Goal: Information Seeking & Learning: Compare options

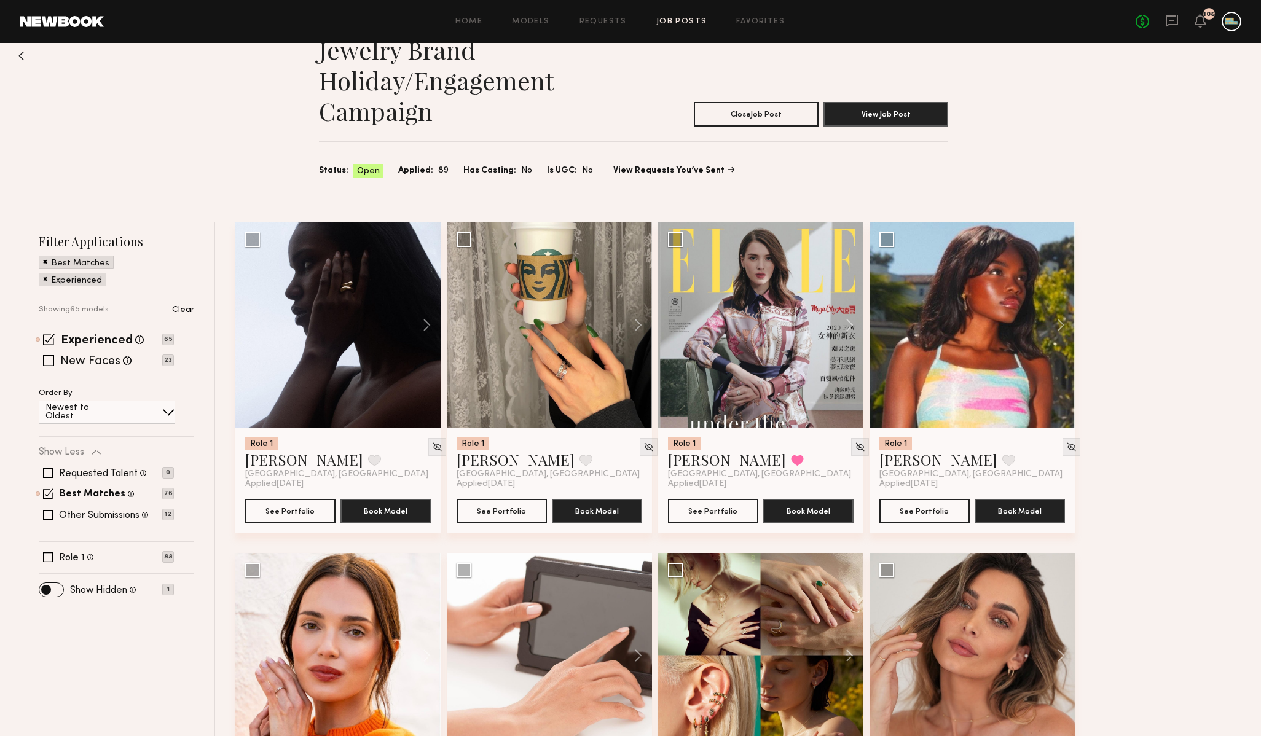
scroll to position [34, 0]
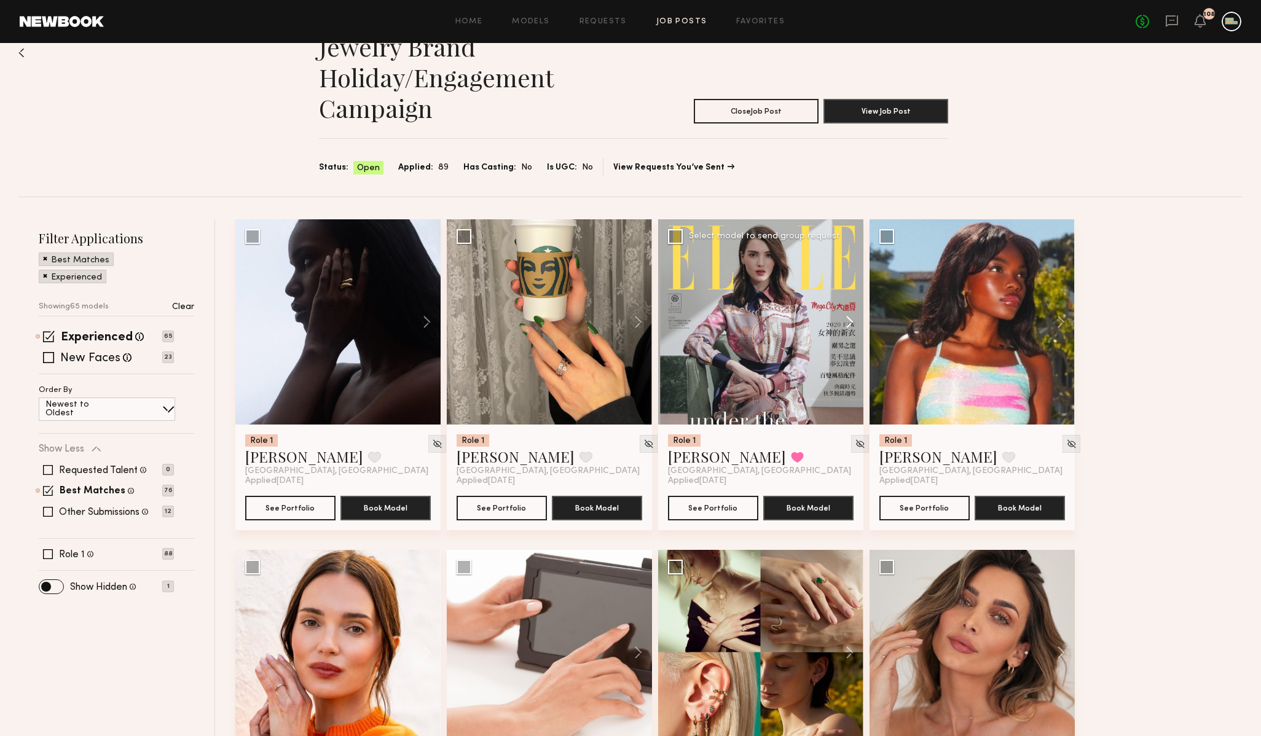
click at [849, 321] on button at bounding box center [843, 321] width 39 height 205
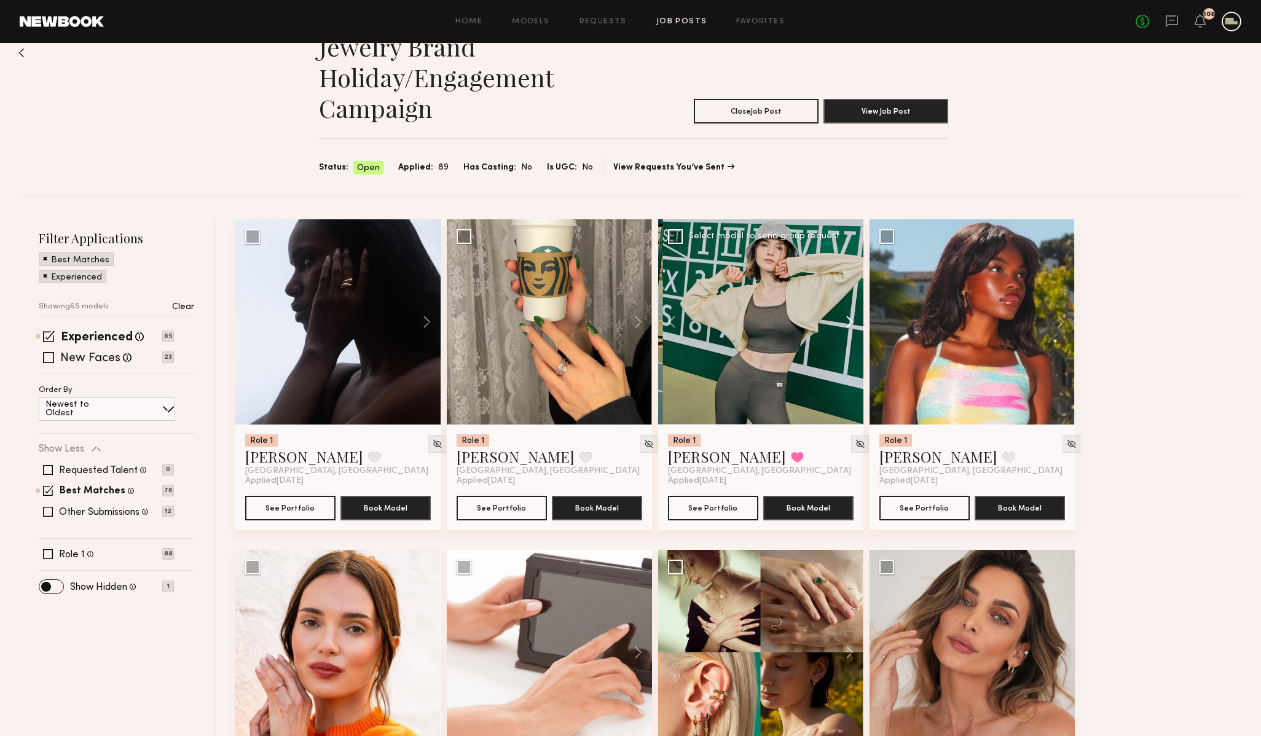
click at [849, 321] on button at bounding box center [843, 321] width 39 height 205
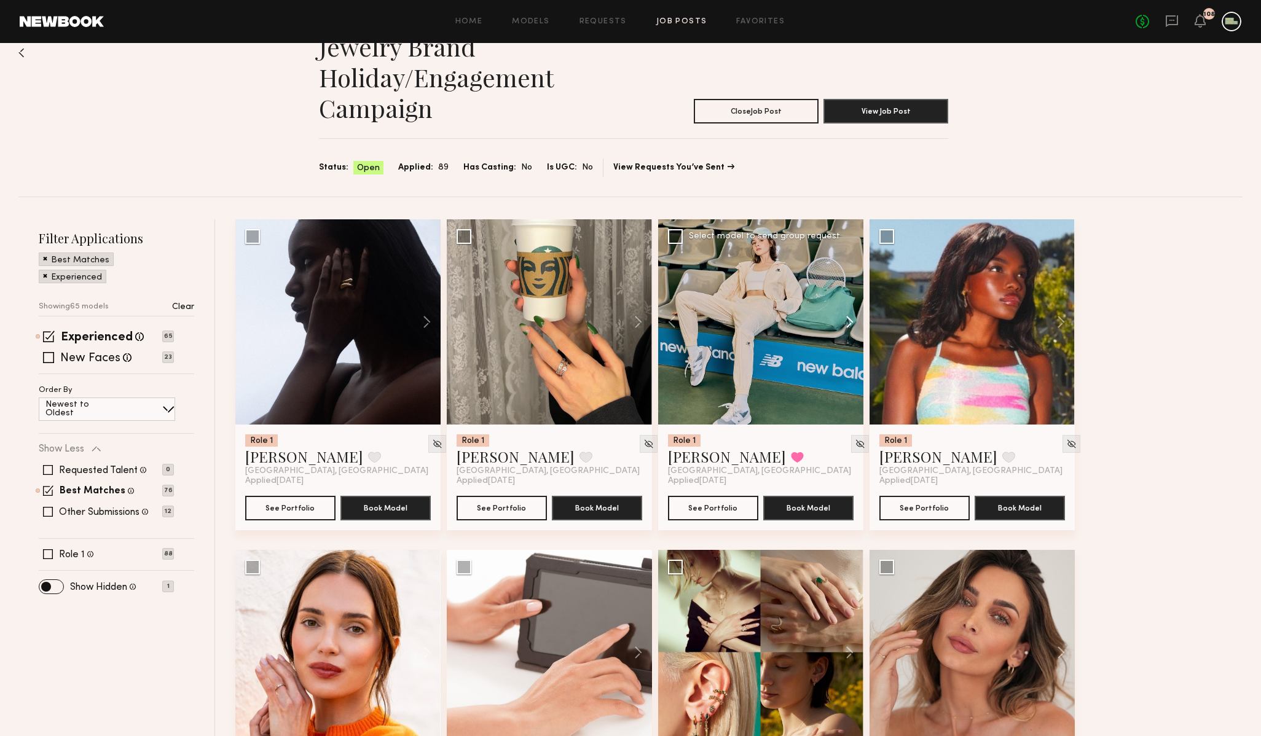
click at [849, 321] on button at bounding box center [843, 321] width 39 height 205
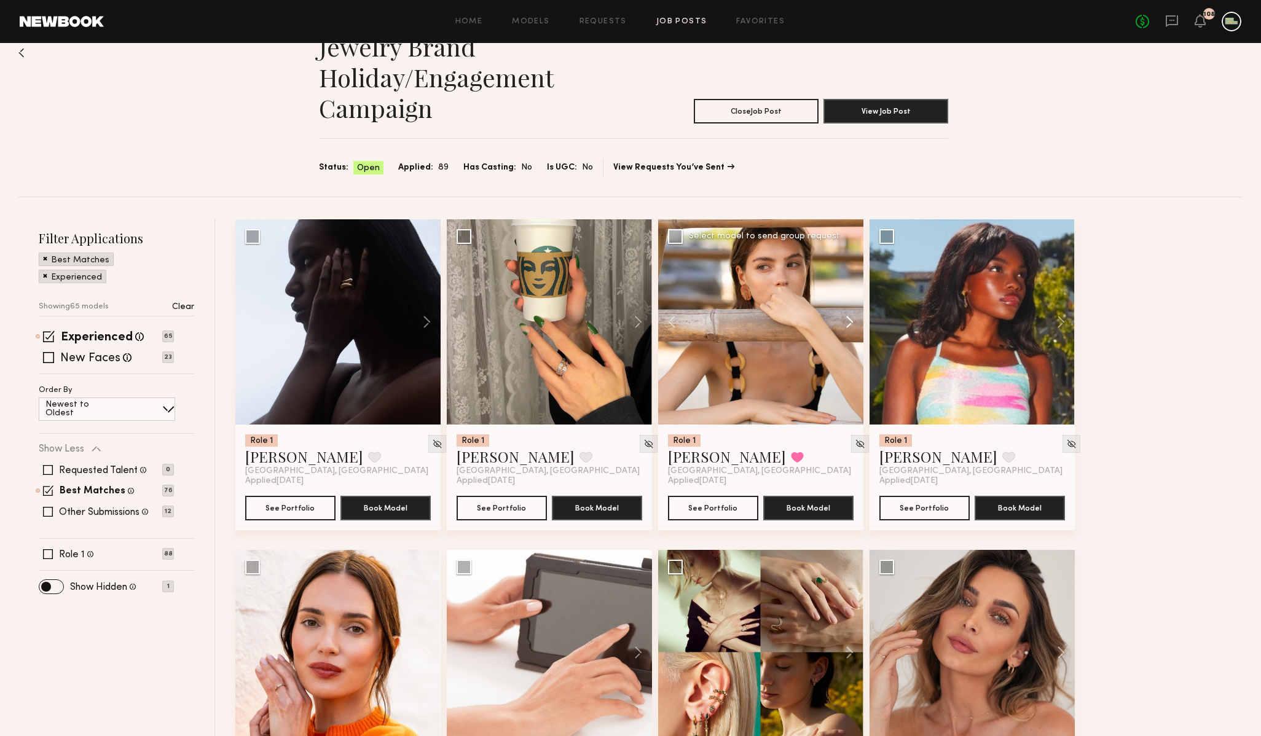
click at [849, 321] on button at bounding box center [843, 321] width 39 height 205
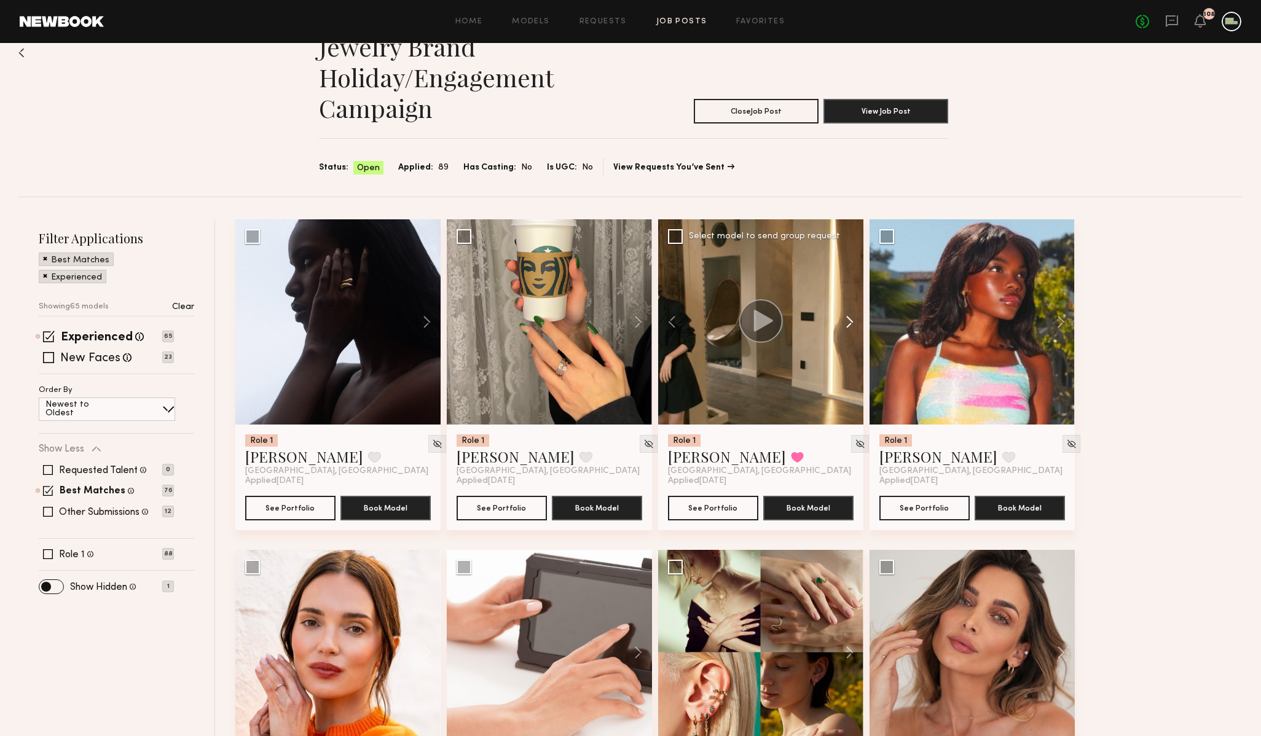
click at [850, 321] on button at bounding box center [843, 321] width 39 height 205
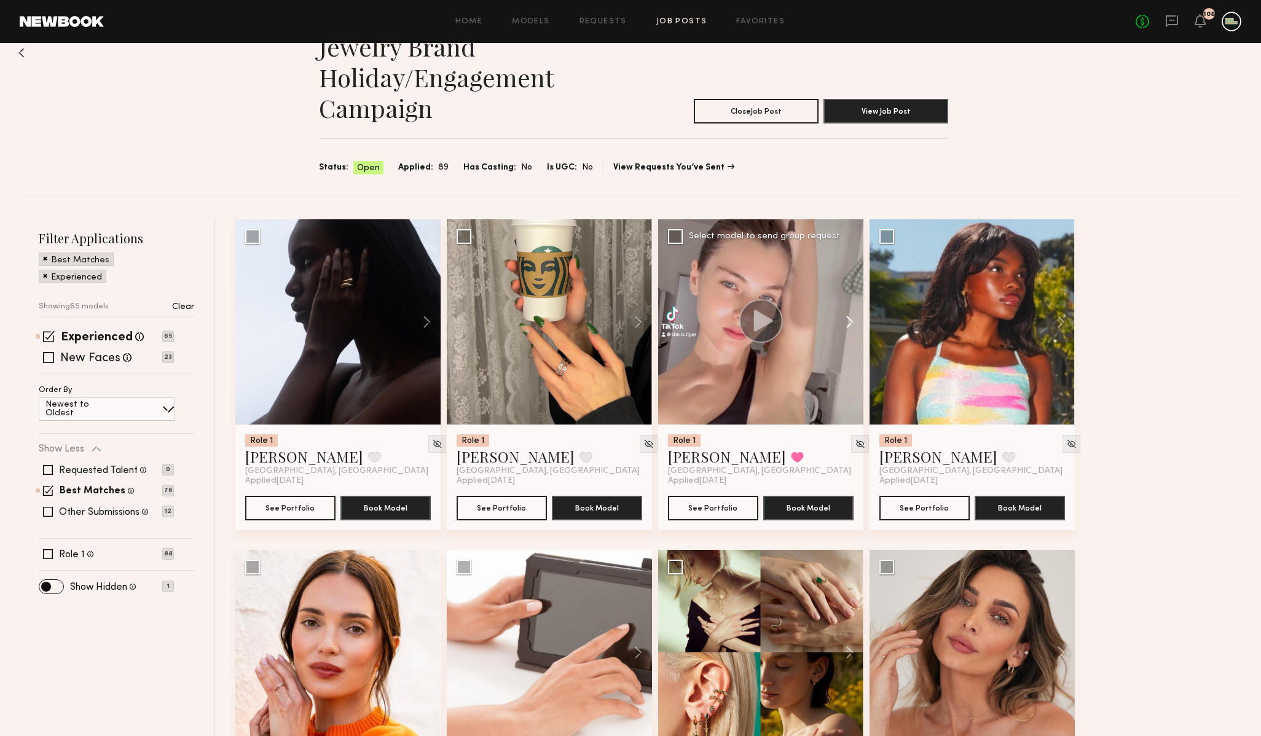
click at [850, 321] on button at bounding box center [843, 321] width 39 height 205
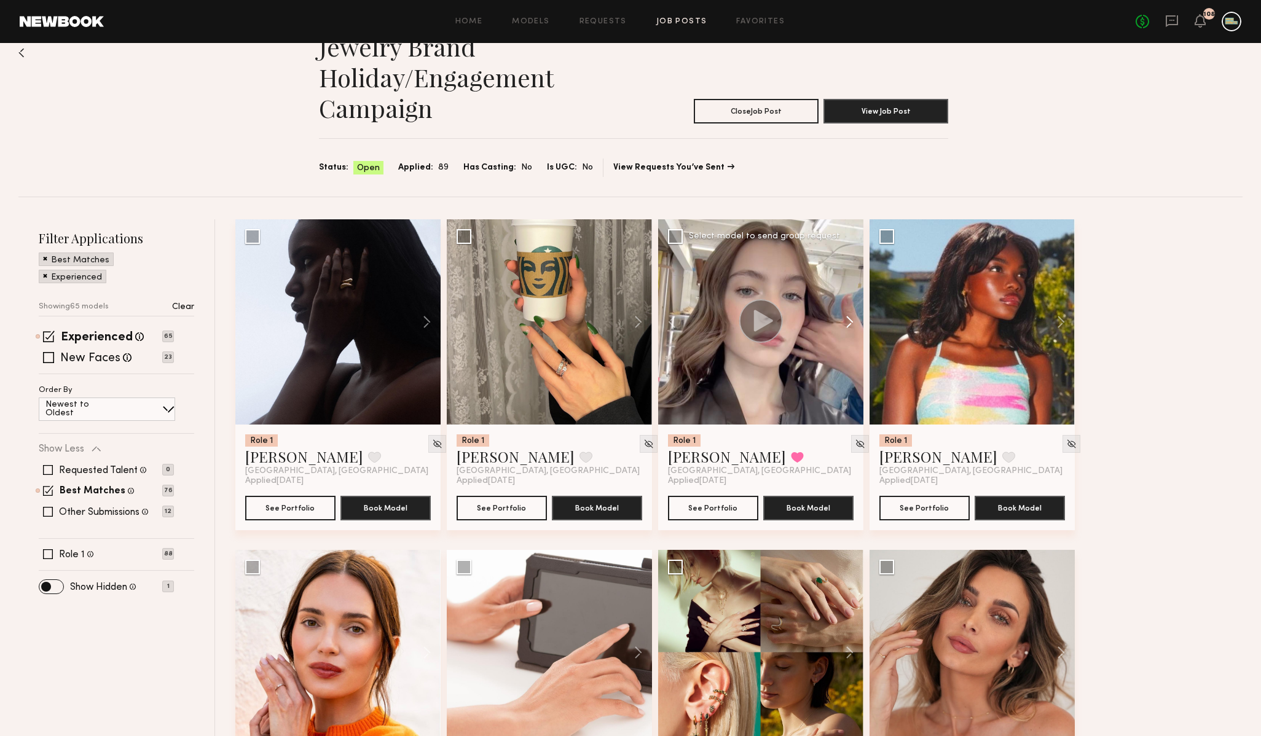
click at [850, 321] on button at bounding box center [843, 321] width 39 height 205
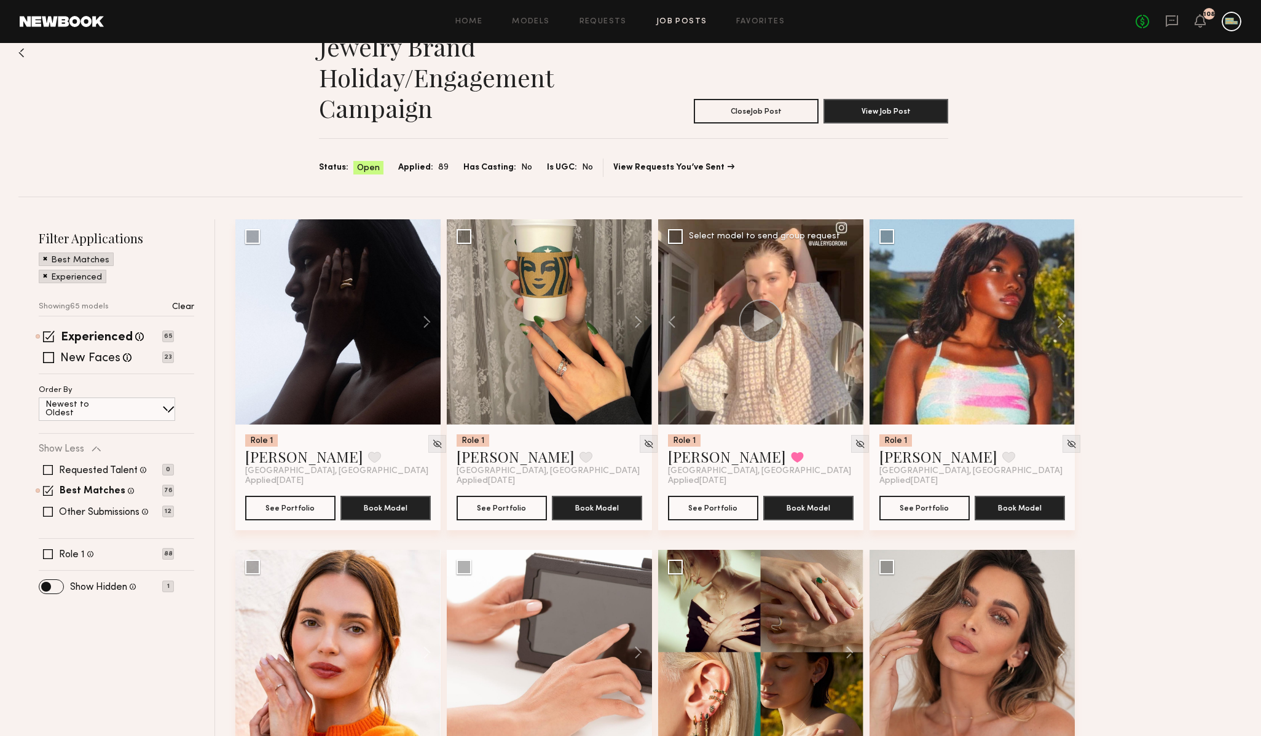
click at [850, 321] on div at bounding box center [760, 321] width 205 height 205
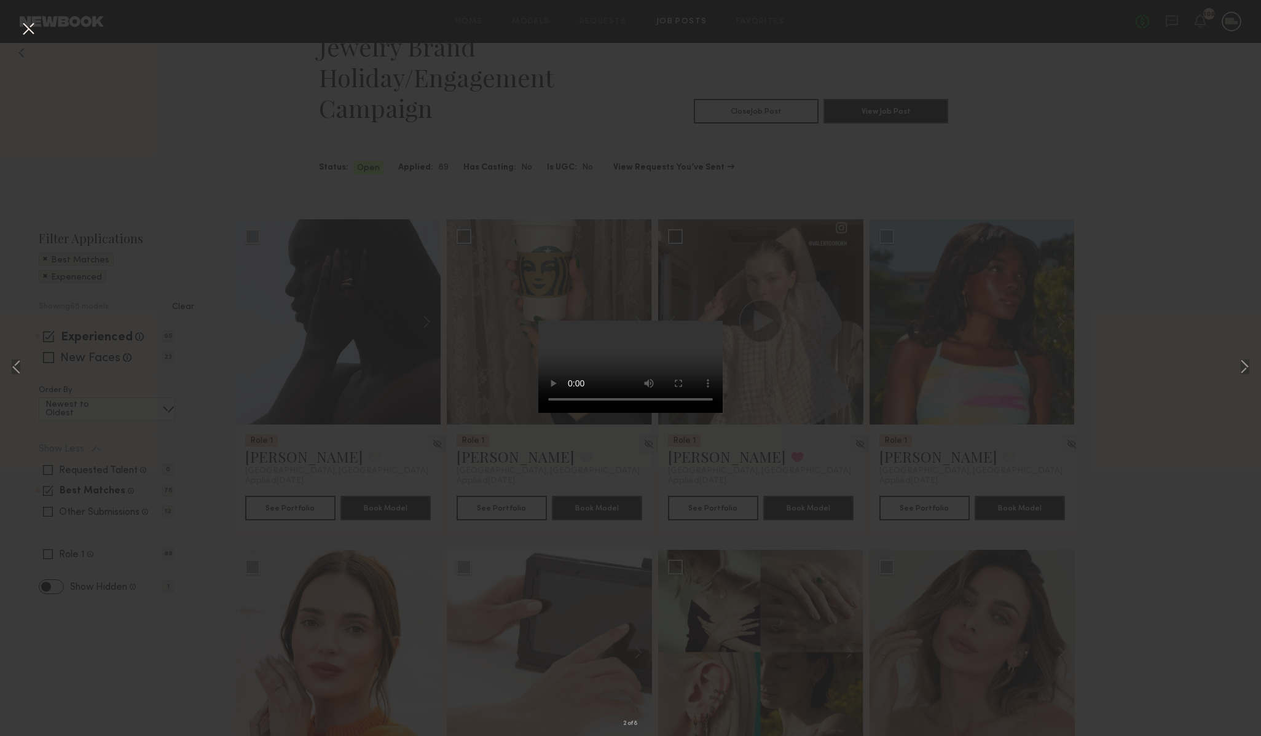
click at [1029, 188] on div "2 of 8" at bounding box center [630, 368] width 1261 height 736
click at [24, 29] on button at bounding box center [28, 29] width 20 height 22
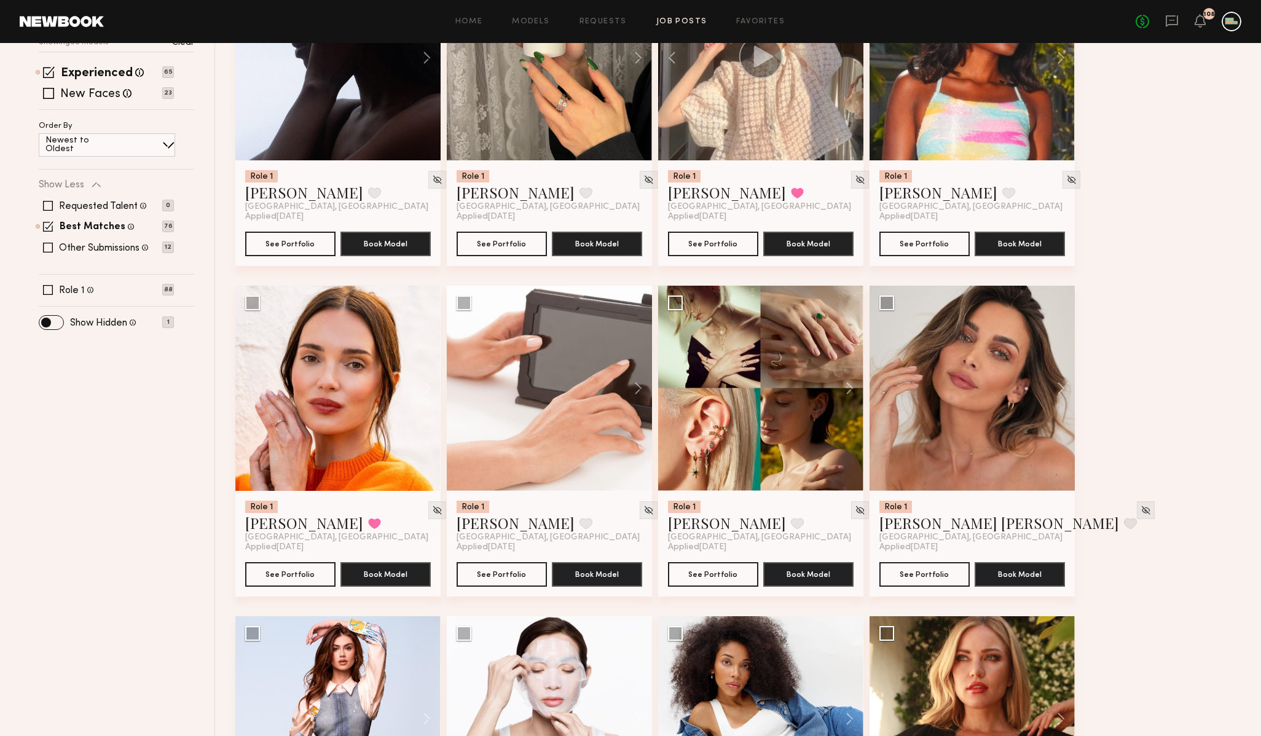
scroll to position [301, 0]
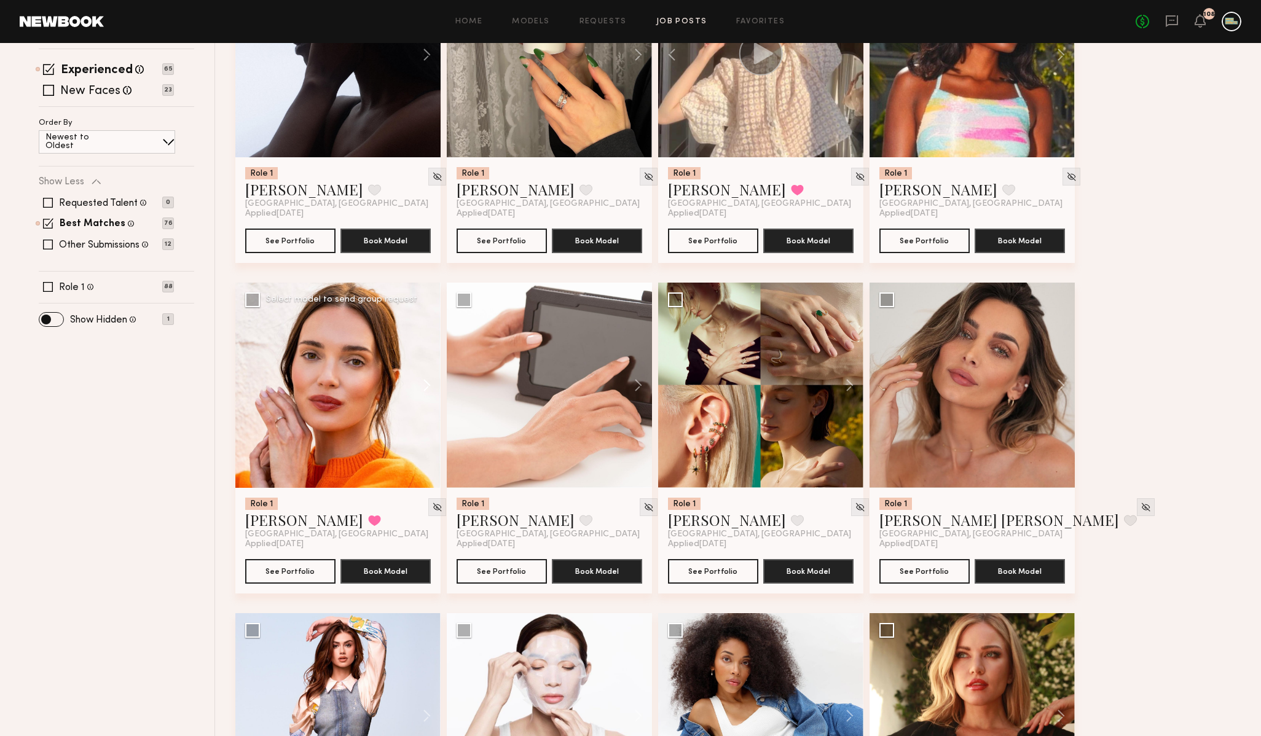
click at [424, 377] on button at bounding box center [420, 385] width 39 height 205
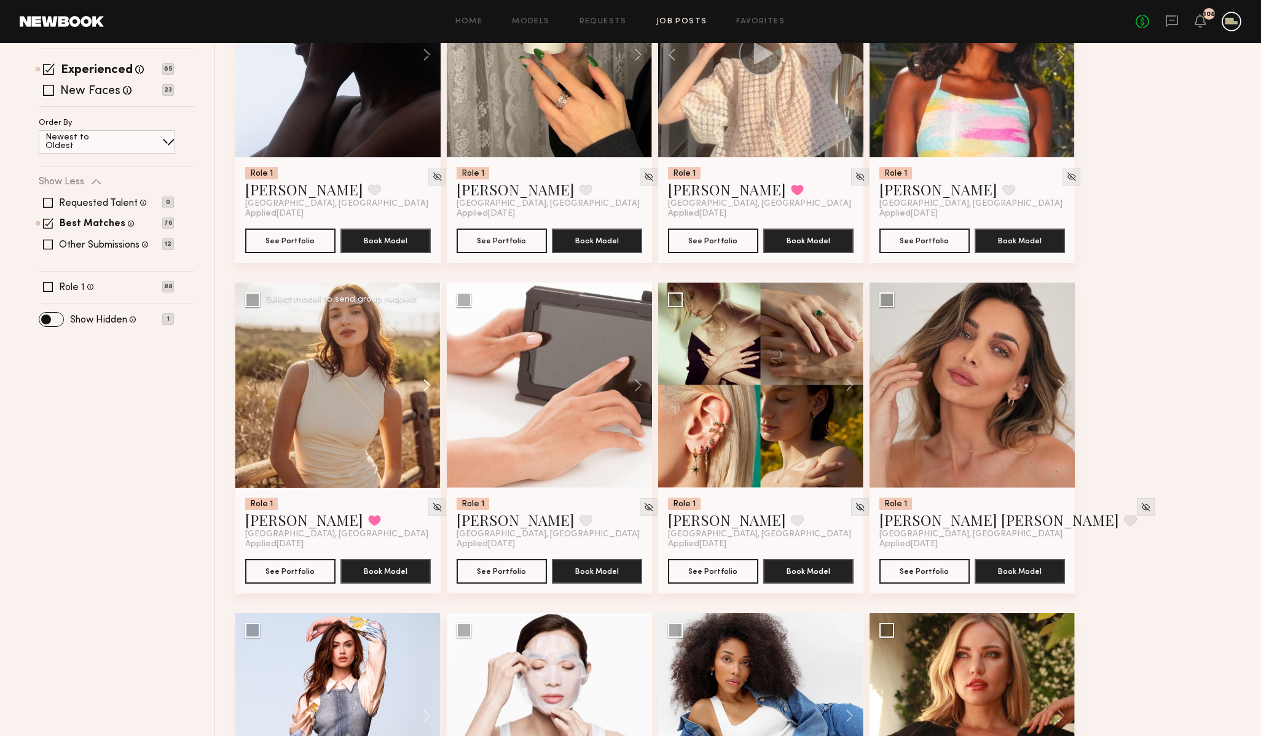
click at [424, 378] on button at bounding box center [420, 385] width 39 height 205
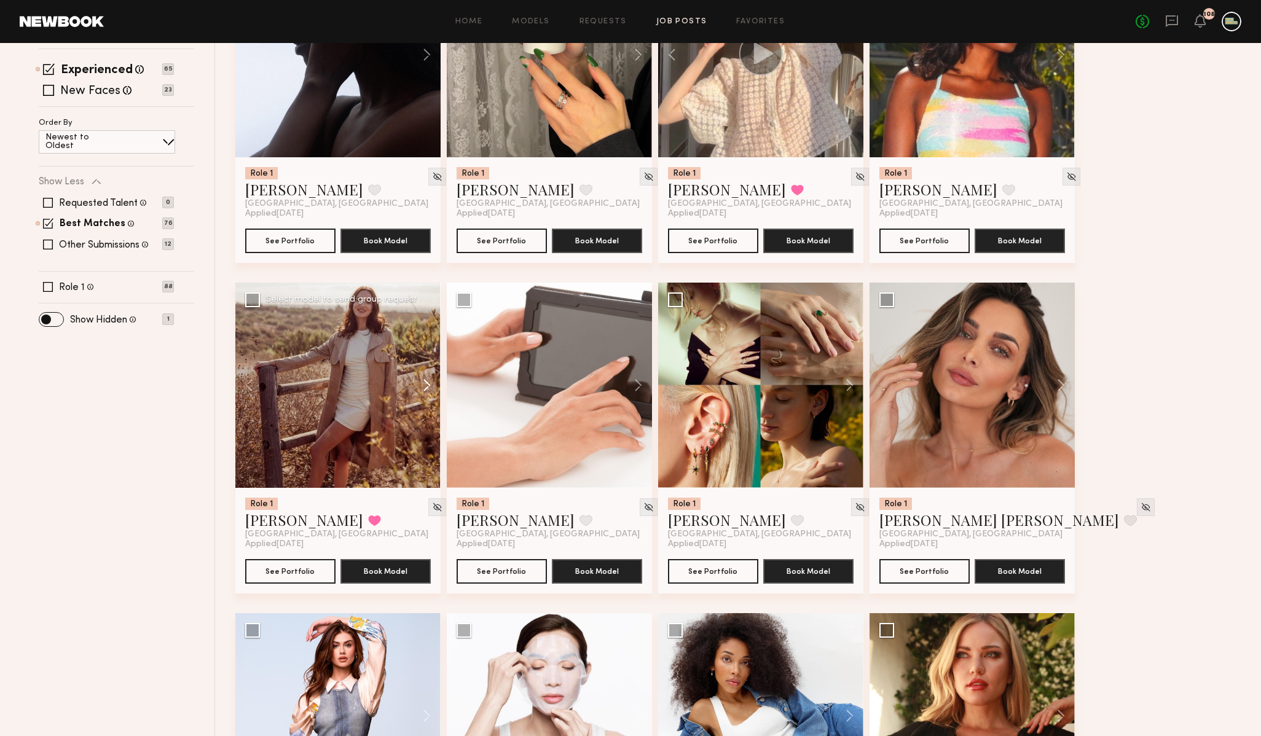
click at [424, 378] on button at bounding box center [420, 385] width 39 height 205
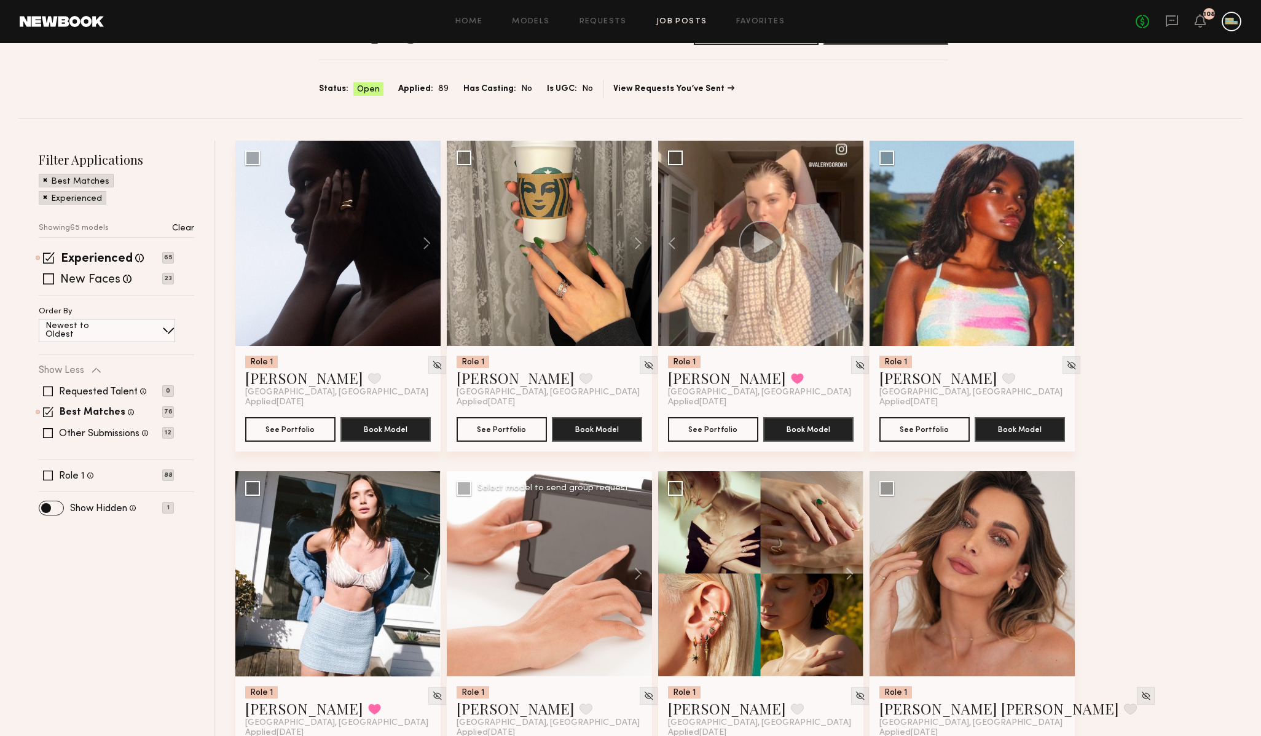
scroll to position [0, 0]
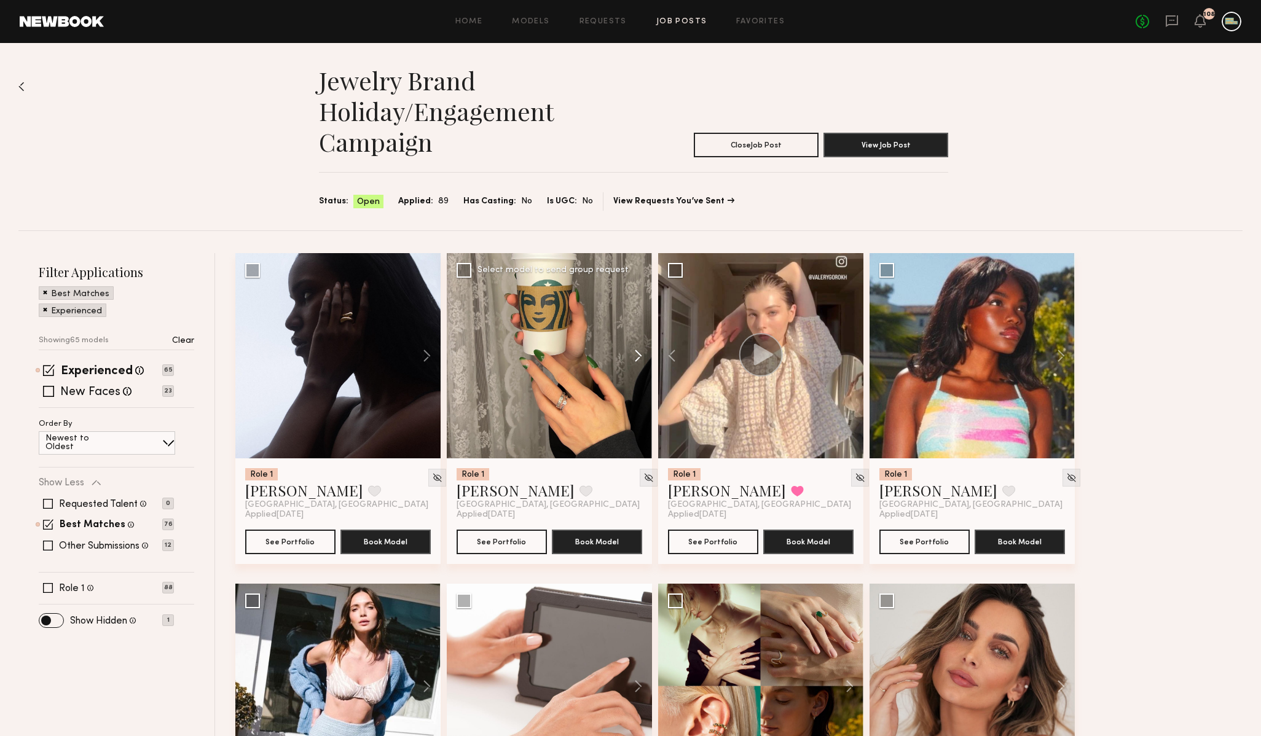
click at [636, 352] on button at bounding box center [632, 355] width 39 height 205
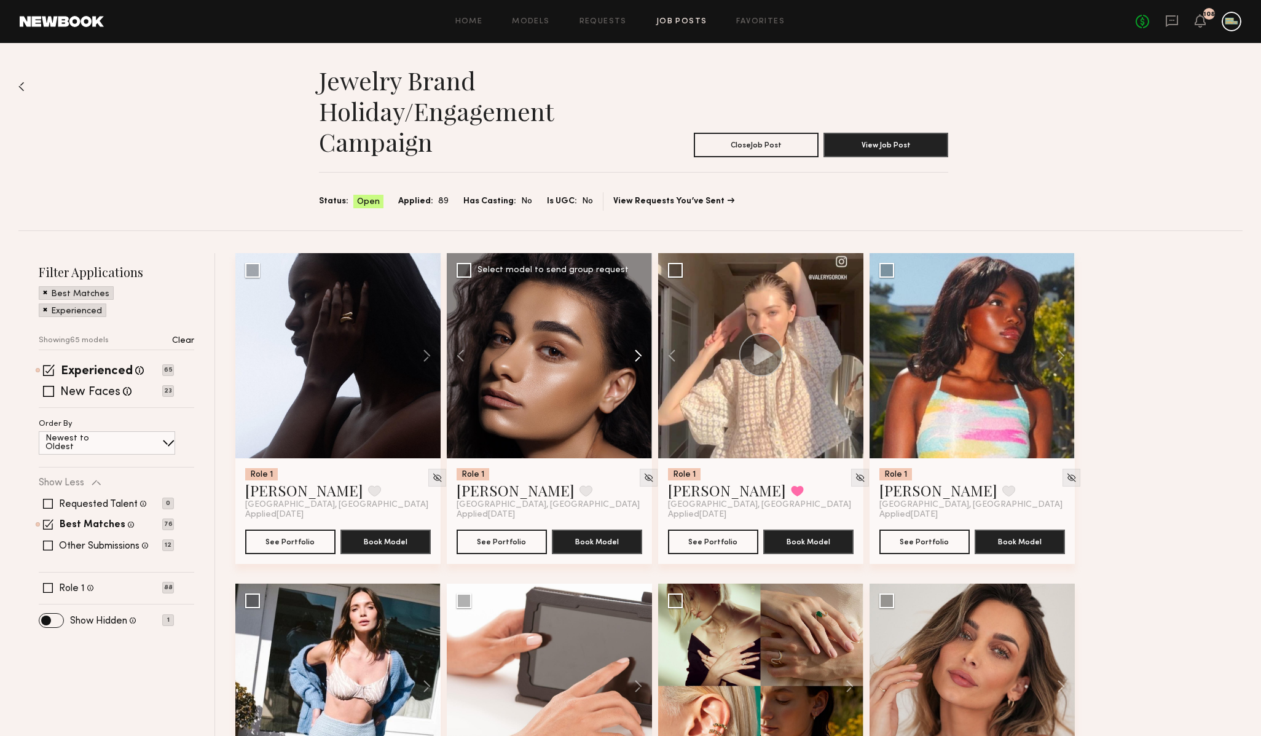
click at [636, 352] on button at bounding box center [632, 355] width 39 height 205
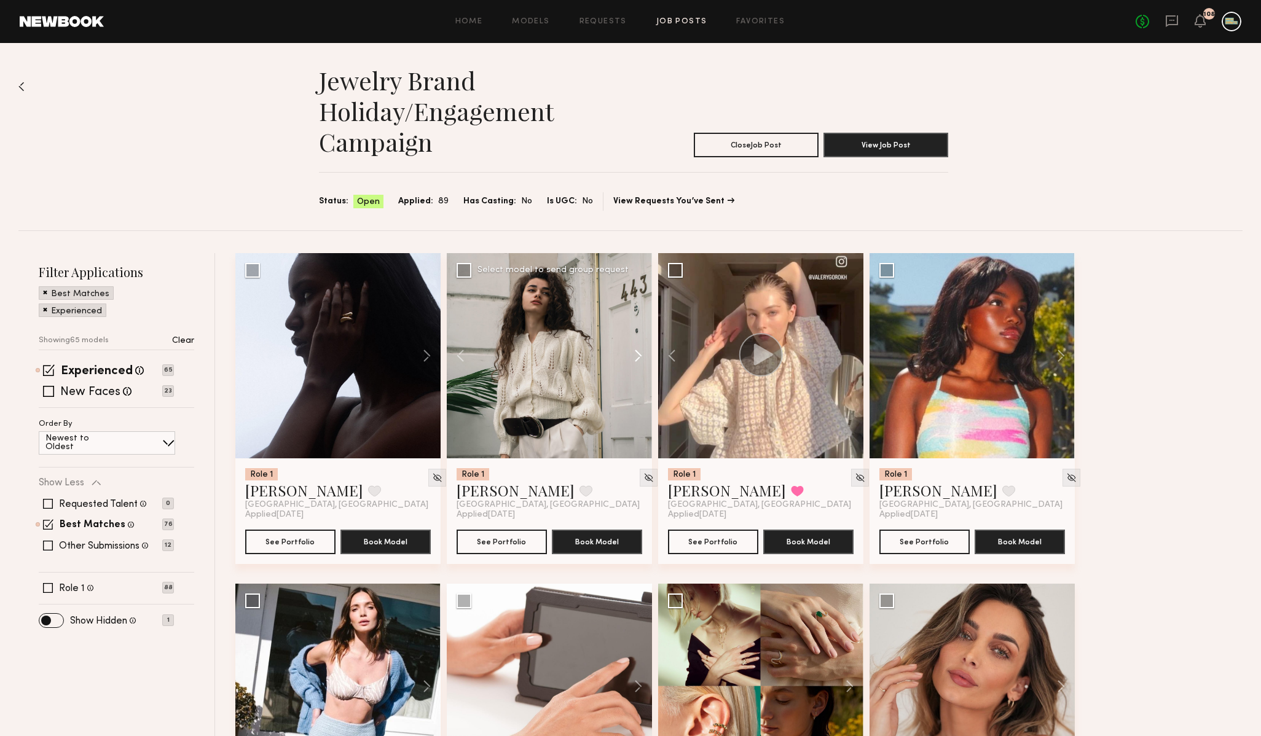
click at [636, 352] on button at bounding box center [632, 355] width 39 height 205
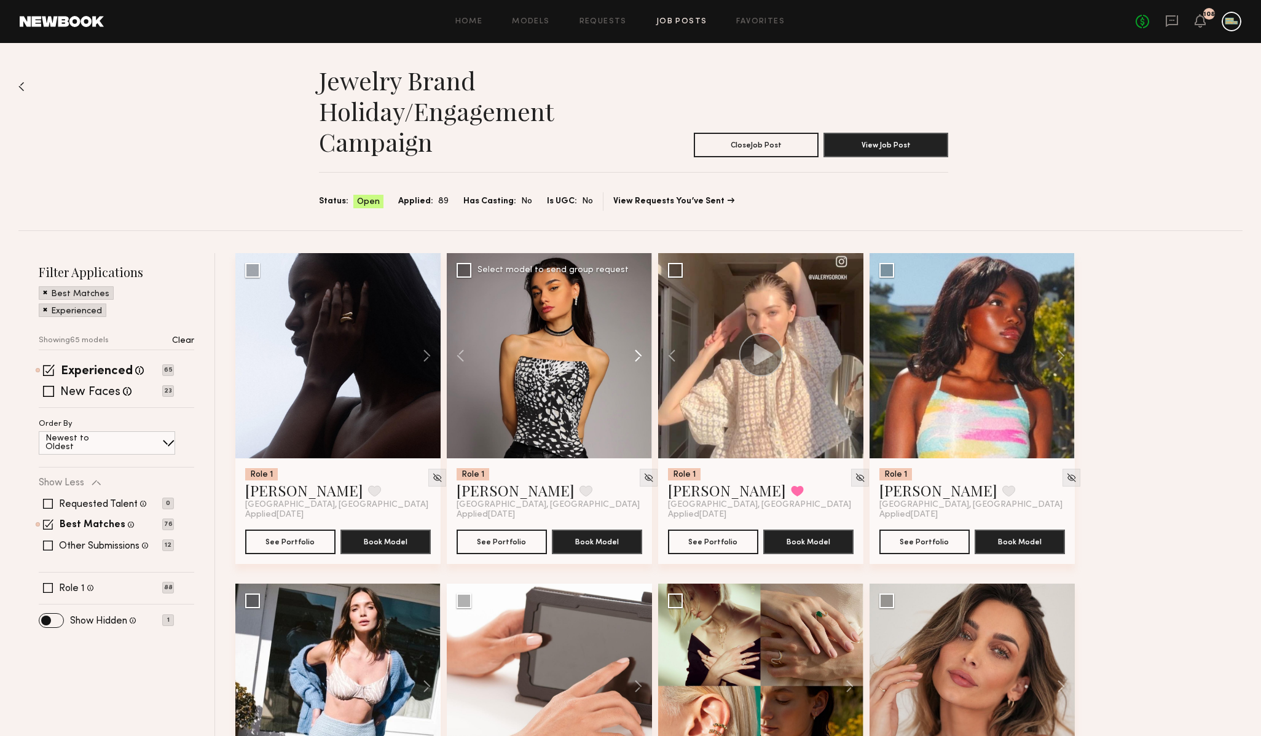
click at [636, 352] on button at bounding box center [632, 355] width 39 height 205
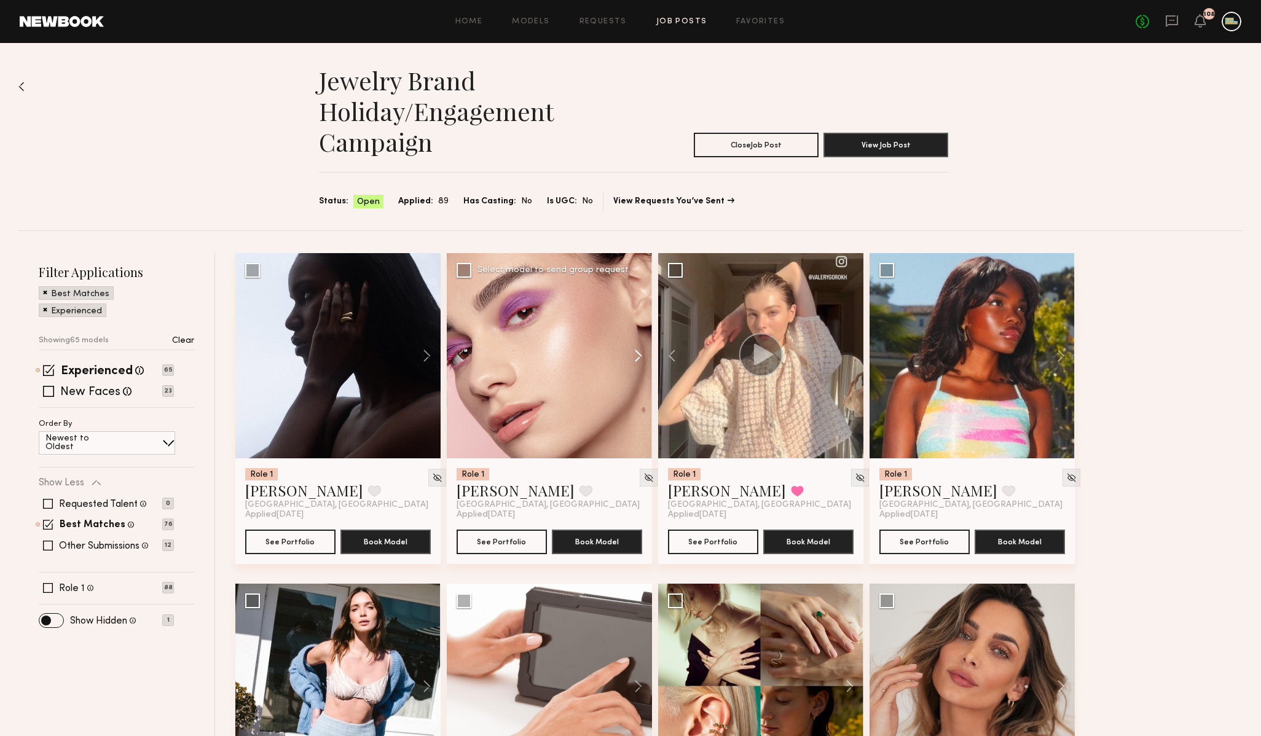
click at [636, 351] on button at bounding box center [632, 355] width 39 height 205
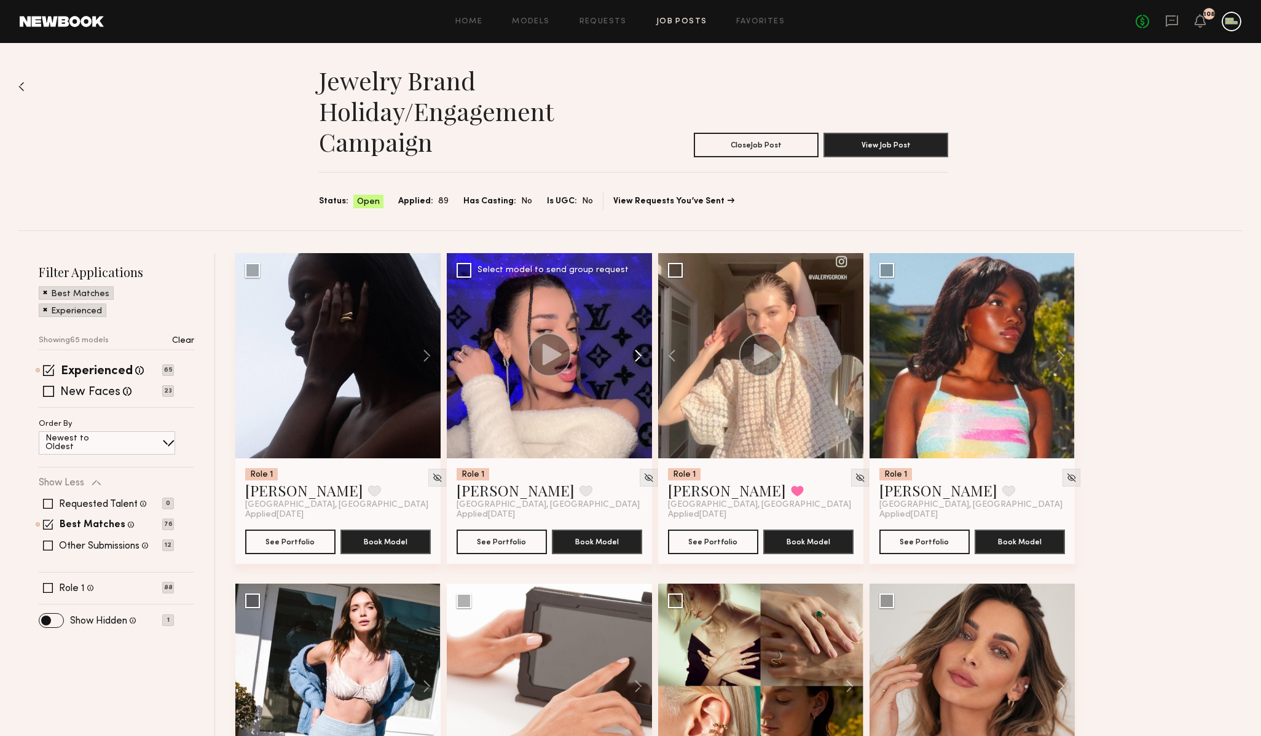
click at [636, 351] on button at bounding box center [632, 355] width 39 height 205
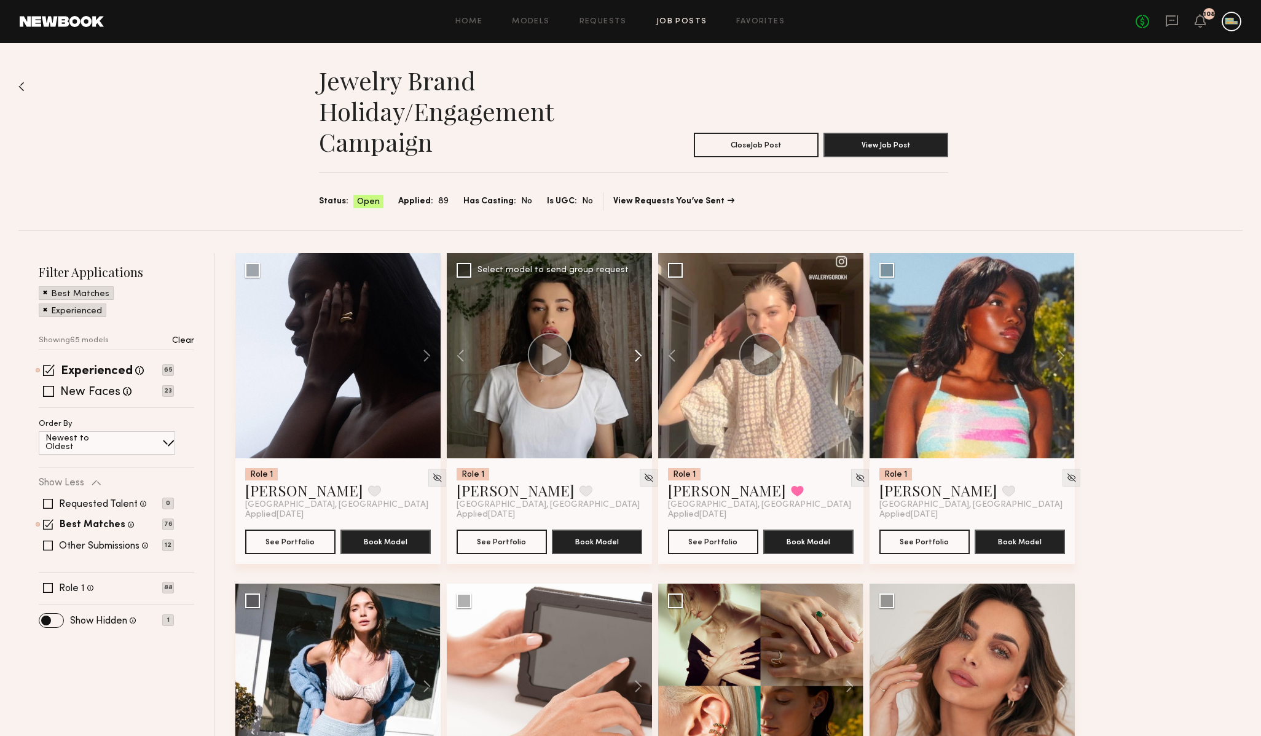
click at [635, 351] on button at bounding box center [632, 355] width 39 height 205
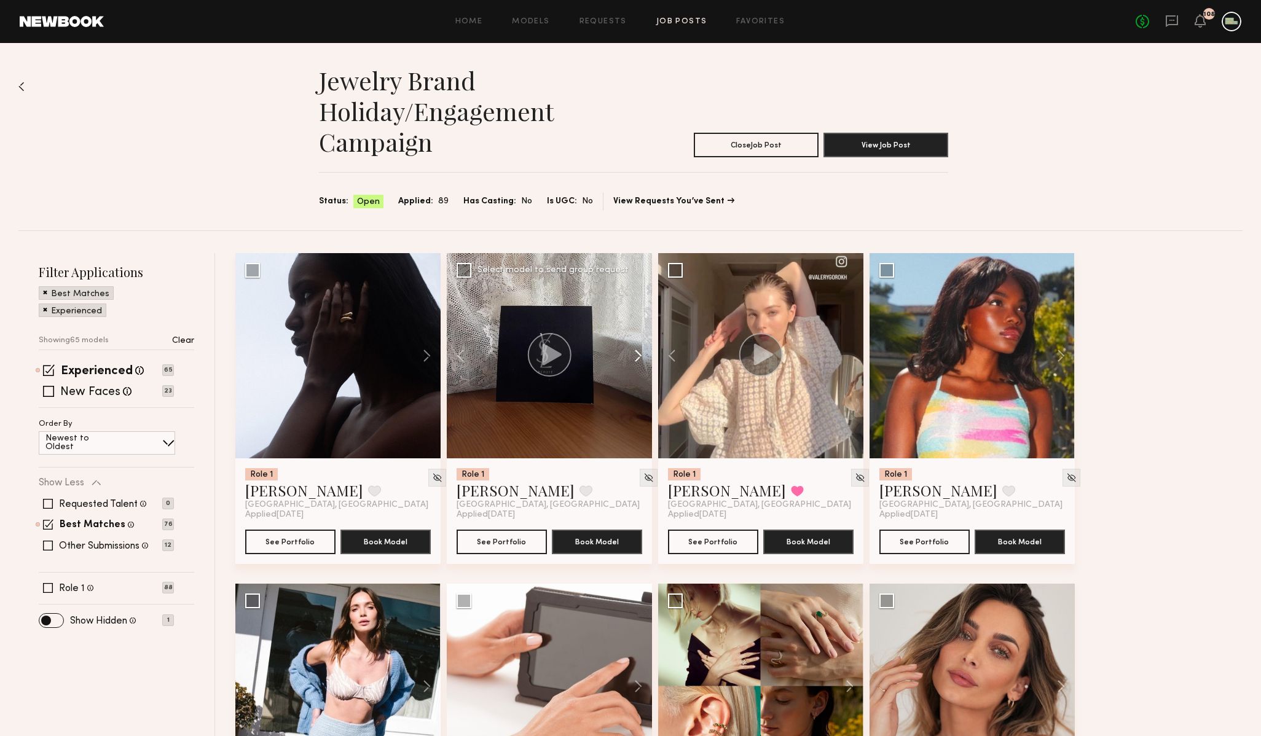
click at [635, 351] on button at bounding box center [632, 355] width 39 height 205
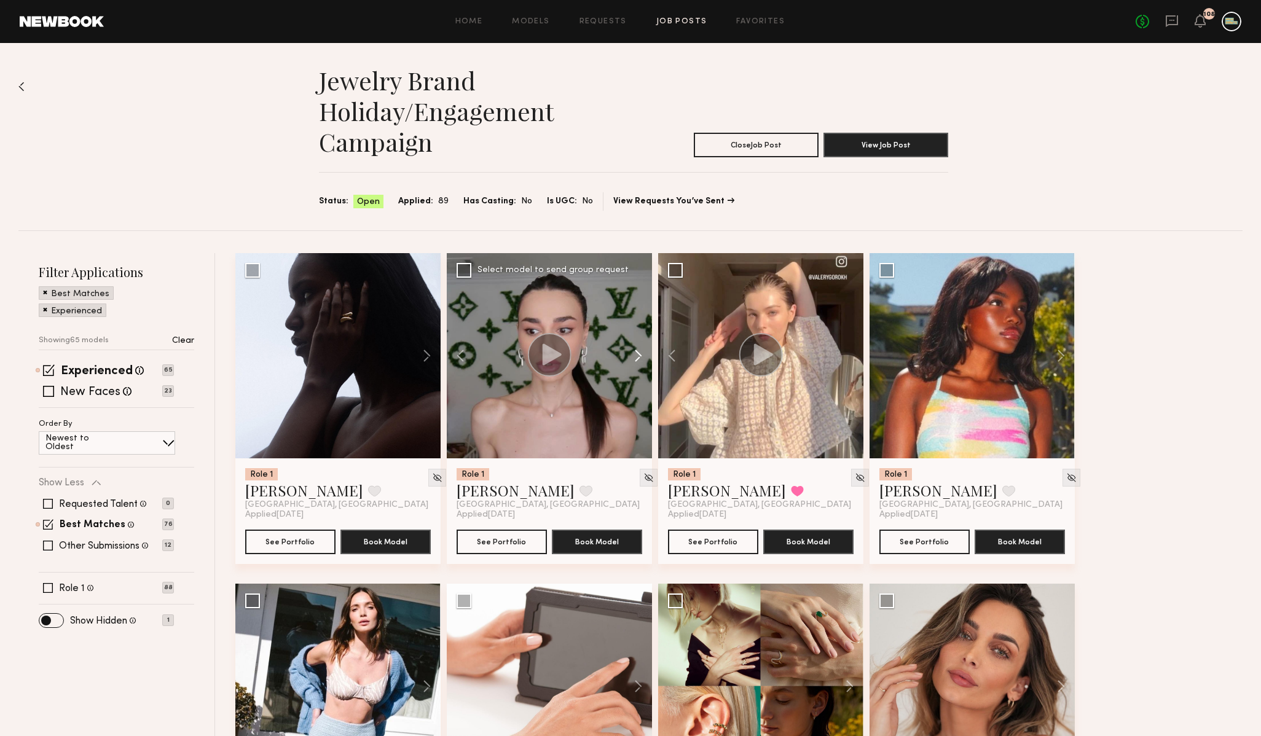
click at [635, 351] on button at bounding box center [632, 355] width 39 height 205
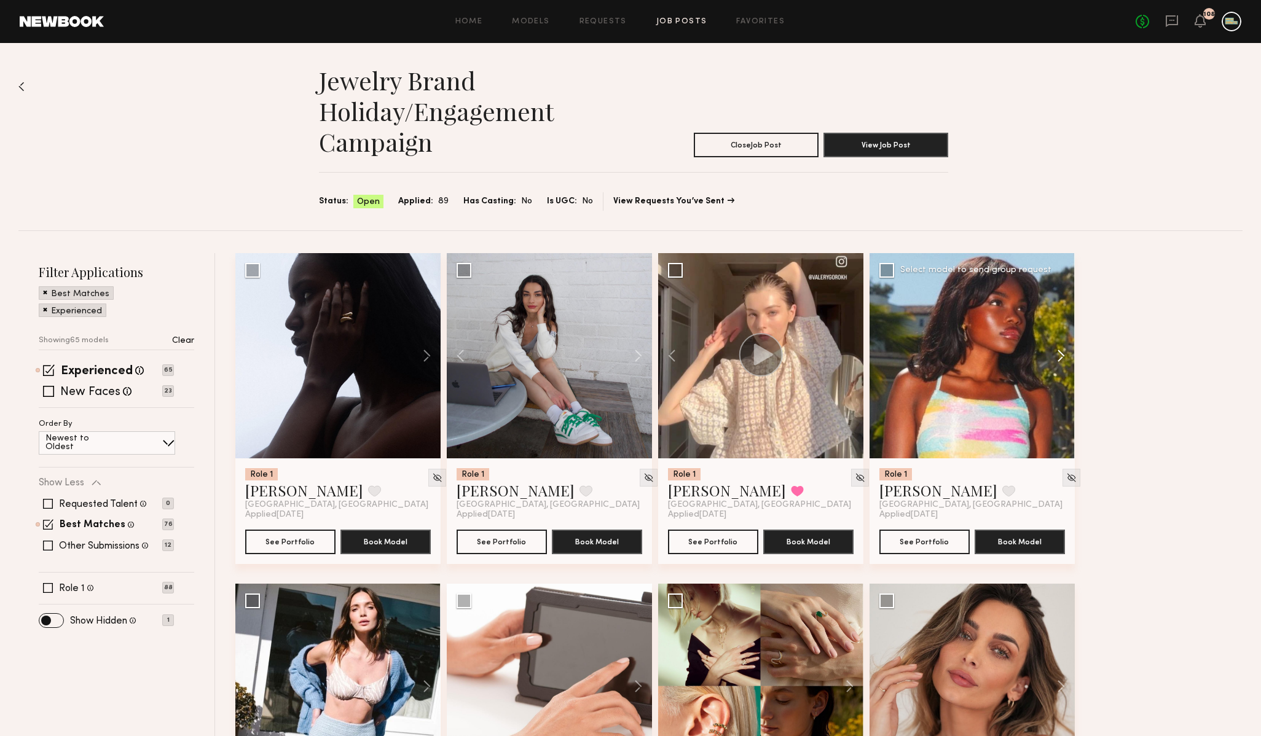
click at [1062, 352] on button at bounding box center [1054, 355] width 39 height 205
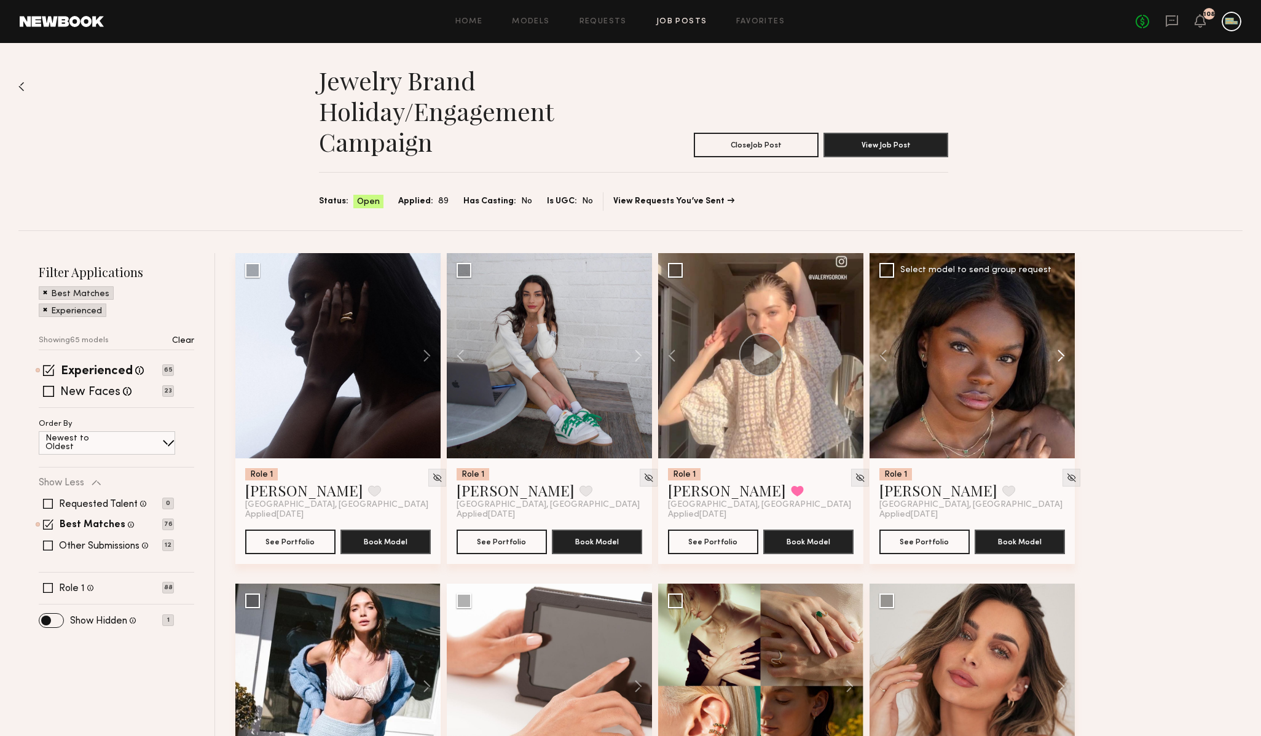
click at [1062, 352] on button at bounding box center [1054, 355] width 39 height 205
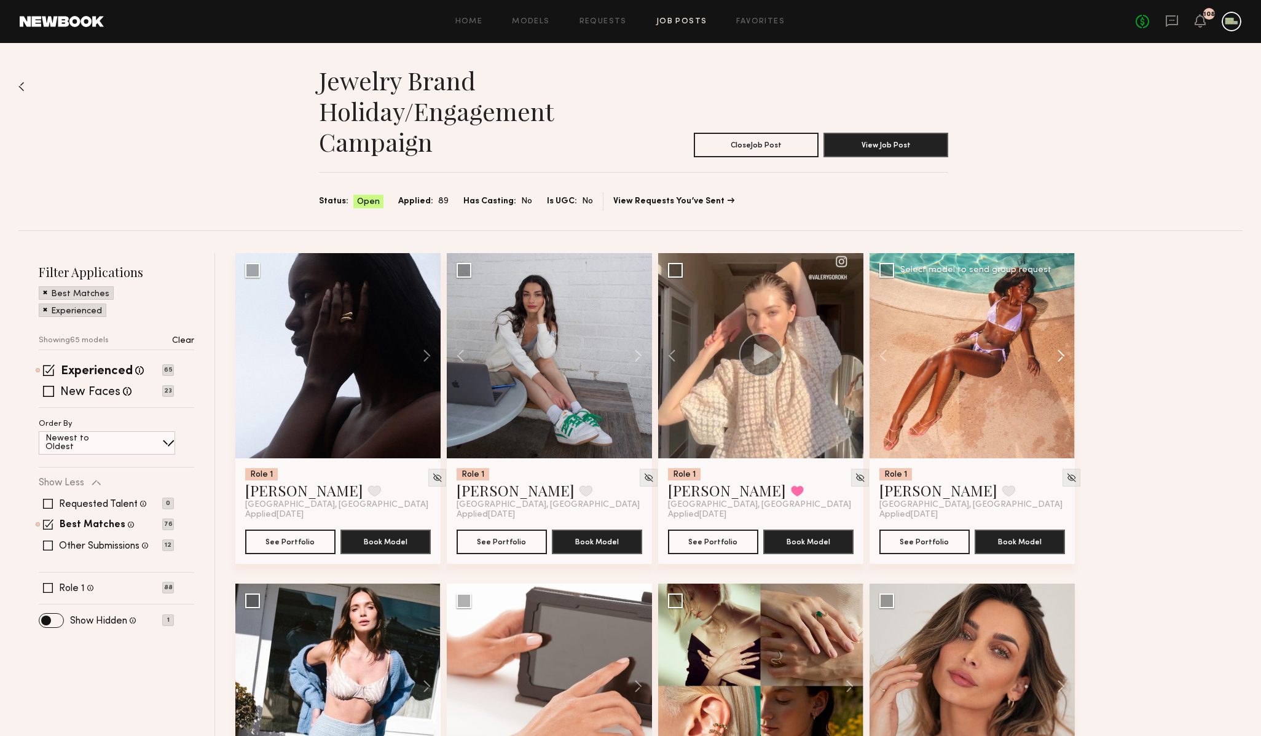
click at [1063, 352] on button at bounding box center [1054, 355] width 39 height 205
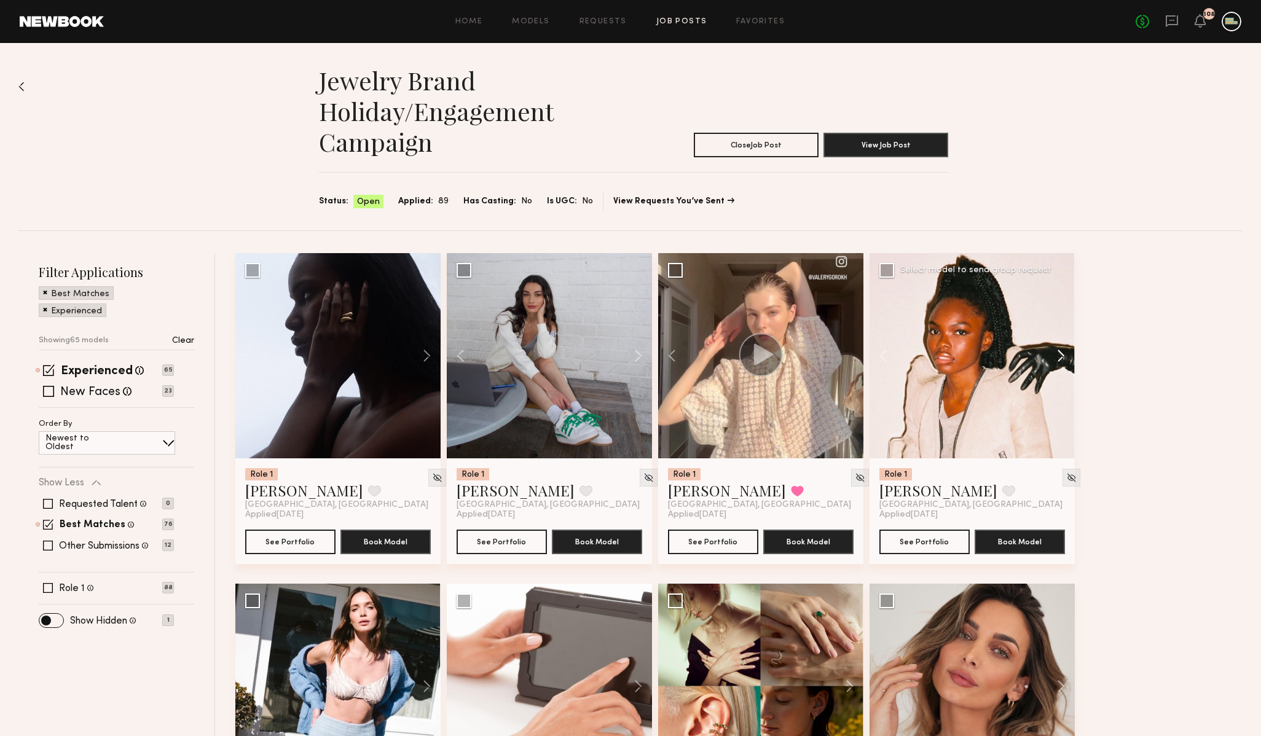
click at [1063, 352] on button at bounding box center [1054, 355] width 39 height 205
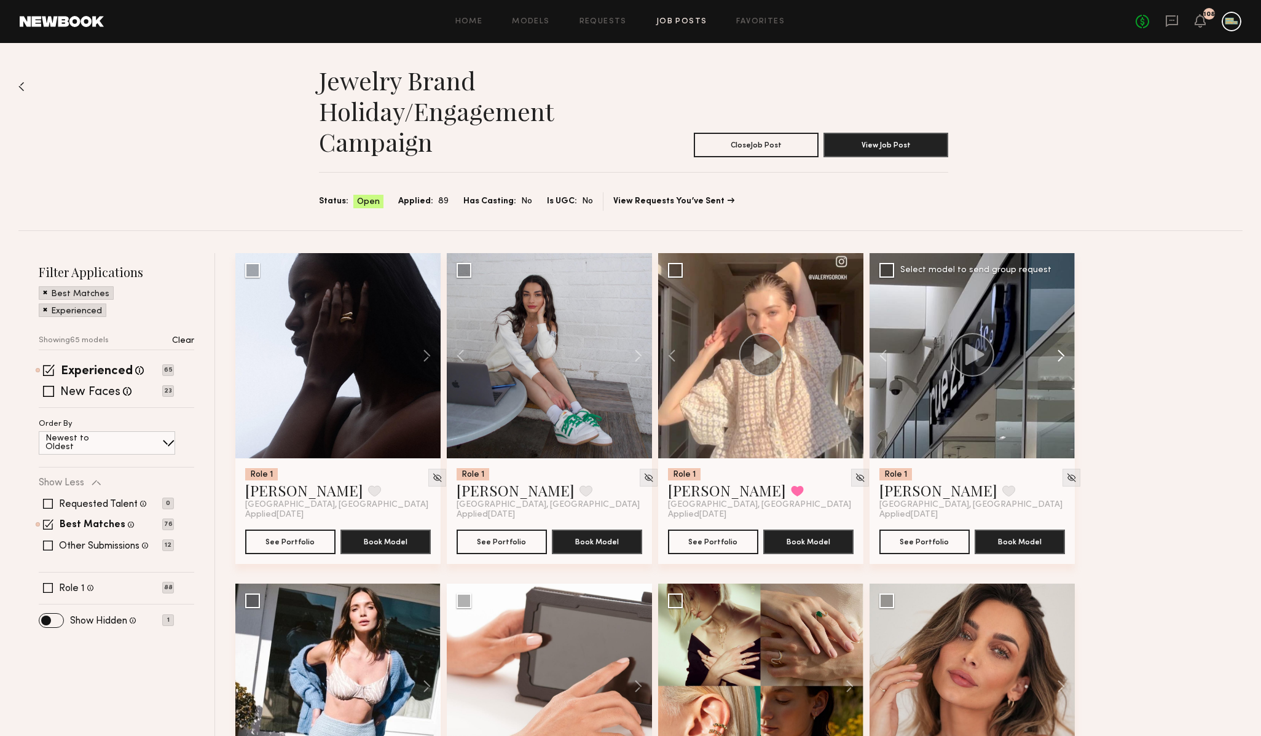
click at [1064, 353] on button at bounding box center [1054, 355] width 39 height 205
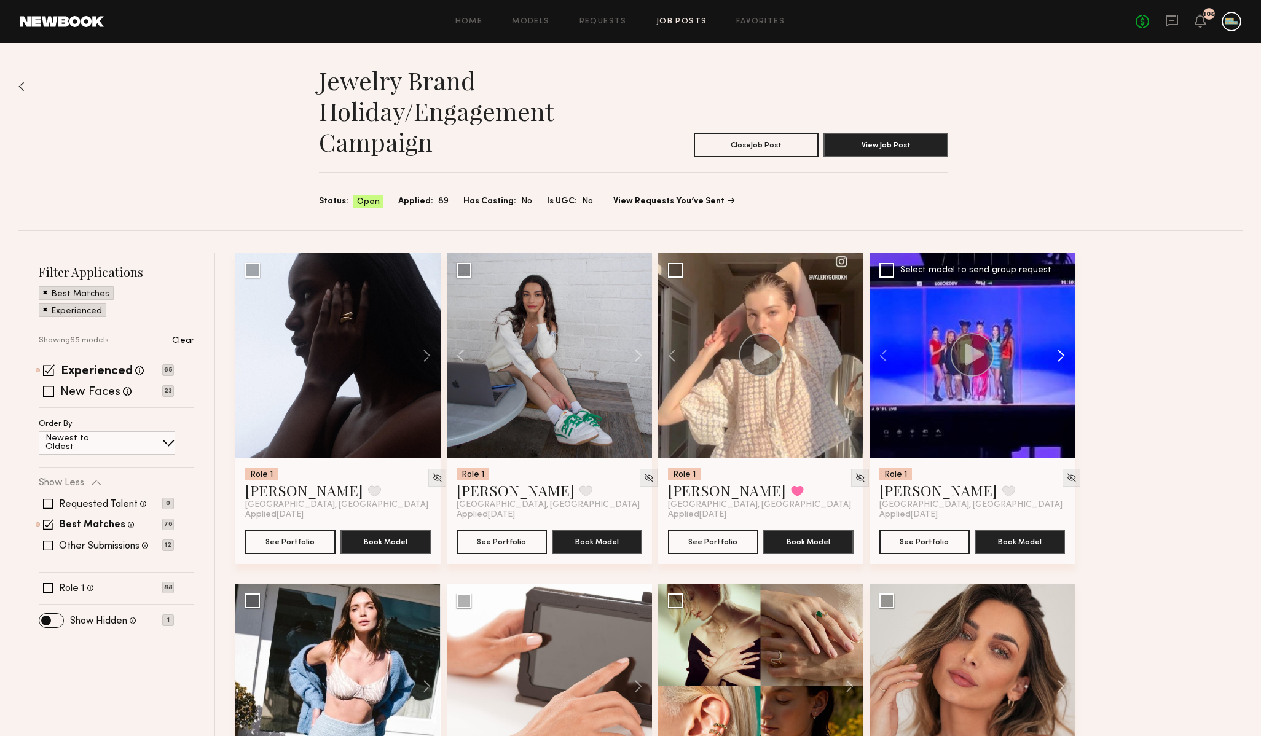
click at [1064, 353] on button at bounding box center [1054, 355] width 39 height 205
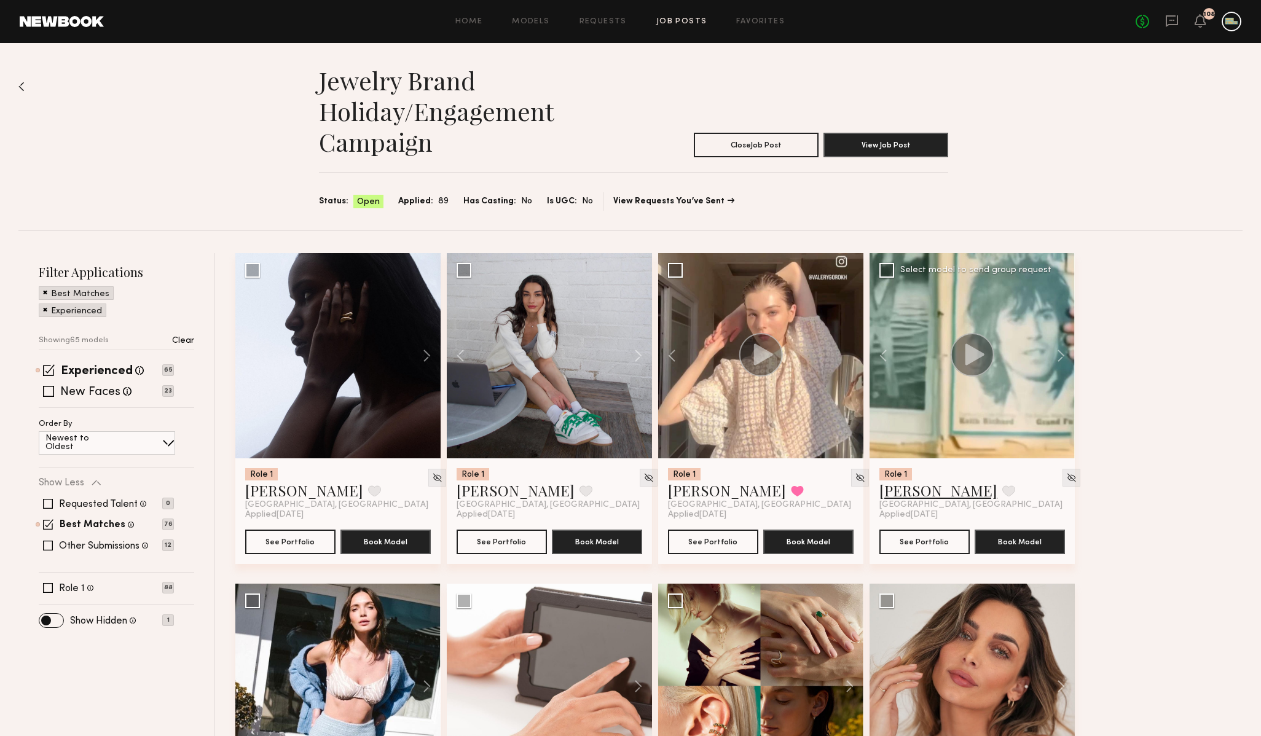
click at [892, 490] on link "Mia H." at bounding box center [938, 491] width 118 height 20
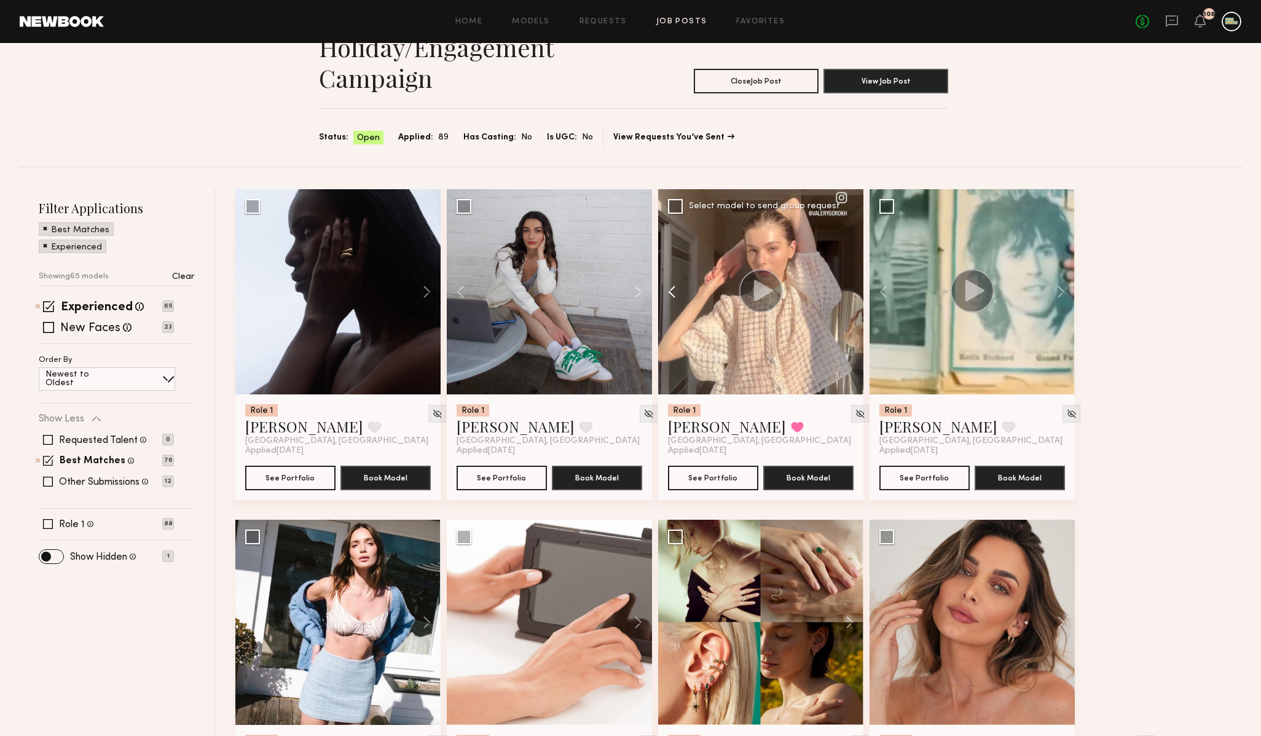
scroll to position [75, 0]
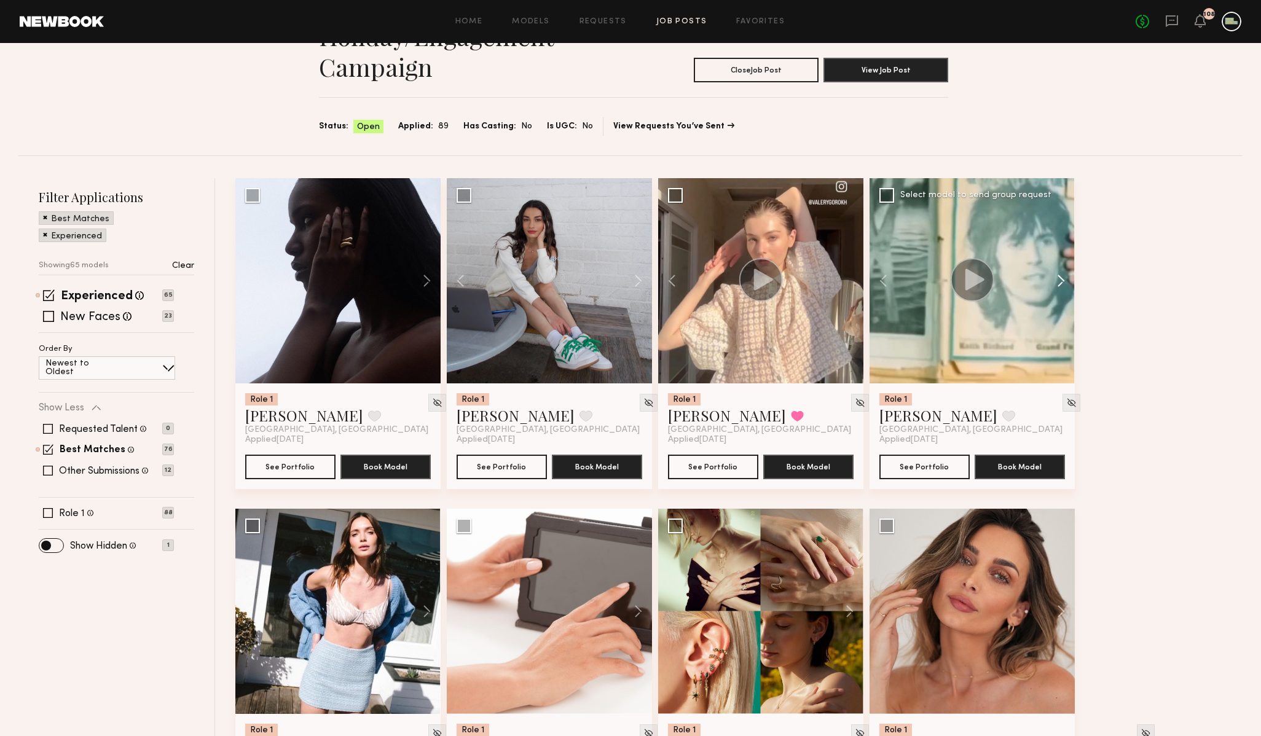
click at [1061, 281] on button at bounding box center [1054, 280] width 39 height 205
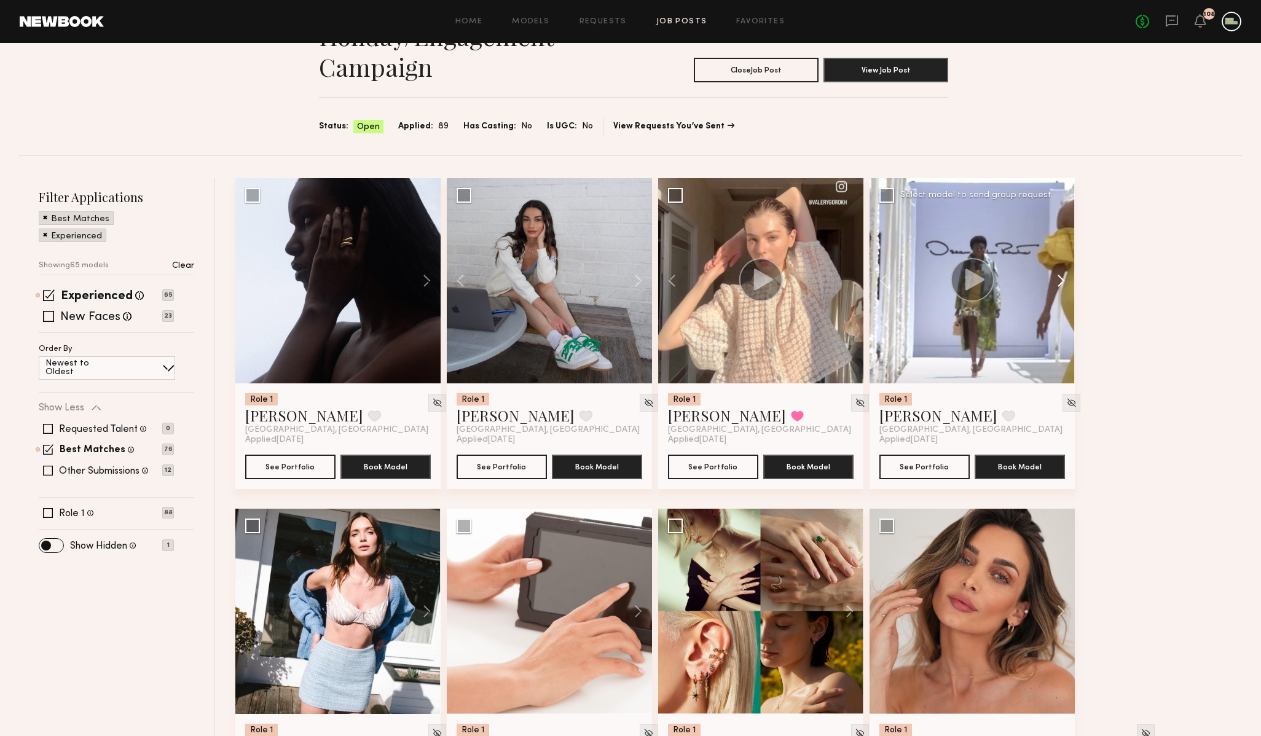
click at [1061, 281] on button at bounding box center [1054, 280] width 39 height 205
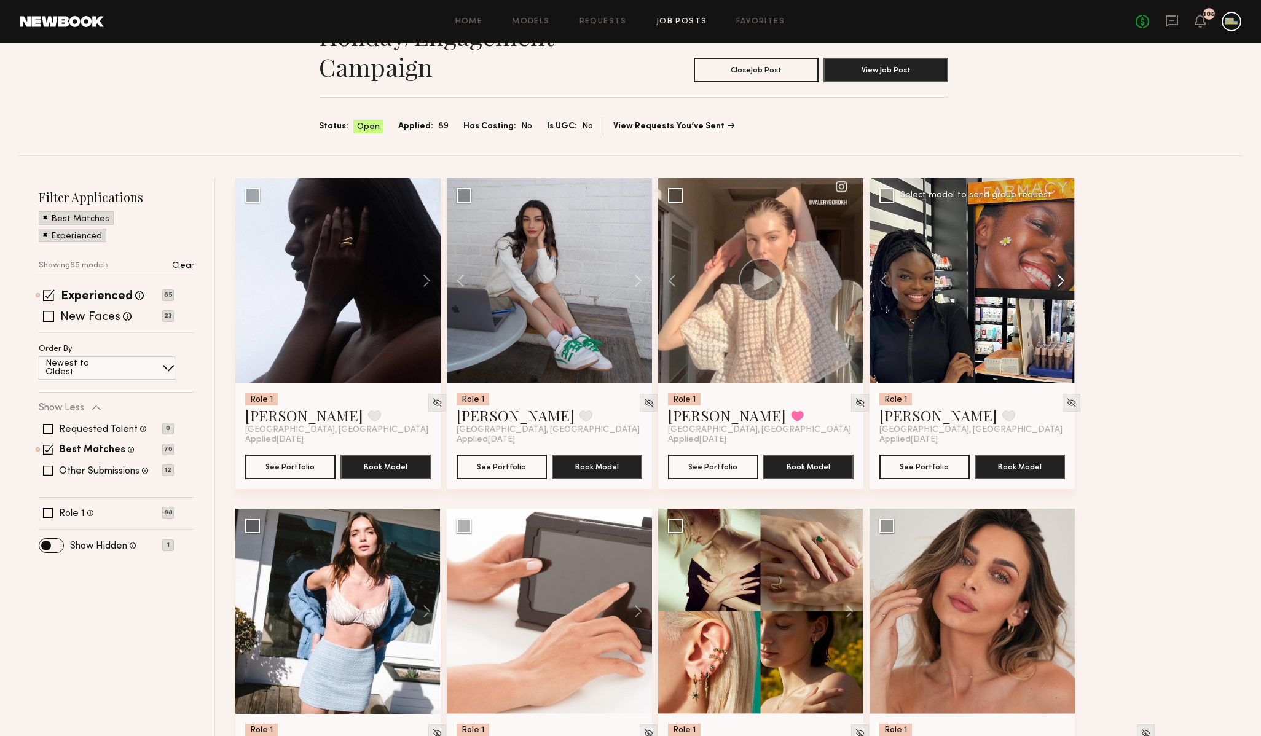
click at [1061, 281] on button at bounding box center [1054, 280] width 39 height 205
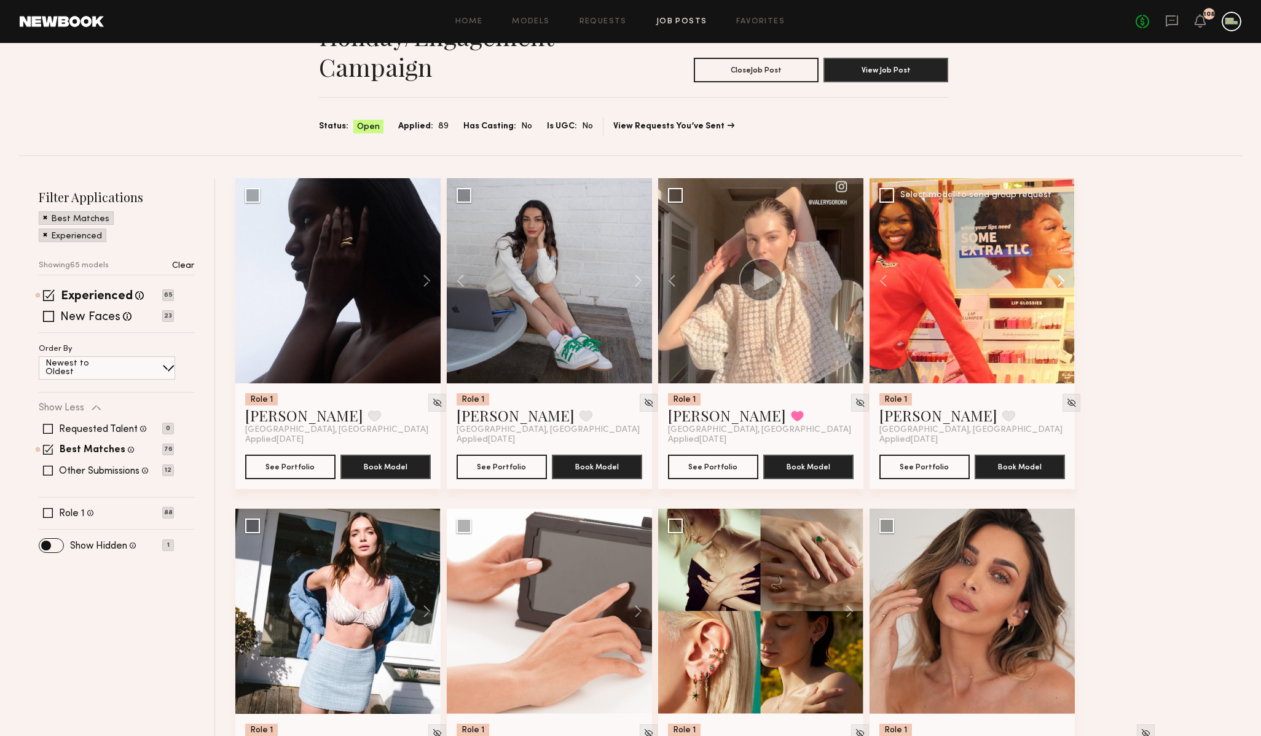
click at [1061, 281] on button at bounding box center [1054, 280] width 39 height 205
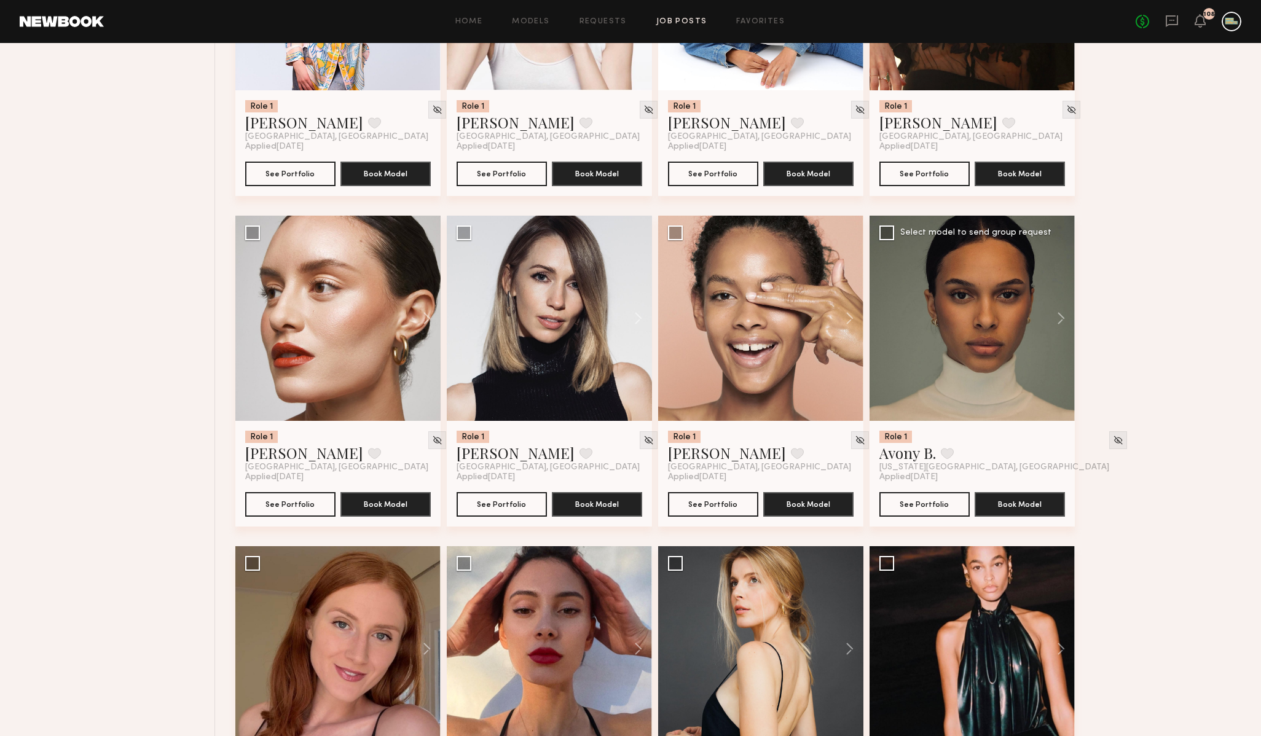
scroll to position [1032, 0]
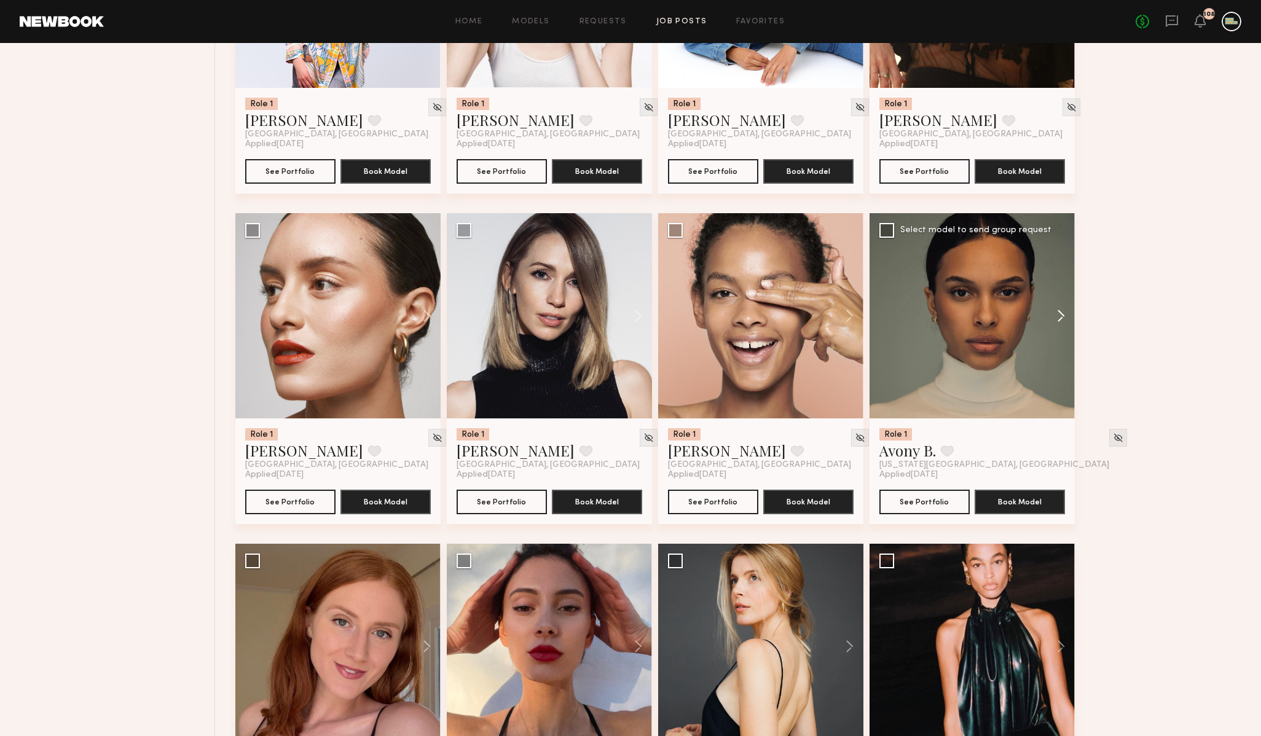
click at [1061, 321] on button at bounding box center [1054, 315] width 39 height 205
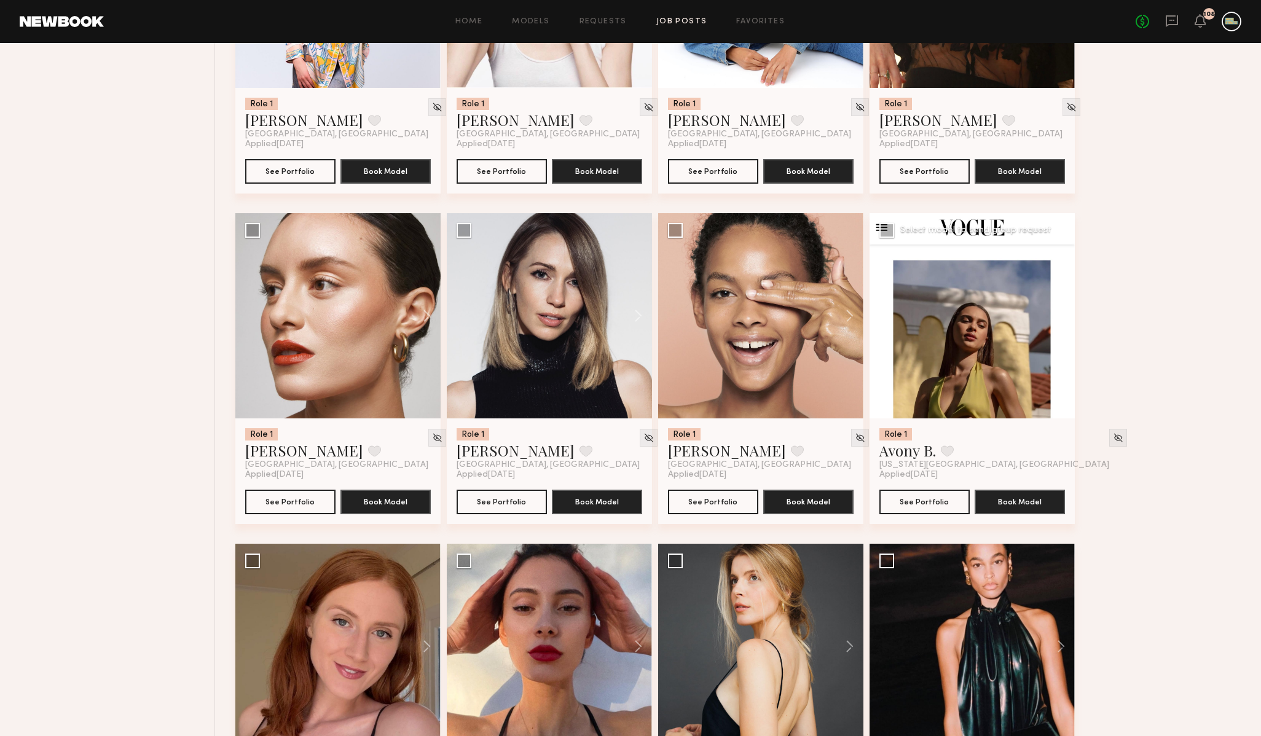
click at [1061, 321] on button at bounding box center [1054, 315] width 39 height 205
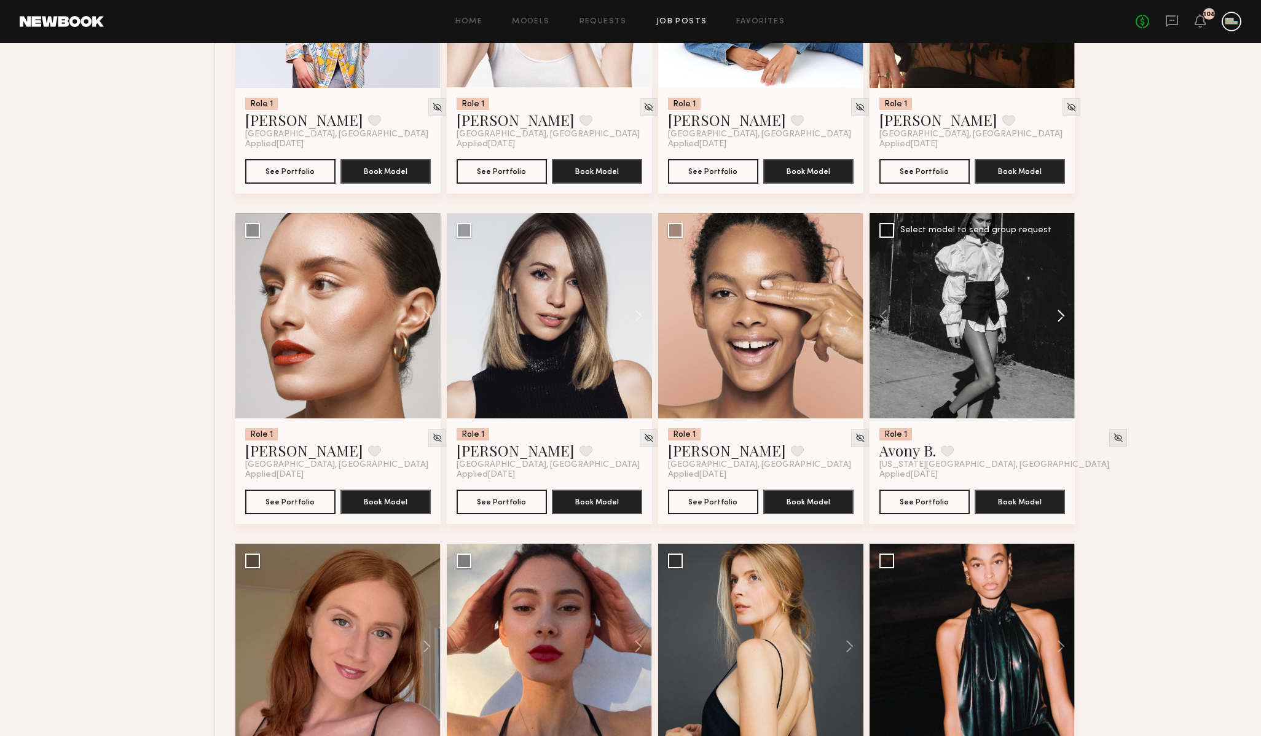
click at [1061, 321] on button at bounding box center [1054, 315] width 39 height 205
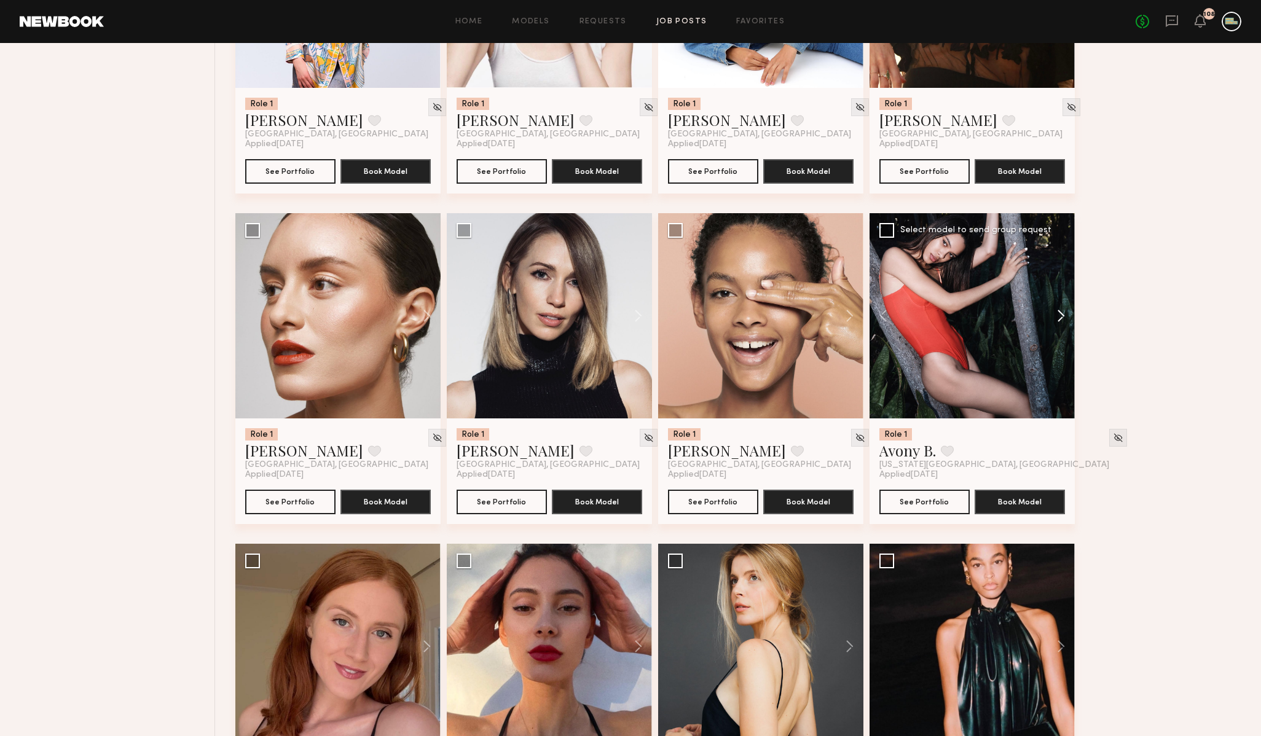
click at [1061, 321] on button at bounding box center [1054, 315] width 39 height 205
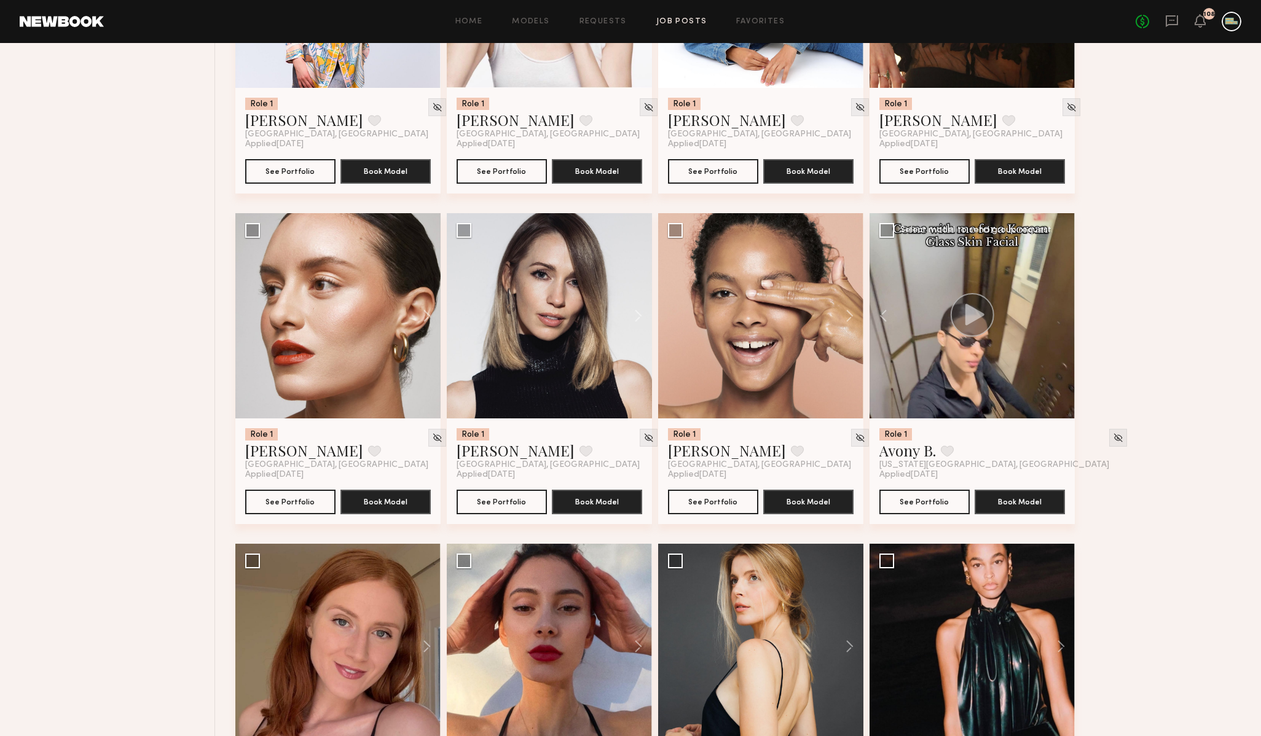
click at [1061, 321] on div at bounding box center [972, 315] width 205 height 205
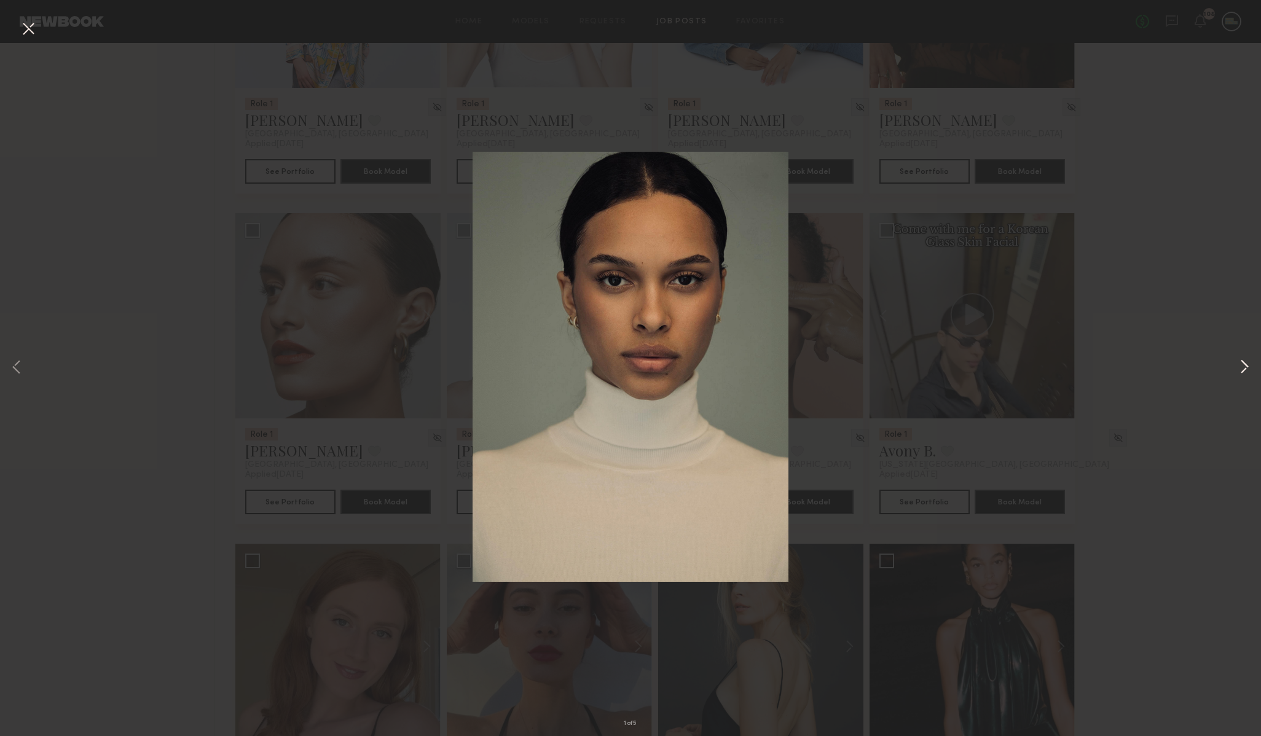
click at [1244, 362] on button at bounding box center [1244, 368] width 15 height 589
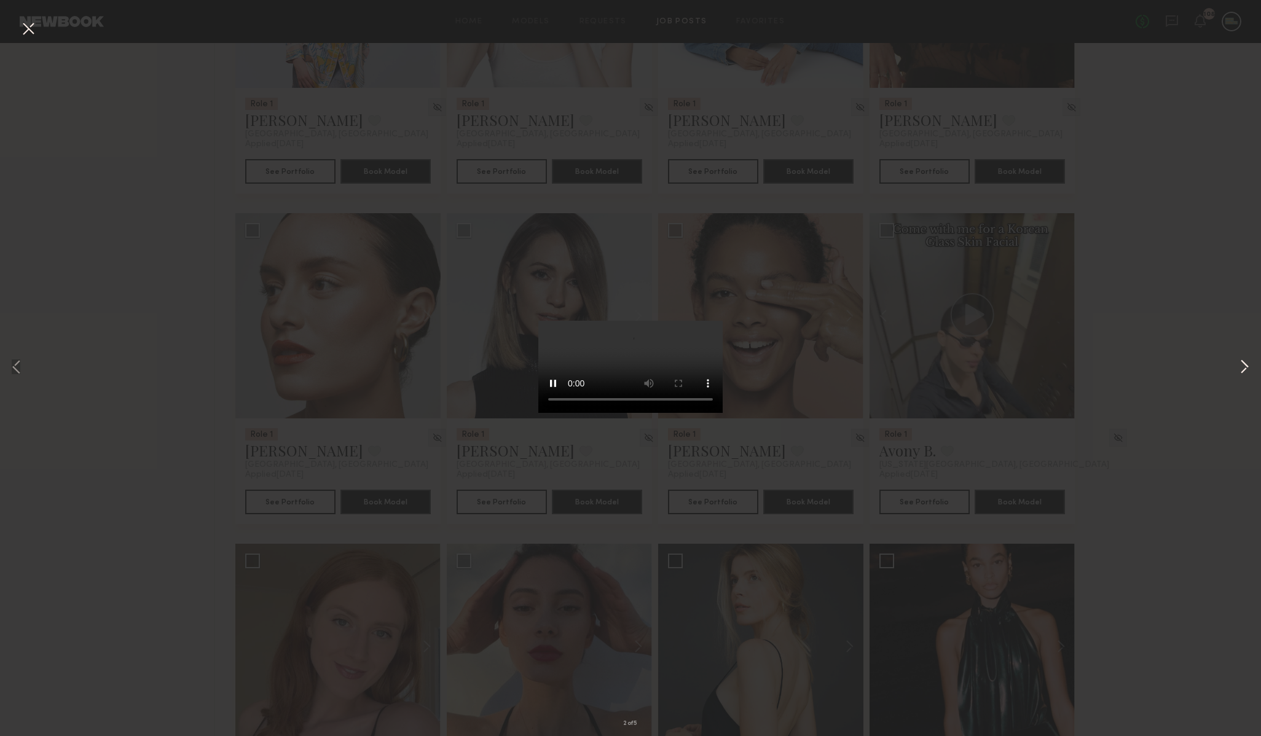
click at [1244, 362] on button at bounding box center [1244, 368] width 15 height 589
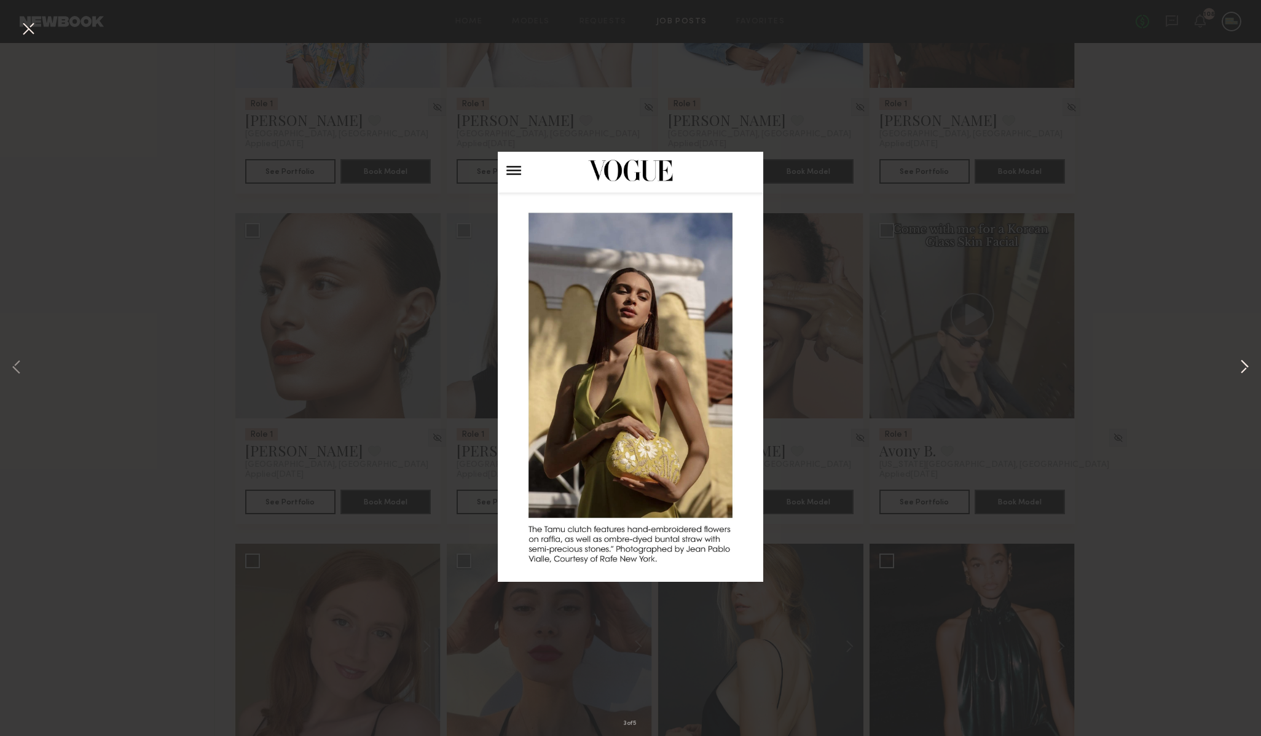
click at [1244, 362] on button at bounding box center [1244, 368] width 15 height 589
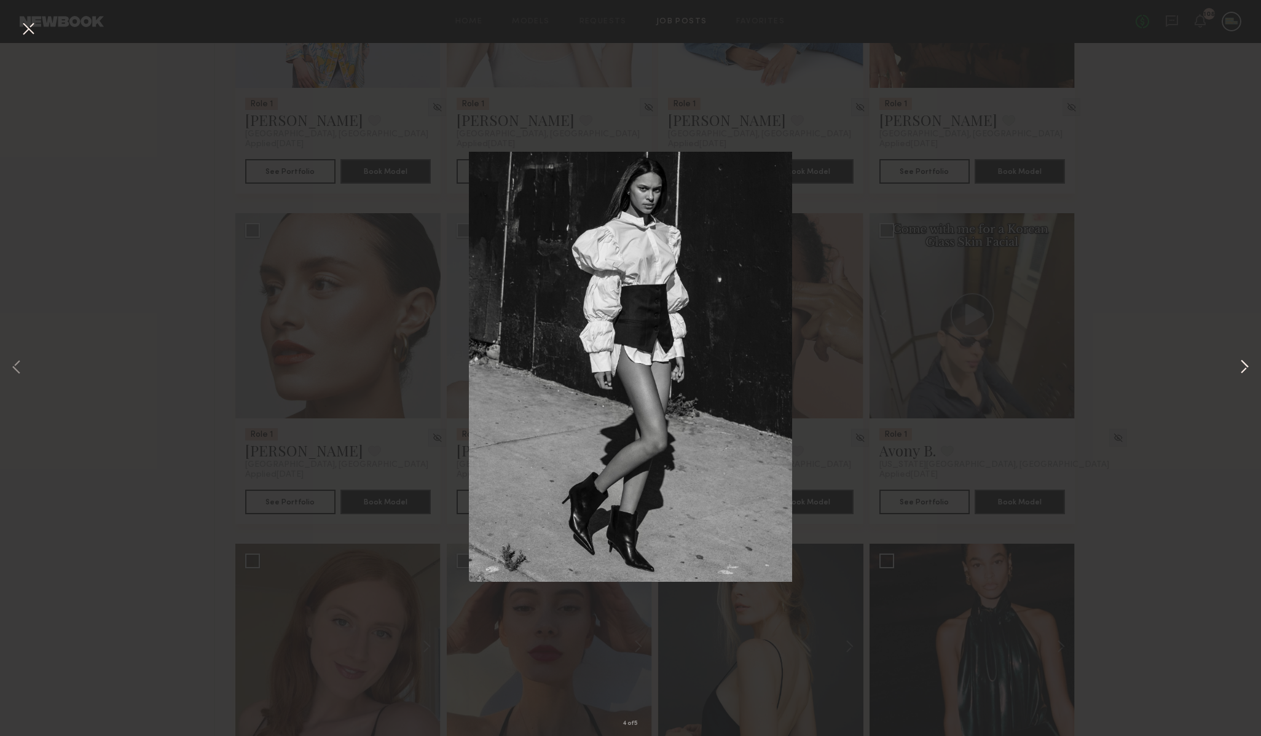
click at [1244, 362] on button at bounding box center [1244, 368] width 15 height 589
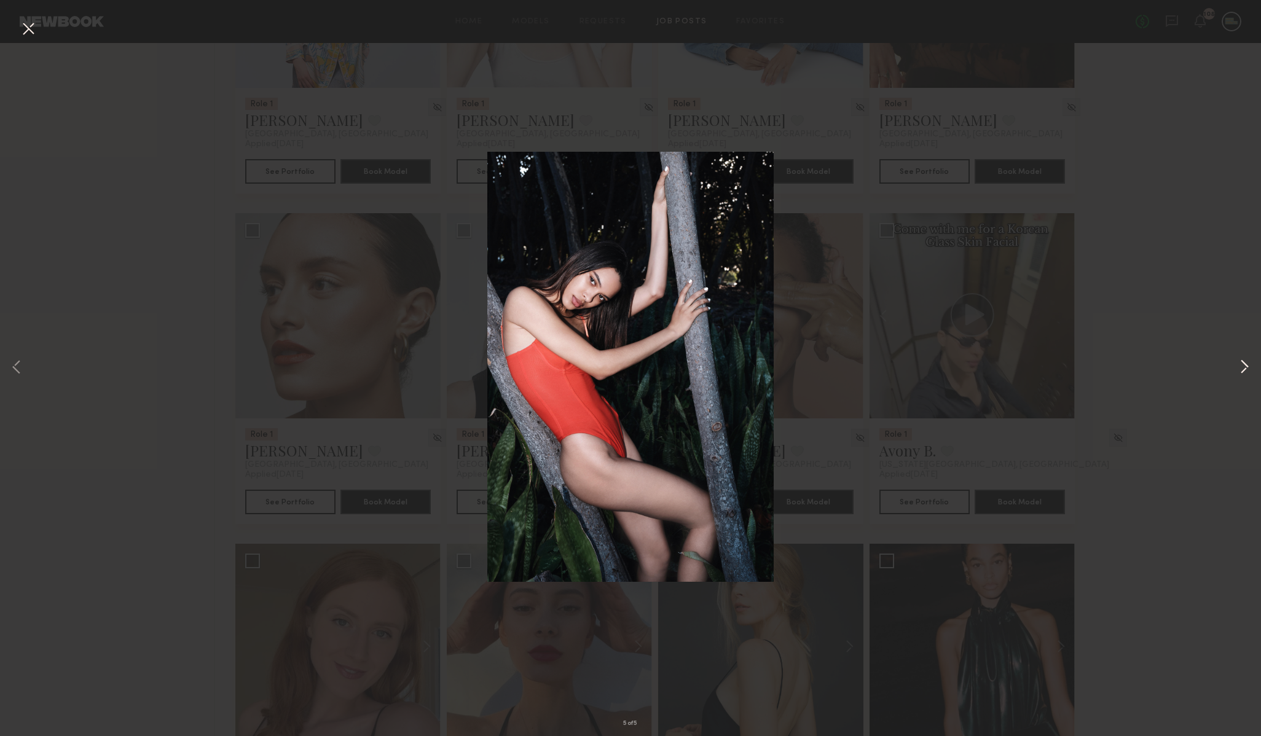
click at [1244, 362] on button at bounding box center [1244, 368] width 15 height 589
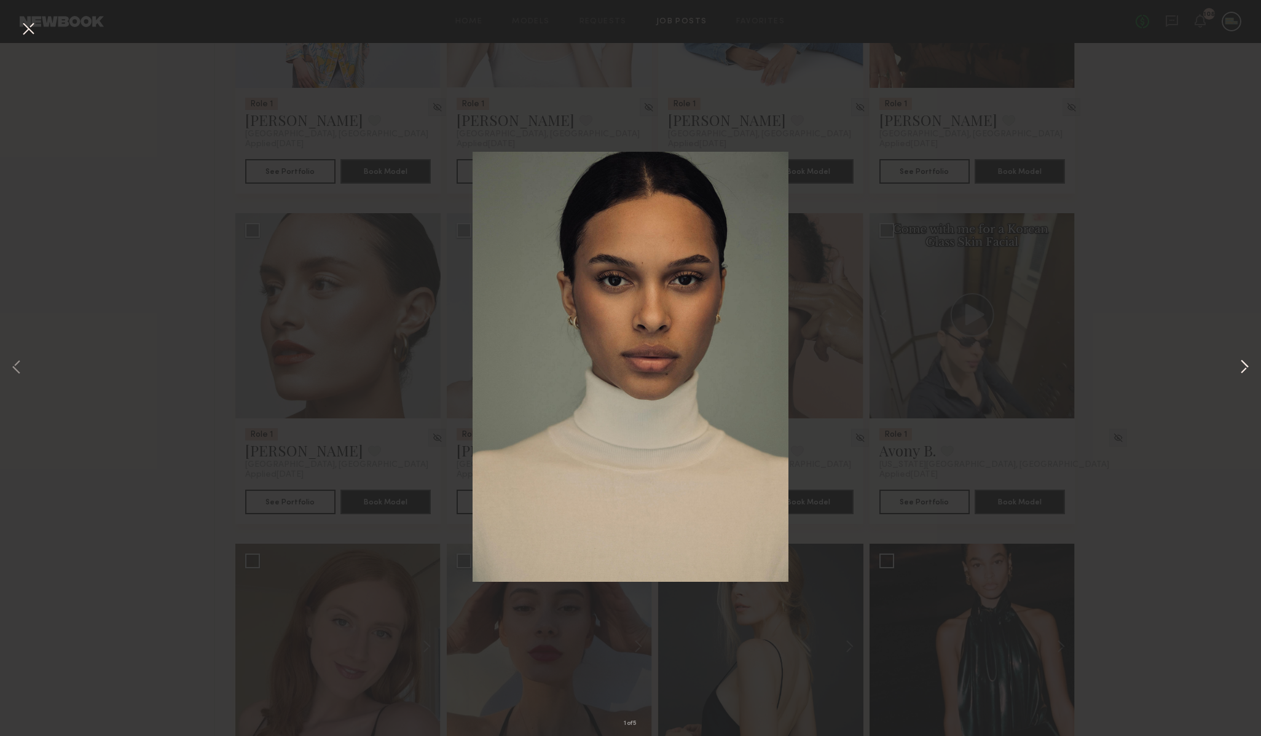
click at [1244, 362] on button at bounding box center [1244, 368] width 15 height 589
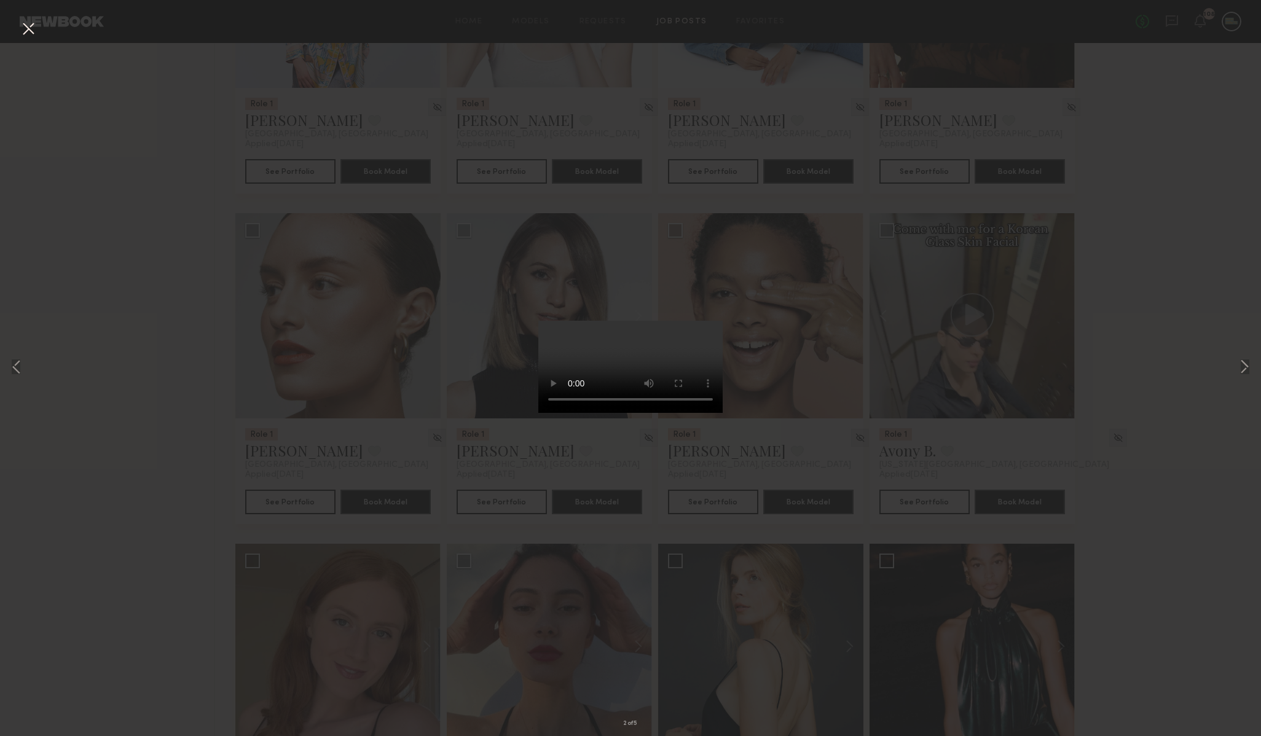
click at [1134, 519] on div "2 of 5" at bounding box center [630, 368] width 1261 height 736
click at [23, 27] on button at bounding box center [28, 29] width 20 height 22
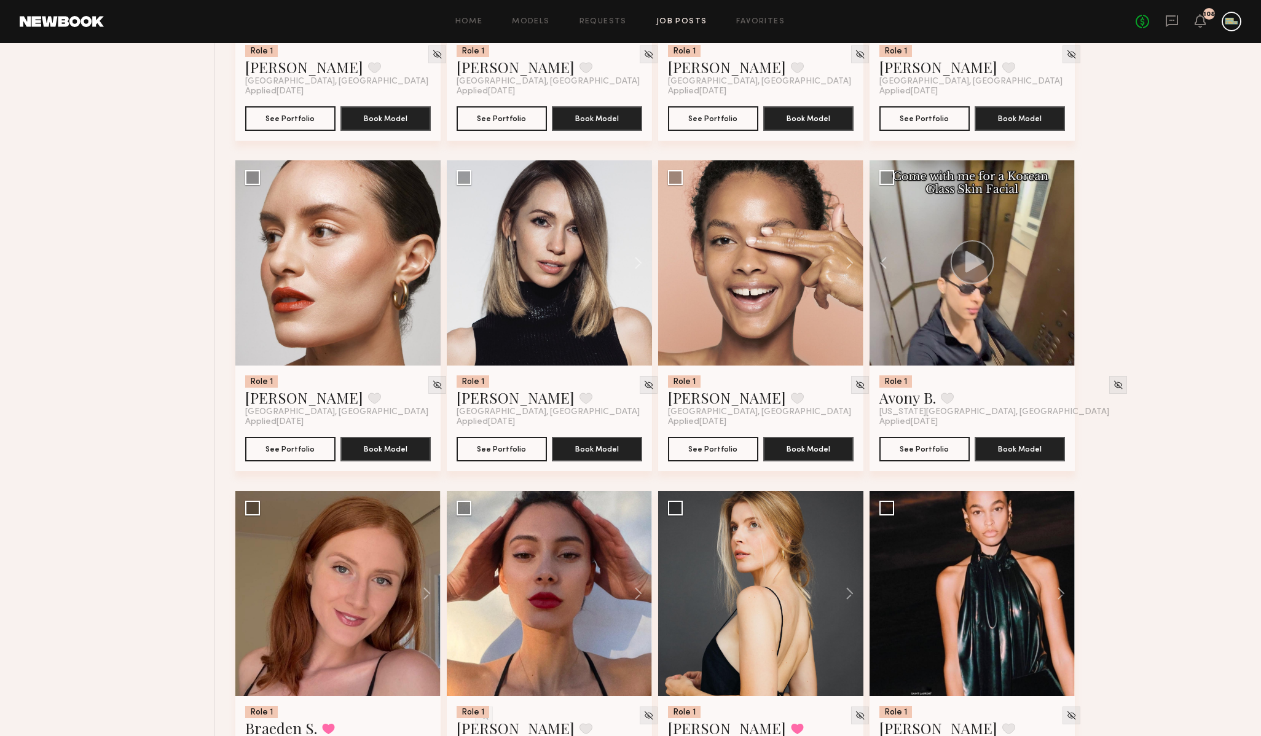
scroll to position [1086, 0]
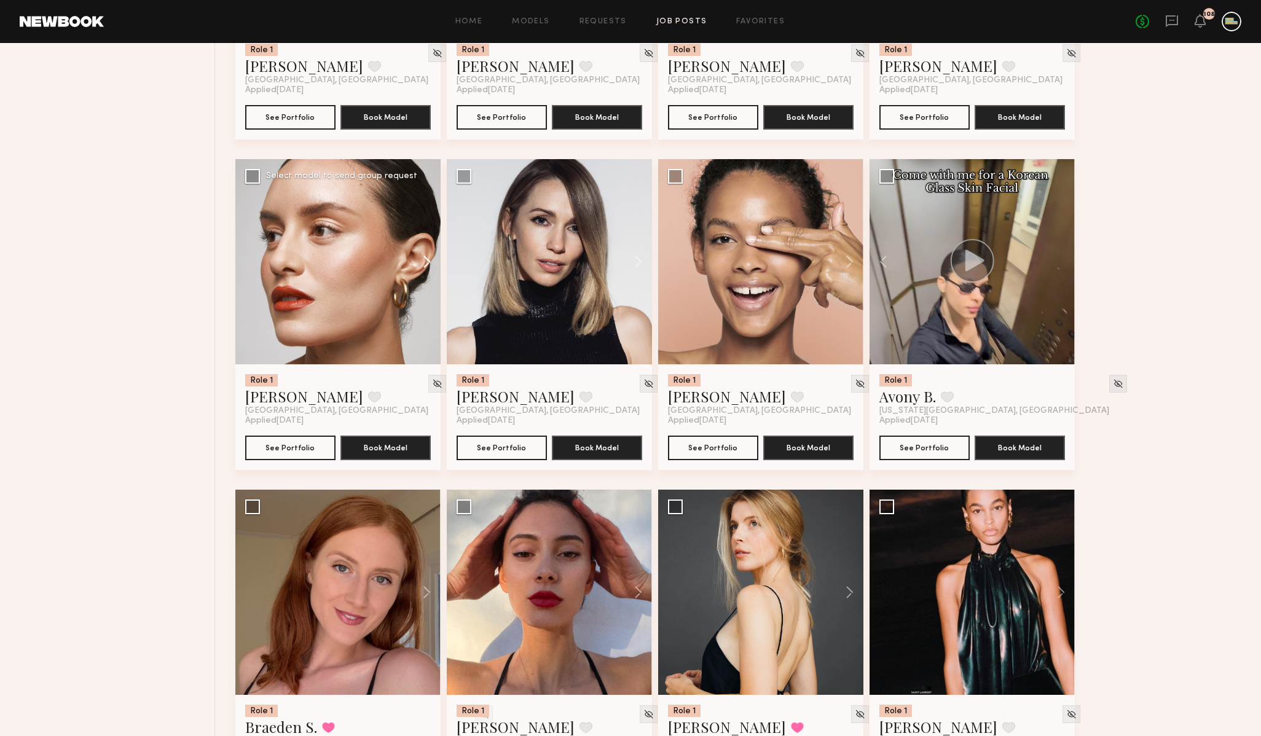
click at [428, 267] on button at bounding box center [420, 261] width 39 height 205
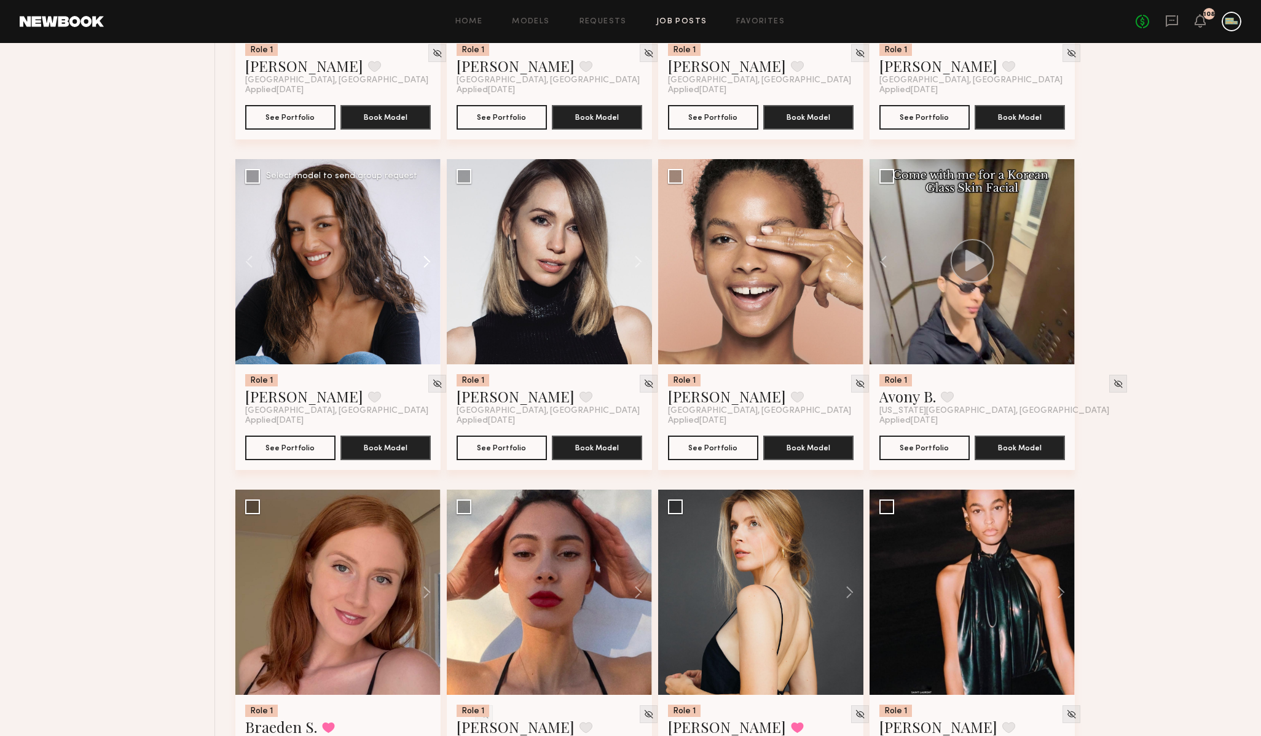
click at [428, 267] on button at bounding box center [420, 261] width 39 height 205
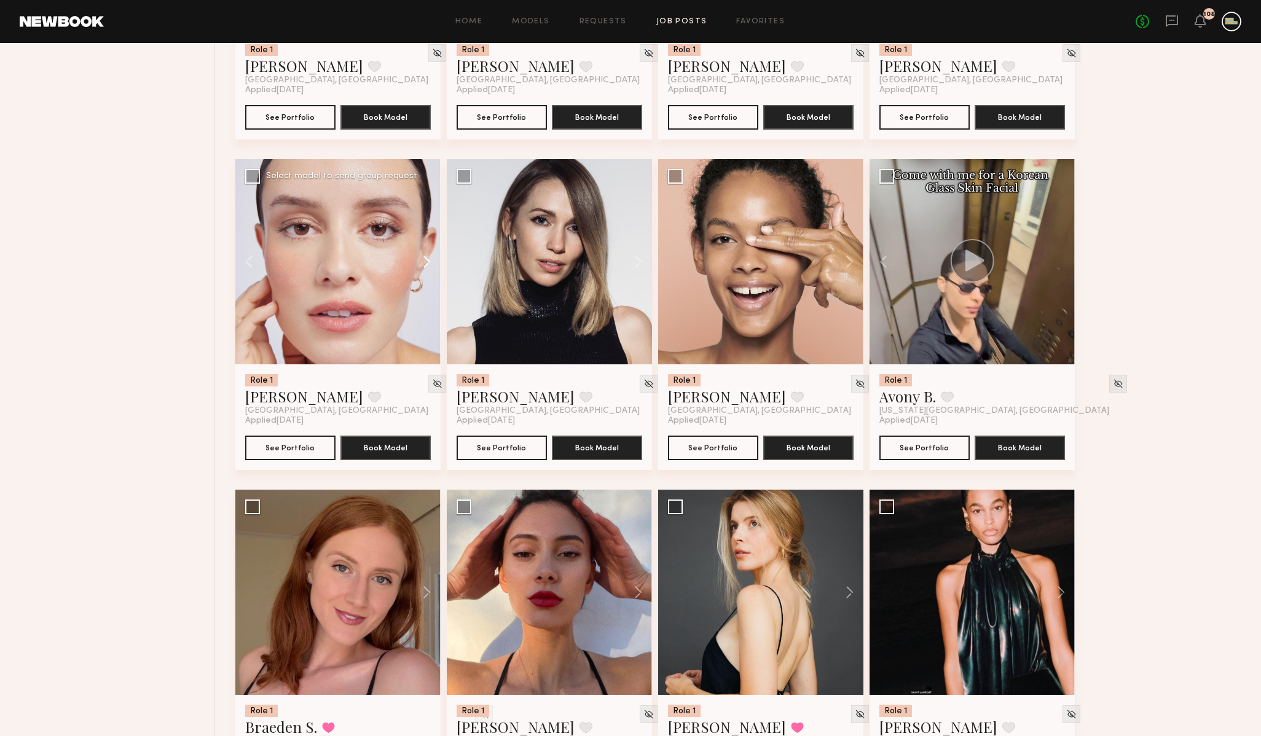
click at [428, 267] on button at bounding box center [420, 261] width 39 height 205
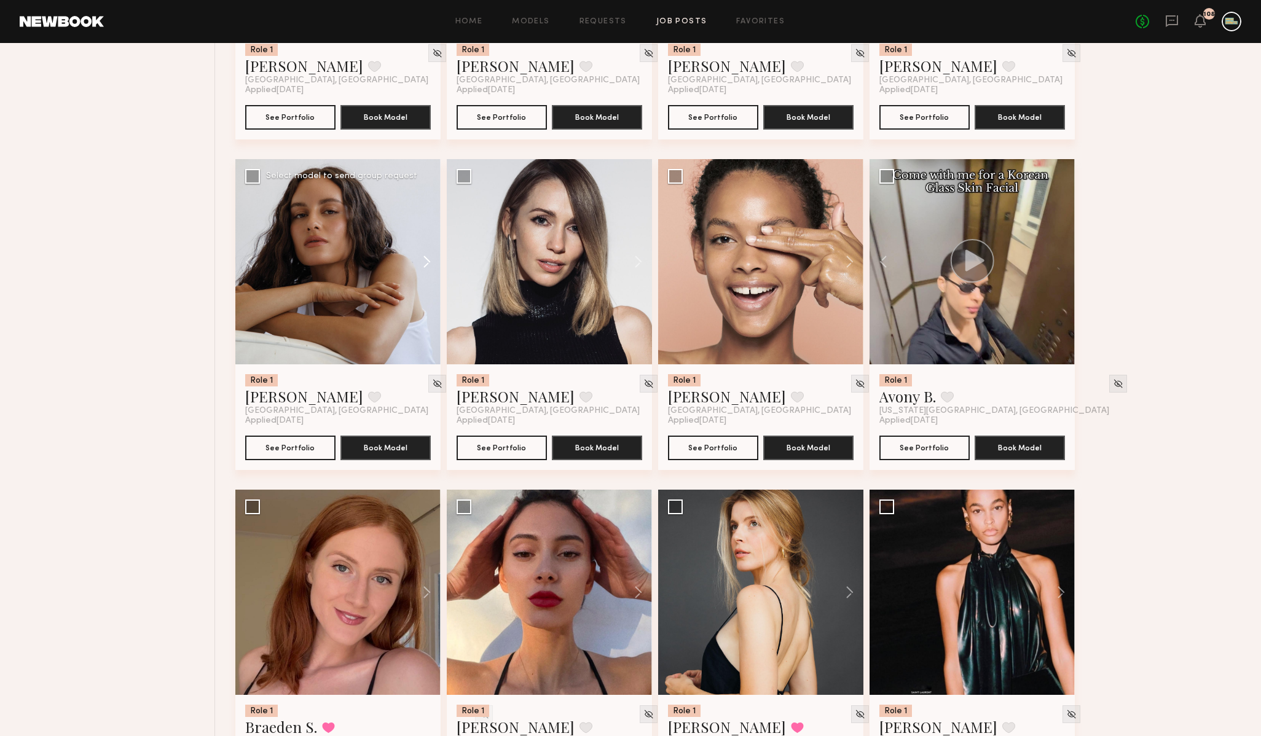
click at [428, 267] on button at bounding box center [420, 261] width 39 height 205
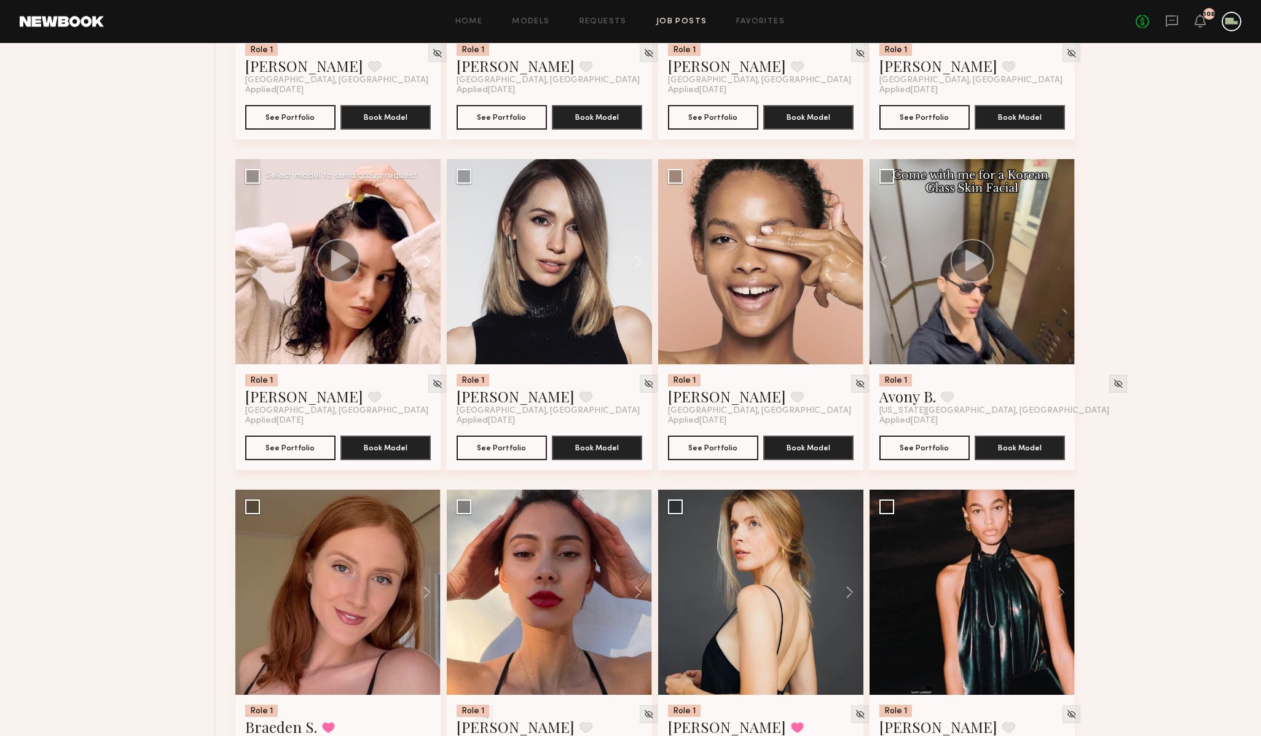
click at [428, 267] on button at bounding box center [420, 261] width 39 height 205
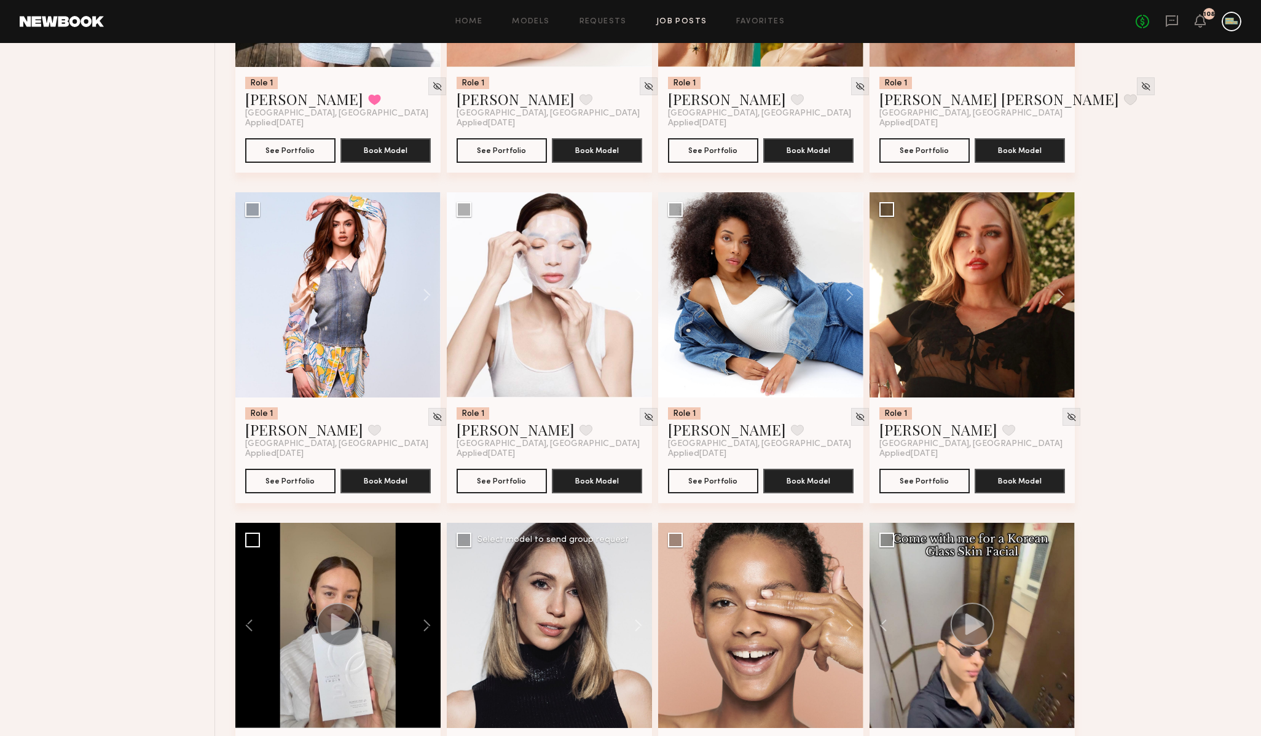
scroll to position [0, 0]
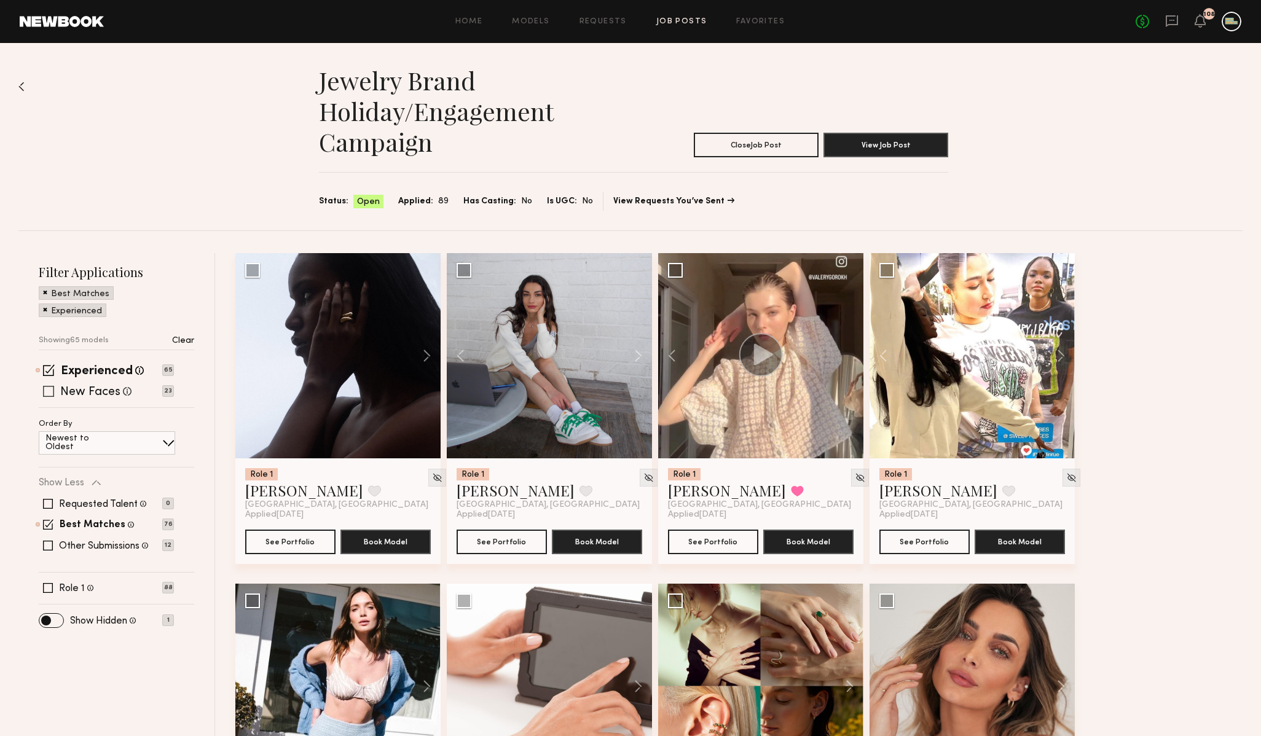
click at [46, 391] on span at bounding box center [48, 391] width 11 height 11
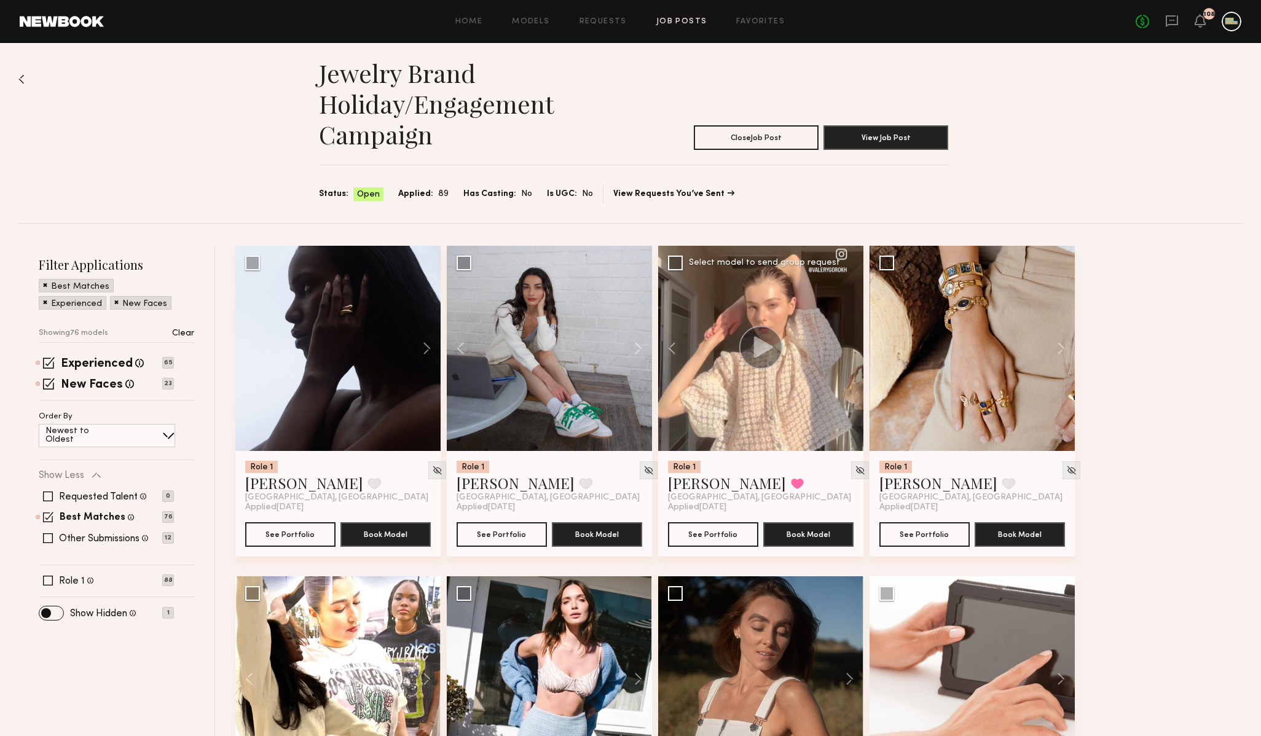
scroll to position [10, 0]
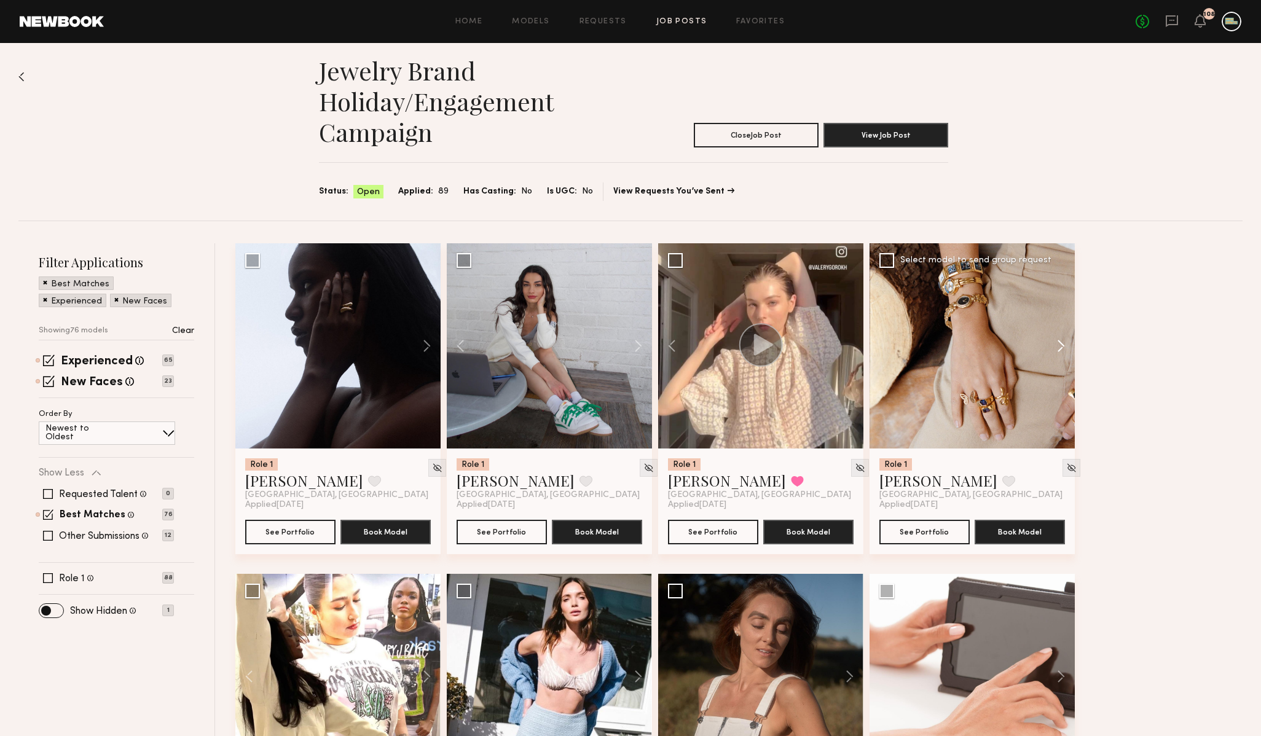
click at [1058, 346] on button at bounding box center [1054, 345] width 39 height 205
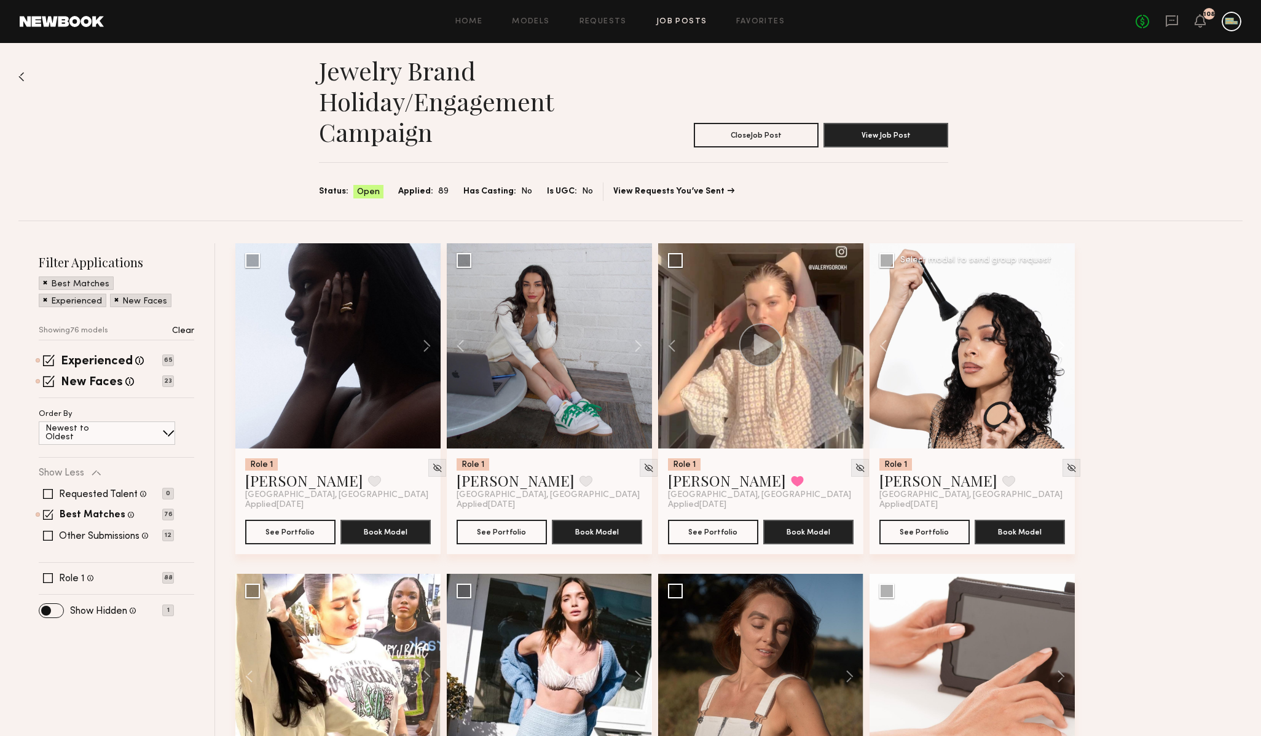
click at [1058, 345] on button at bounding box center [1054, 345] width 39 height 205
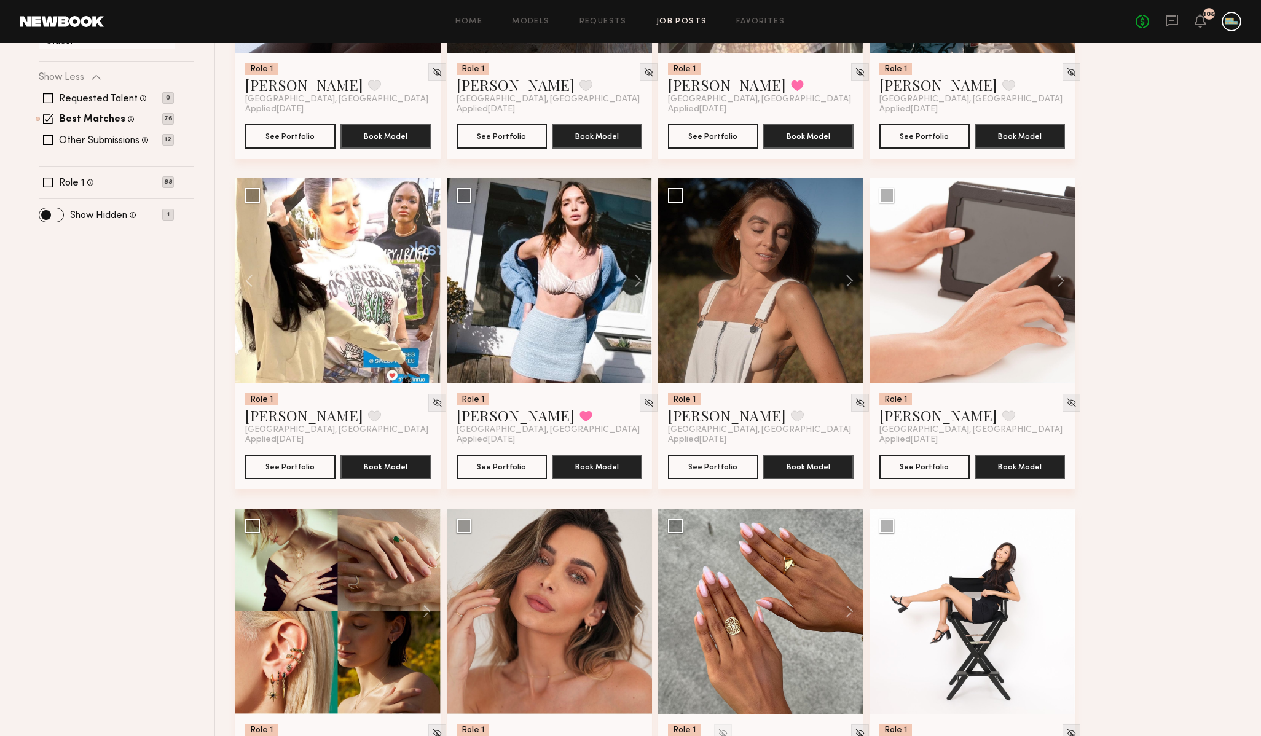
scroll to position [419, 0]
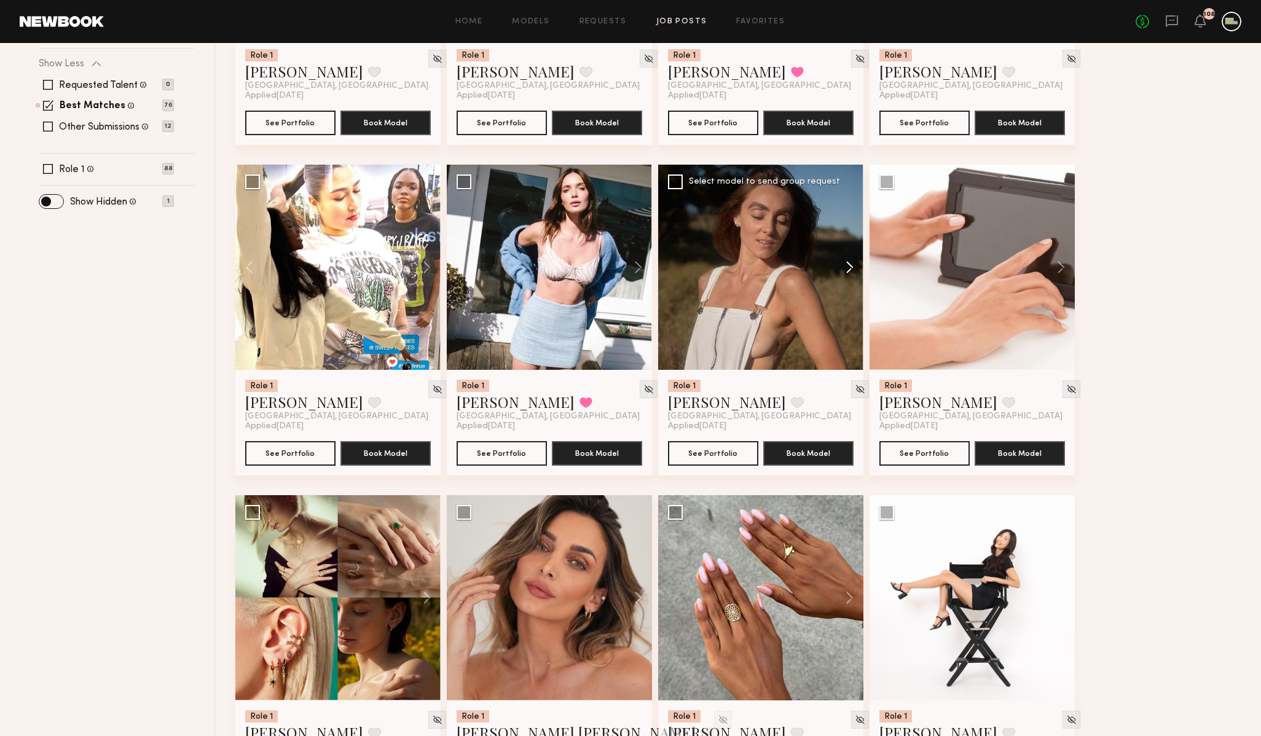
click at [849, 265] on button at bounding box center [843, 267] width 39 height 205
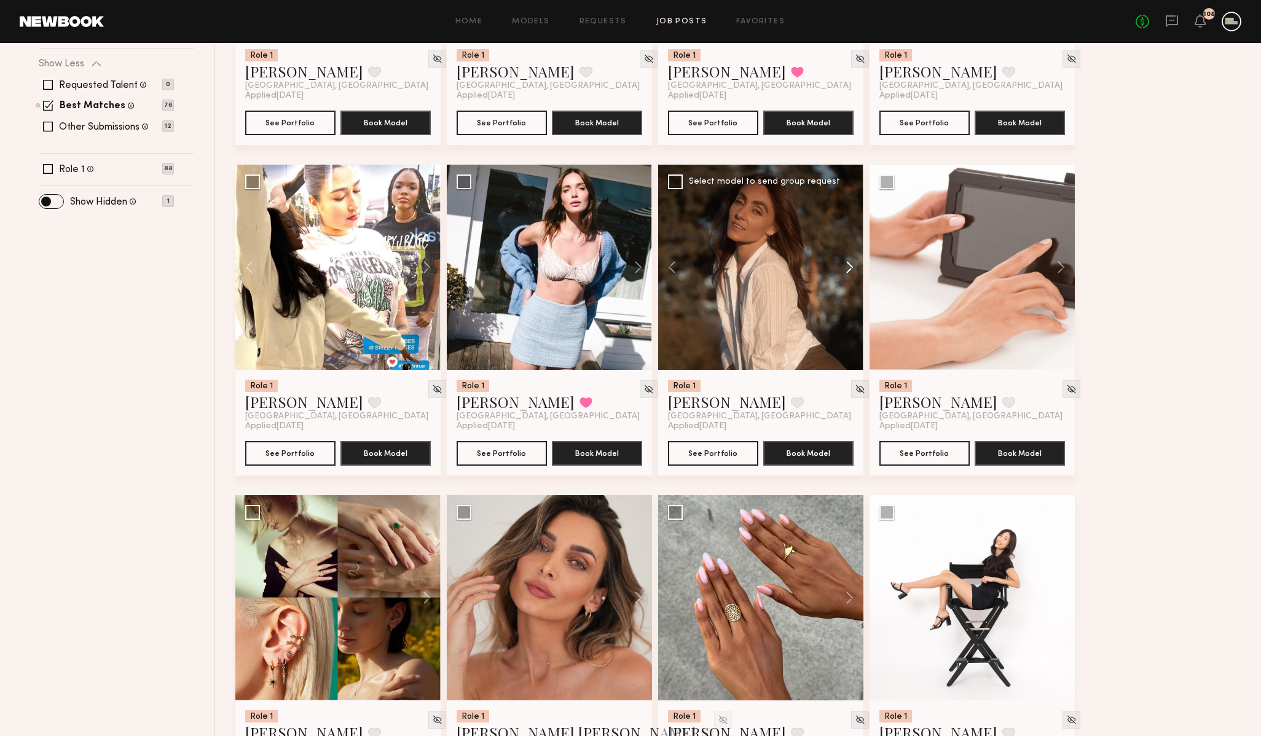
click at [849, 265] on button at bounding box center [843, 267] width 39 height 205
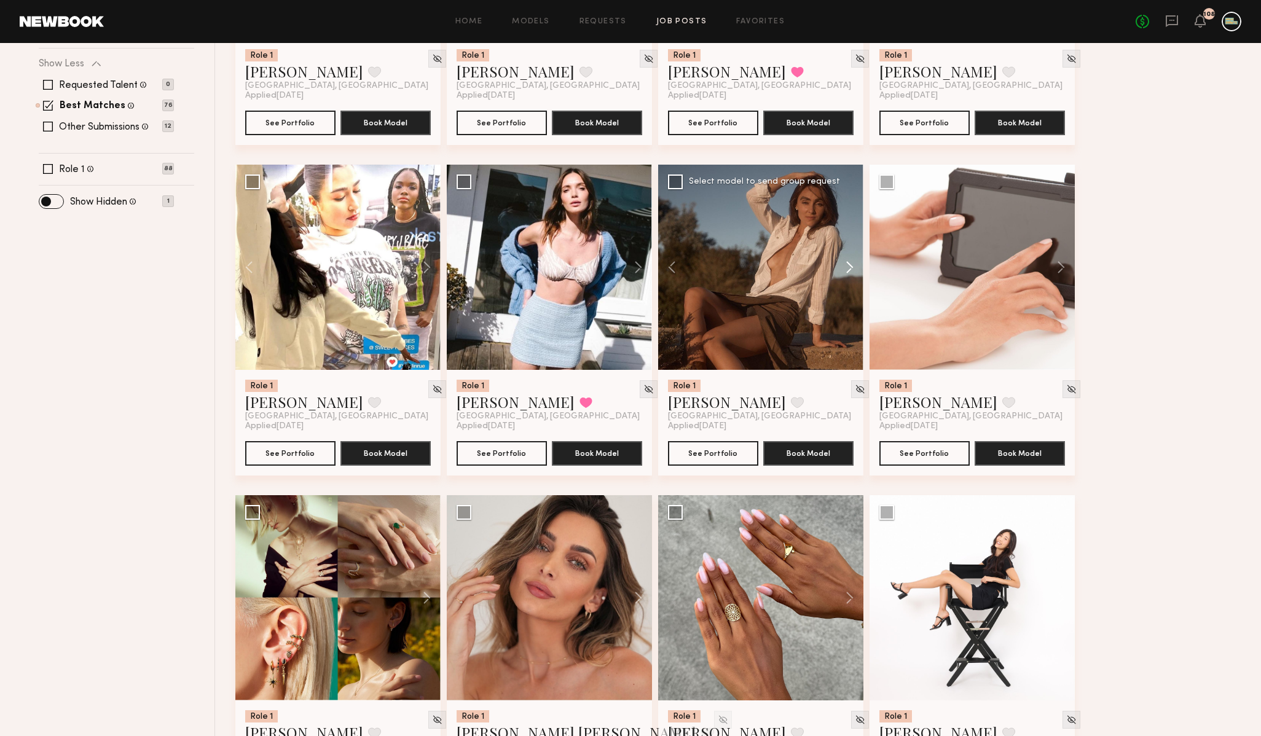
click at [849, 265] on button at bounding box center [843, 267] width 39 height 205
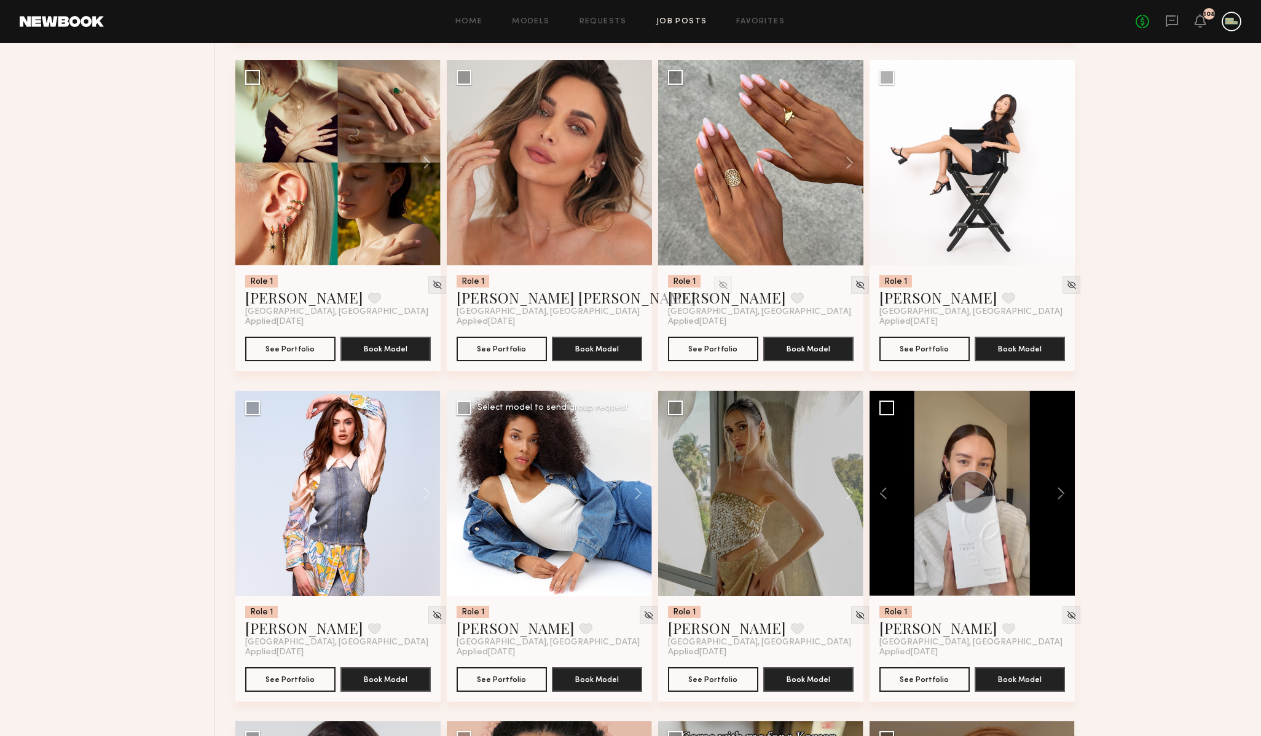
scroll to position [857, 0]
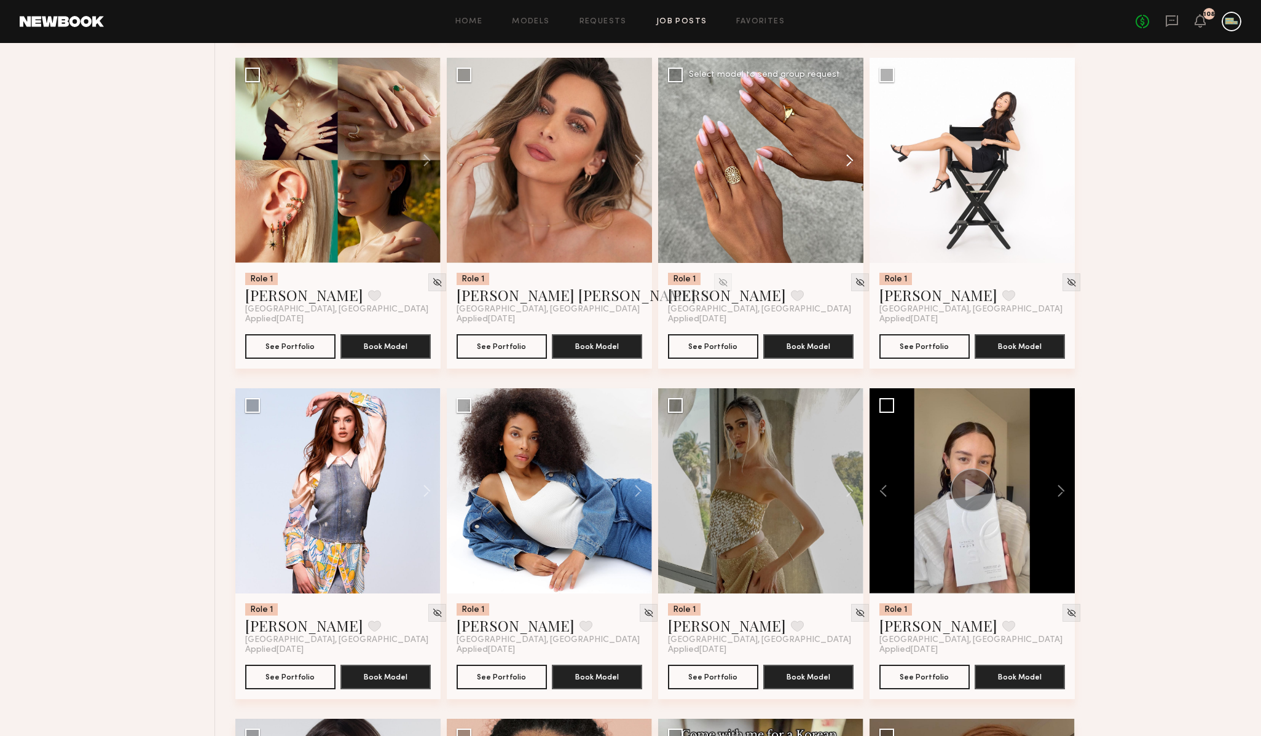
click at [849, 154] on button at bounding box center [843, 160] width 39 height 205
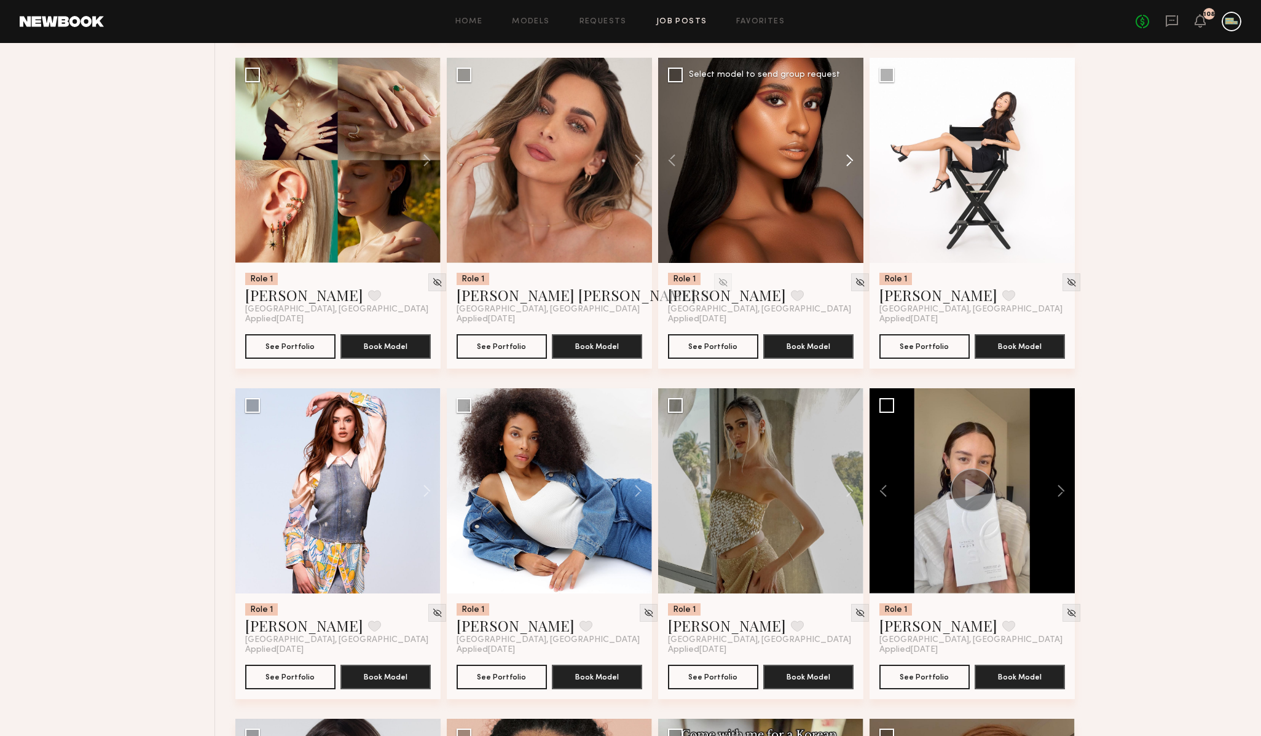
click at [849, 154] on button at bounding box center [843, 160] width 39 height 205
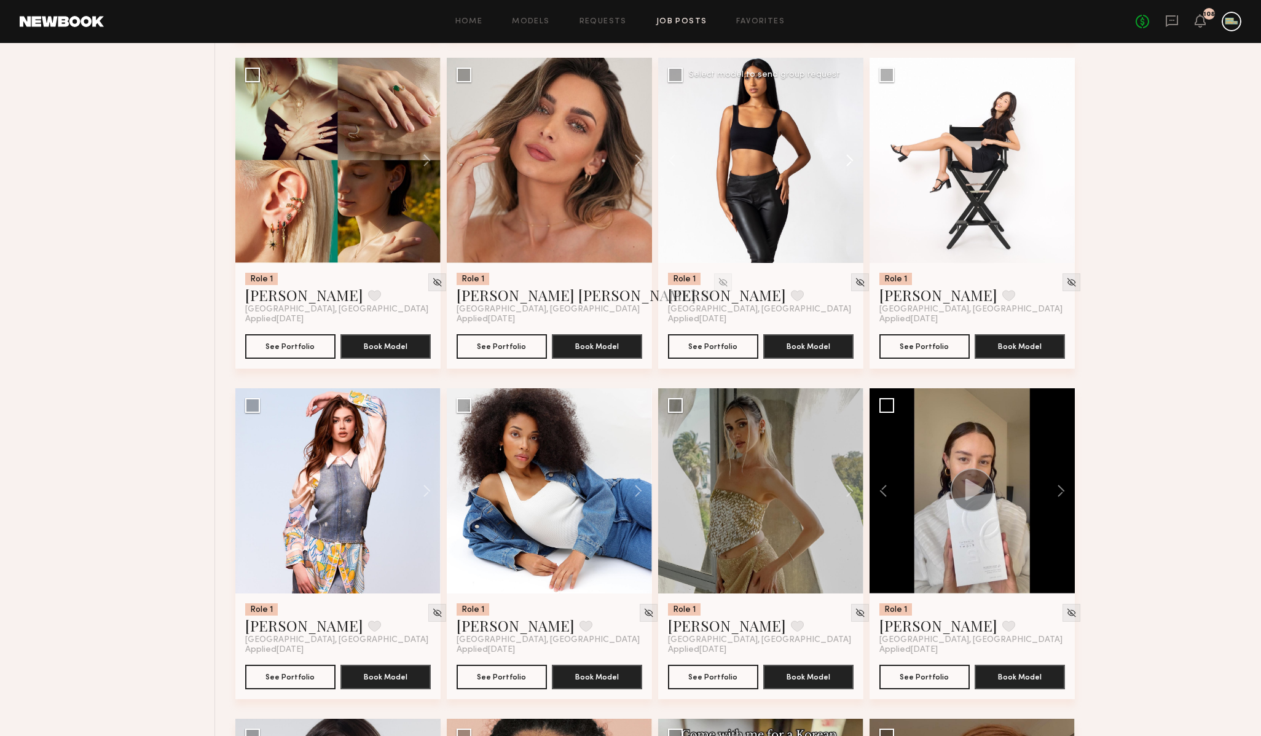
click at [849, 154] on button at bounding box center [843, 160] width 39 height 205
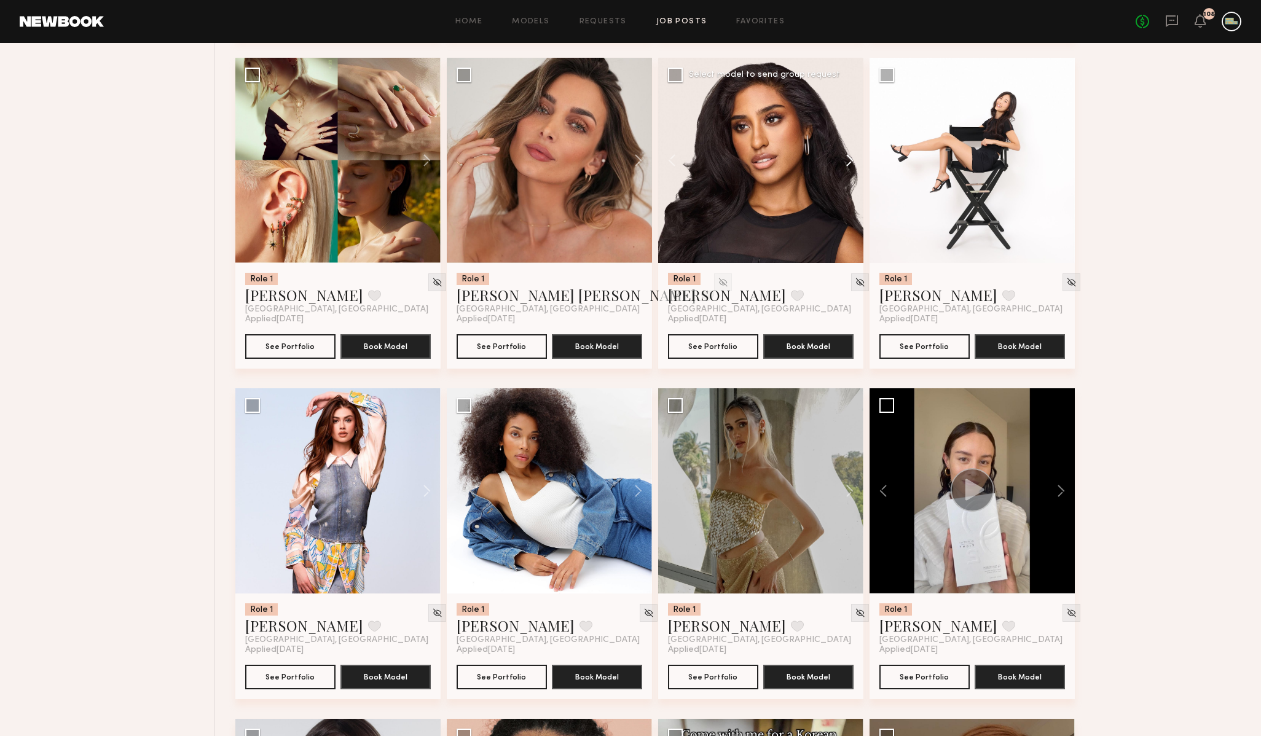
click at [849, 154] on button at bounding box center [843, 160] width 39 height 205
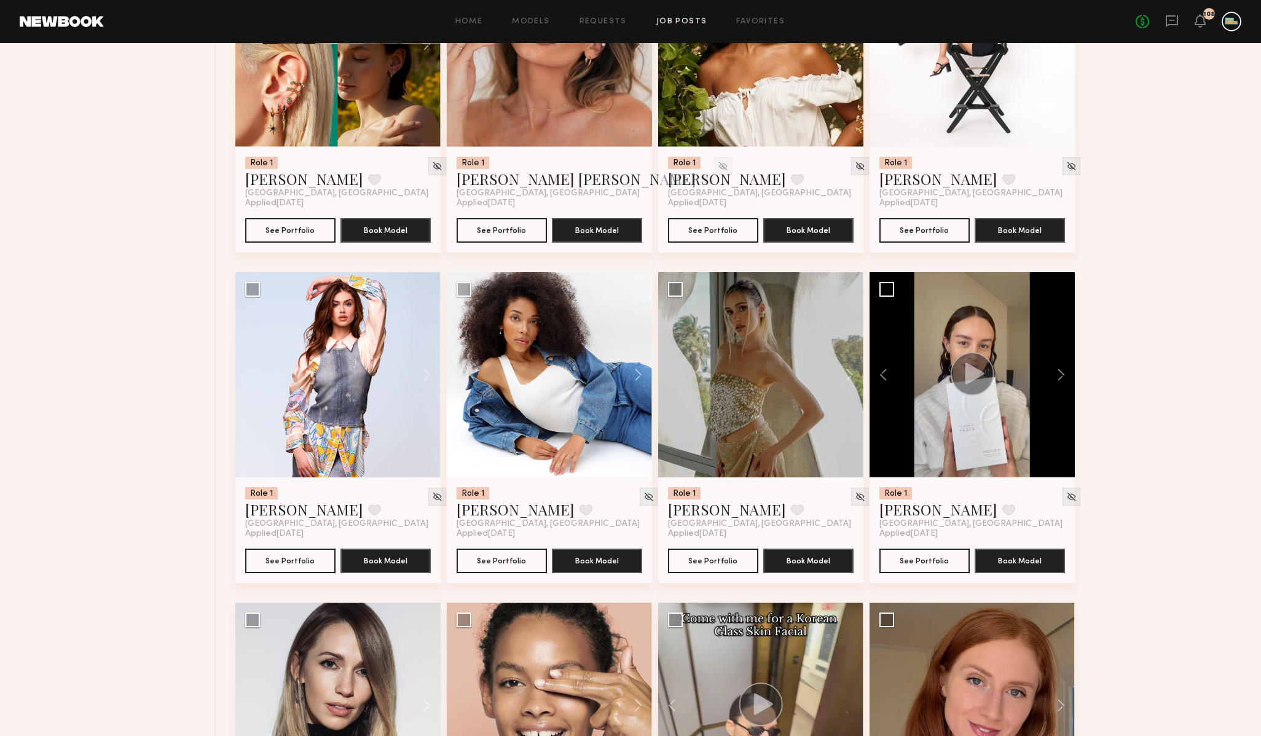
scroll to position [974, 0]
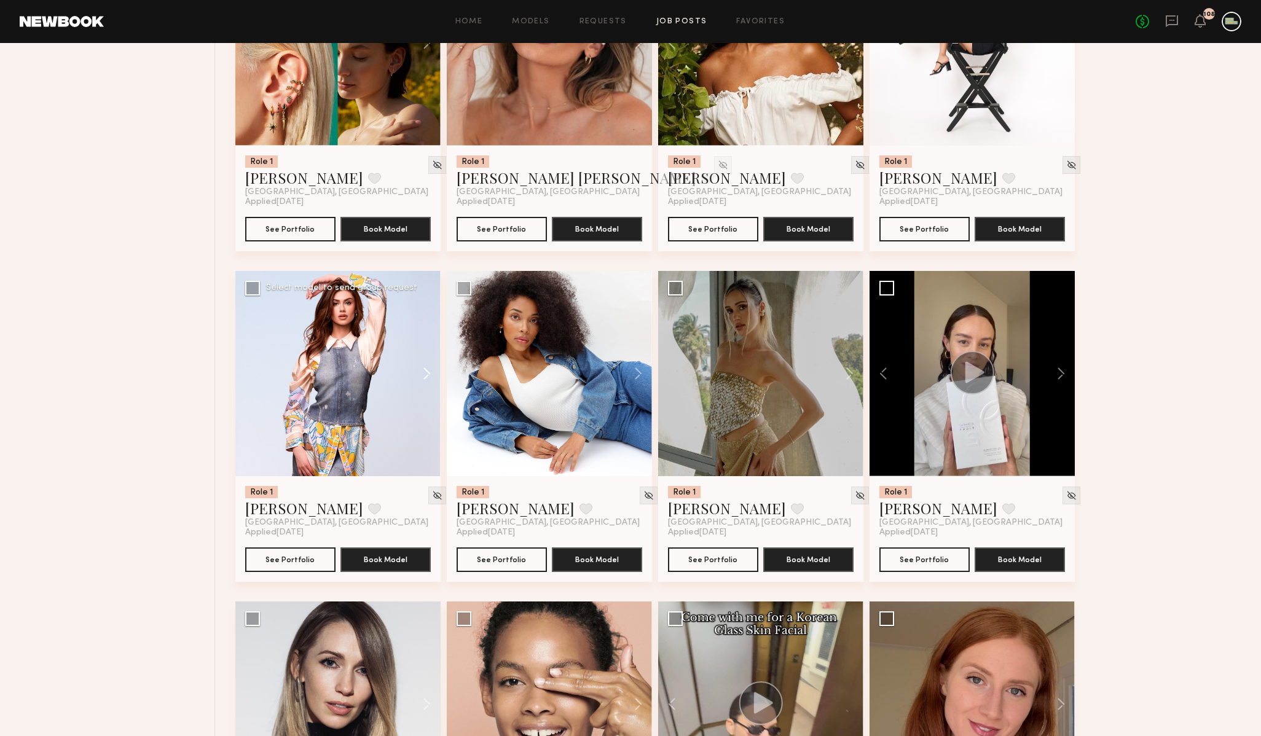
click at [427, 375] on button at bounding box center [420, 373] width 39 height 205
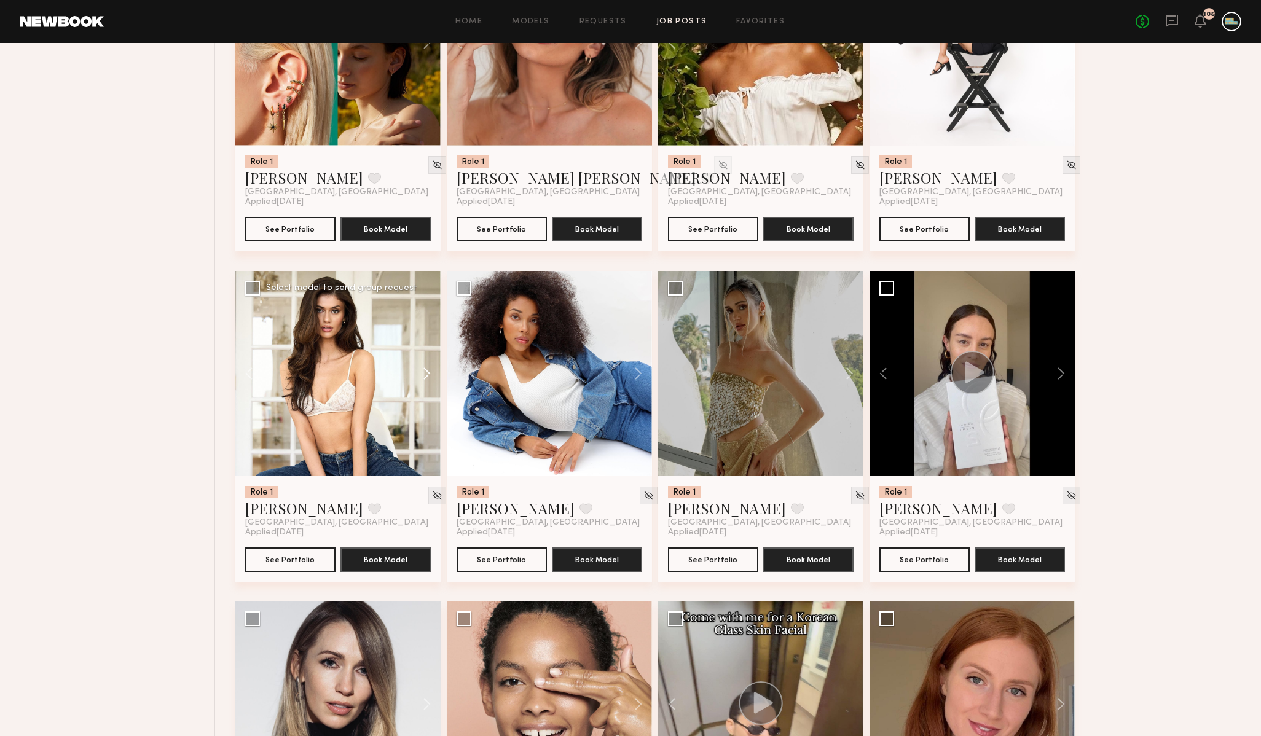
click at [427, 375] on button at bounding box center [420, 373] width 39 height 205
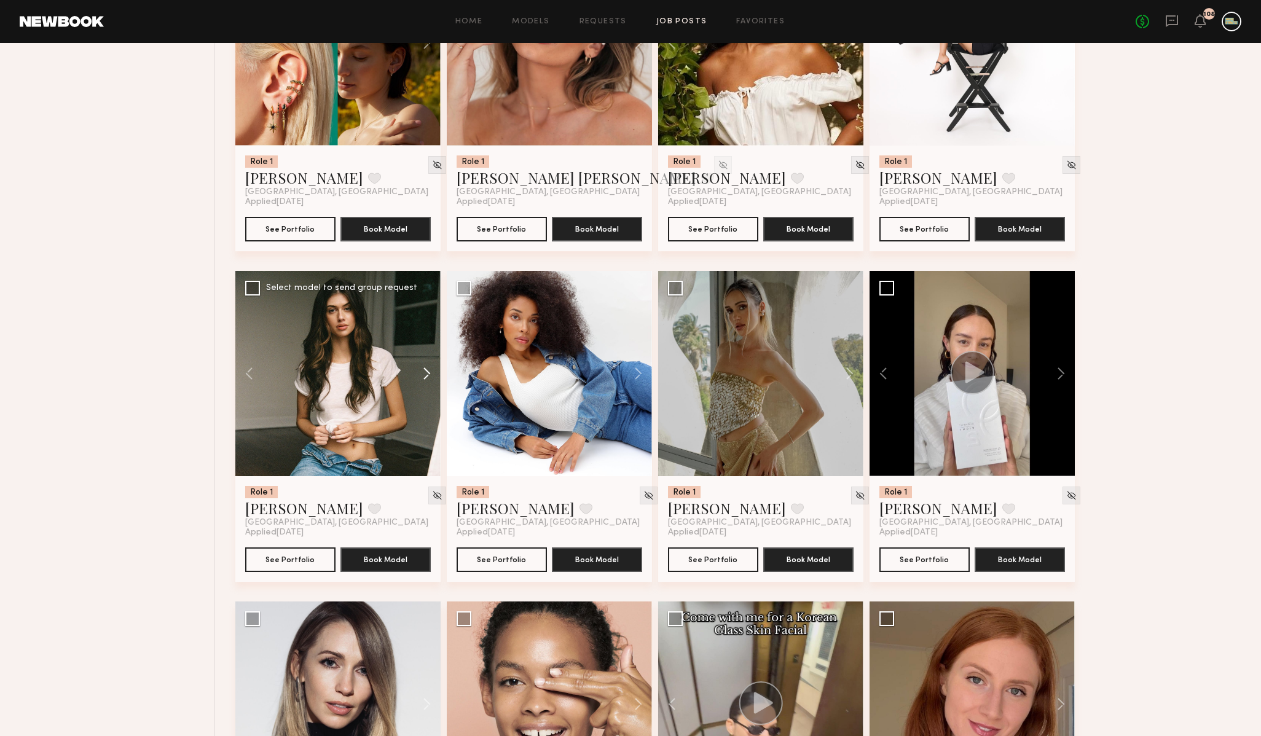
click at [427, 375] on button at bounding box center [420, 373] width 39 height 205
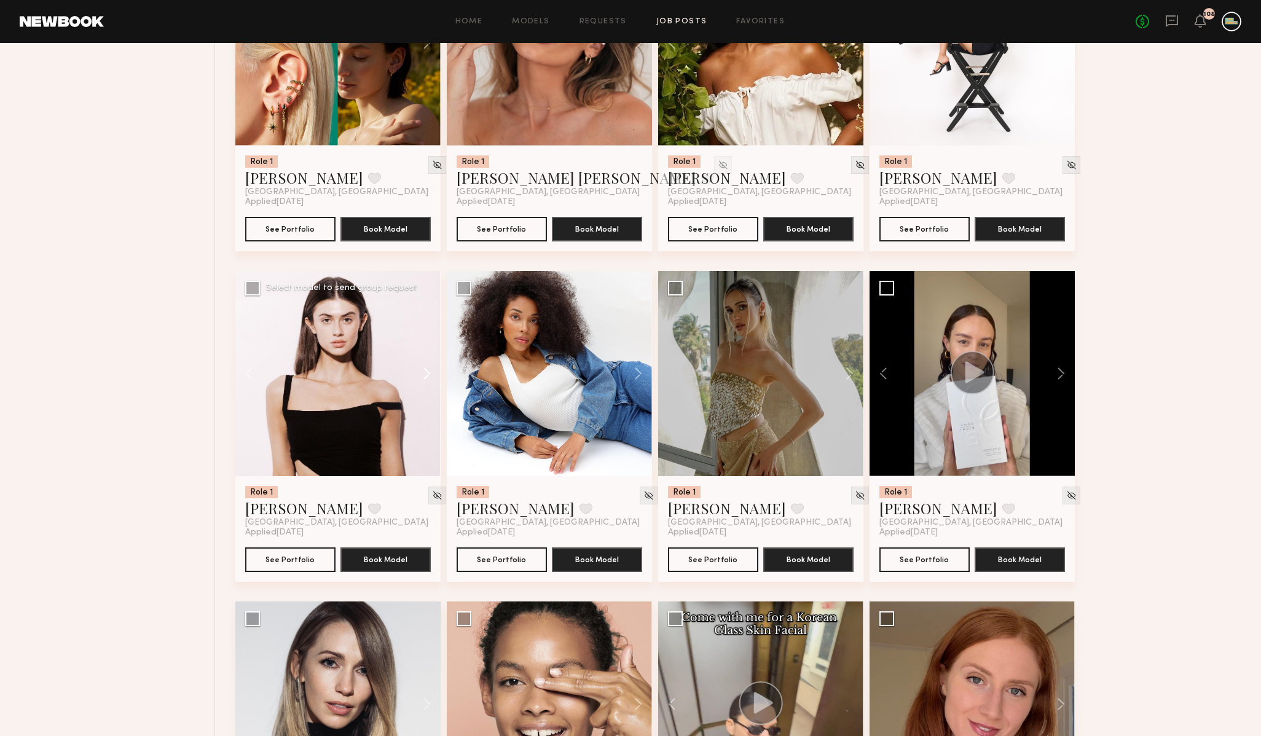
click at [427, 375] on button at bounding box center [420, 373] width 39 height 205
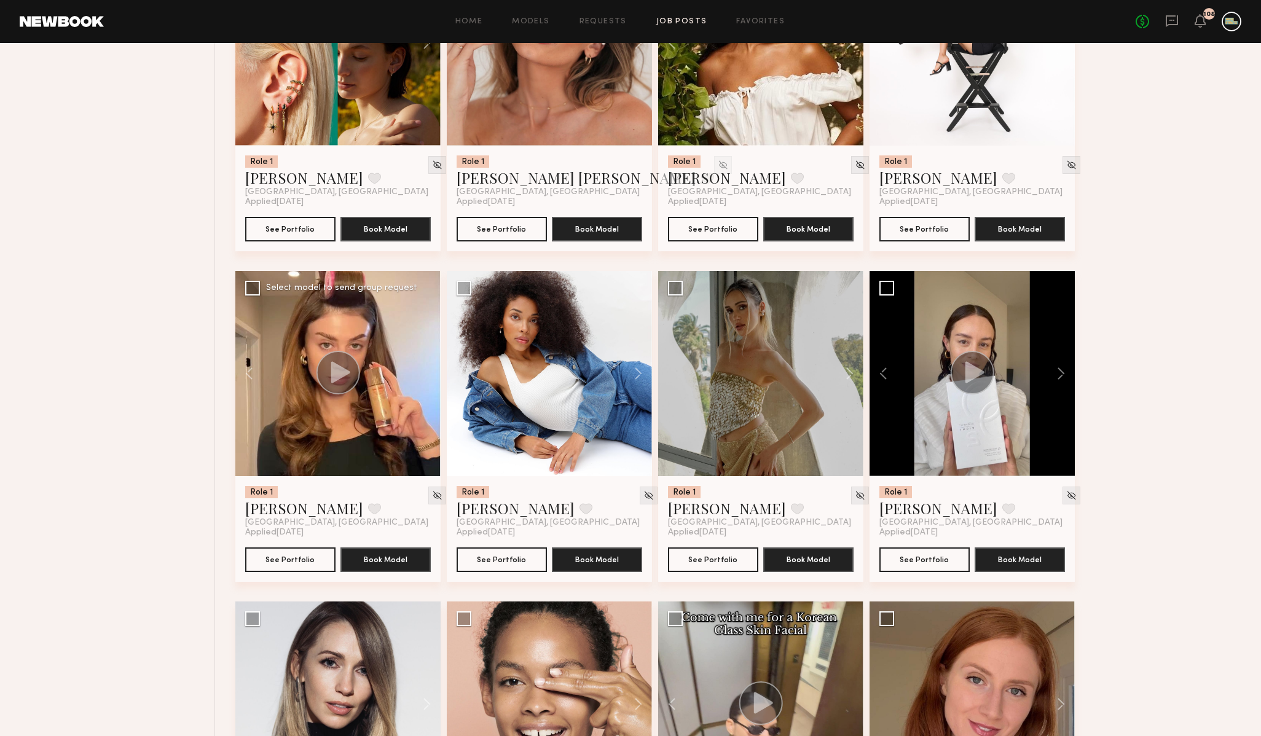
click at [427, 375] on div at bounding box center [337, 373] width 205 height 205
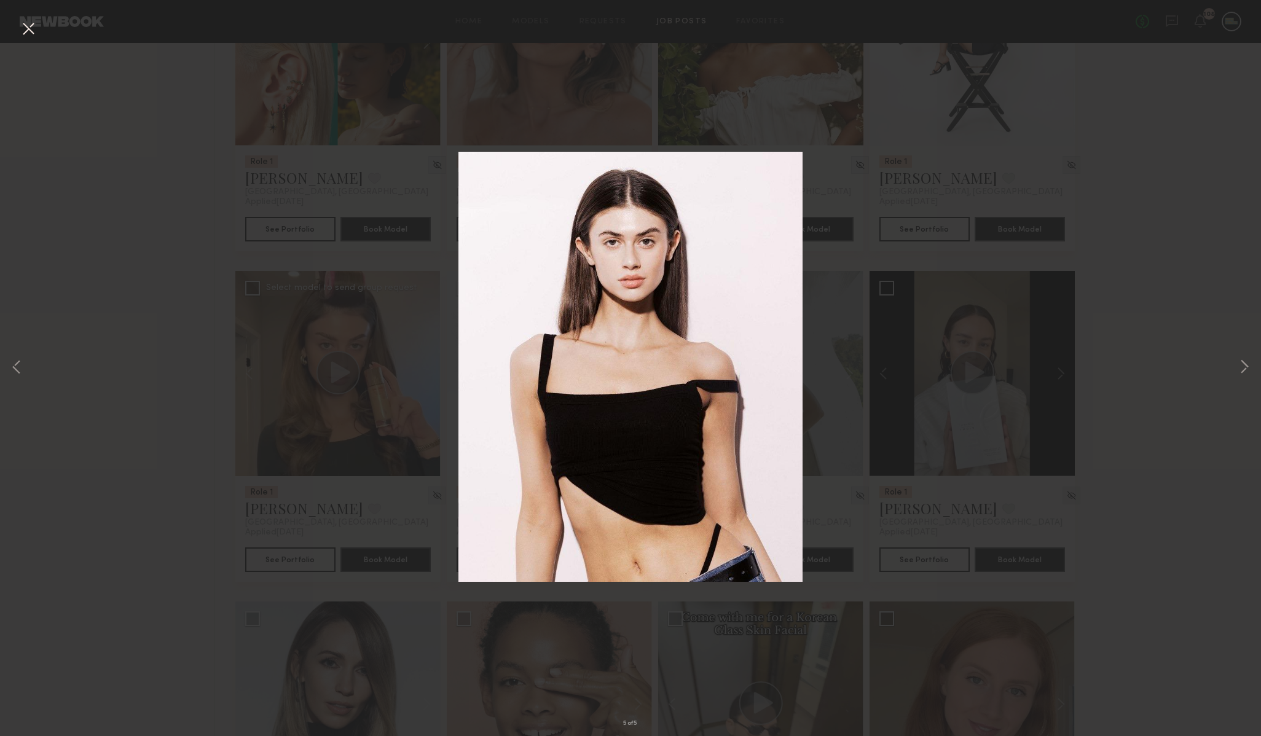
click at [886, 336] on div "5 of 5" at bounding box center [630, 368] width 1261 height 736
click at [26, 29] on button at bounding box center [28, 29] width 20 height 22
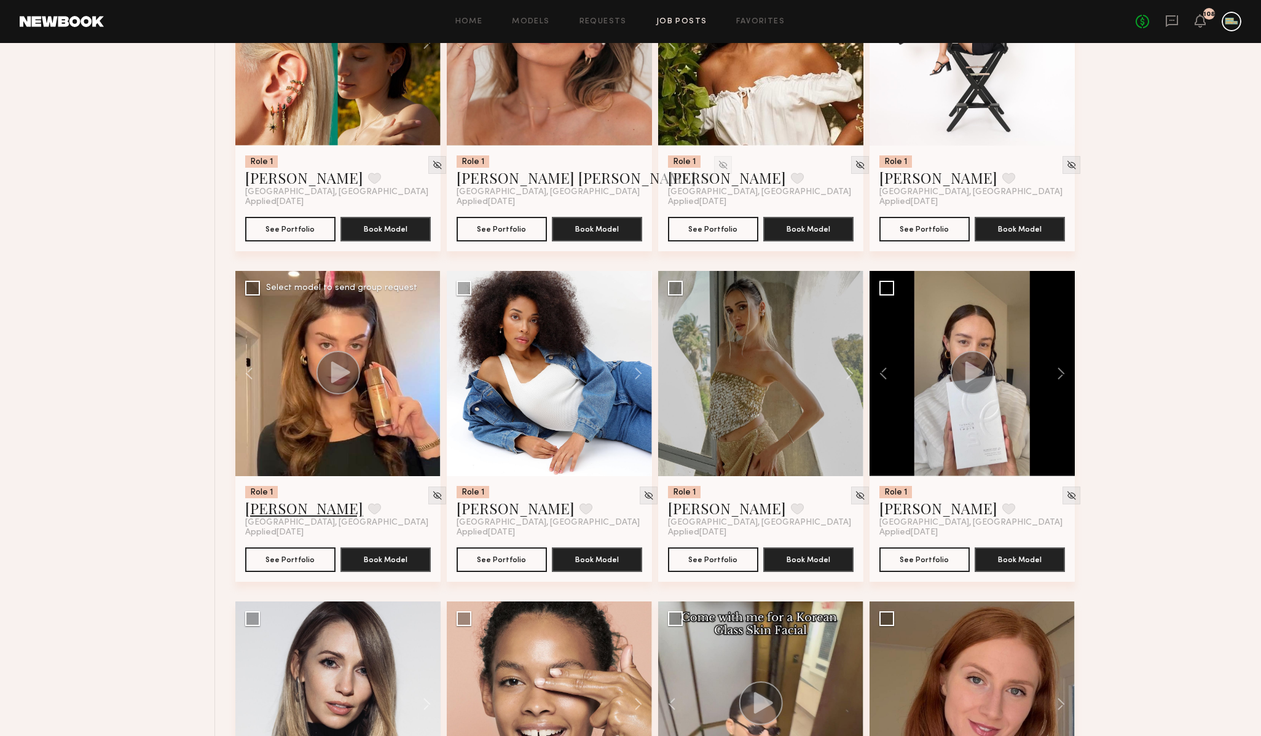
click at [270, 509] on link "Lilah F." at bounding box center [304, 508] width 118 height 20
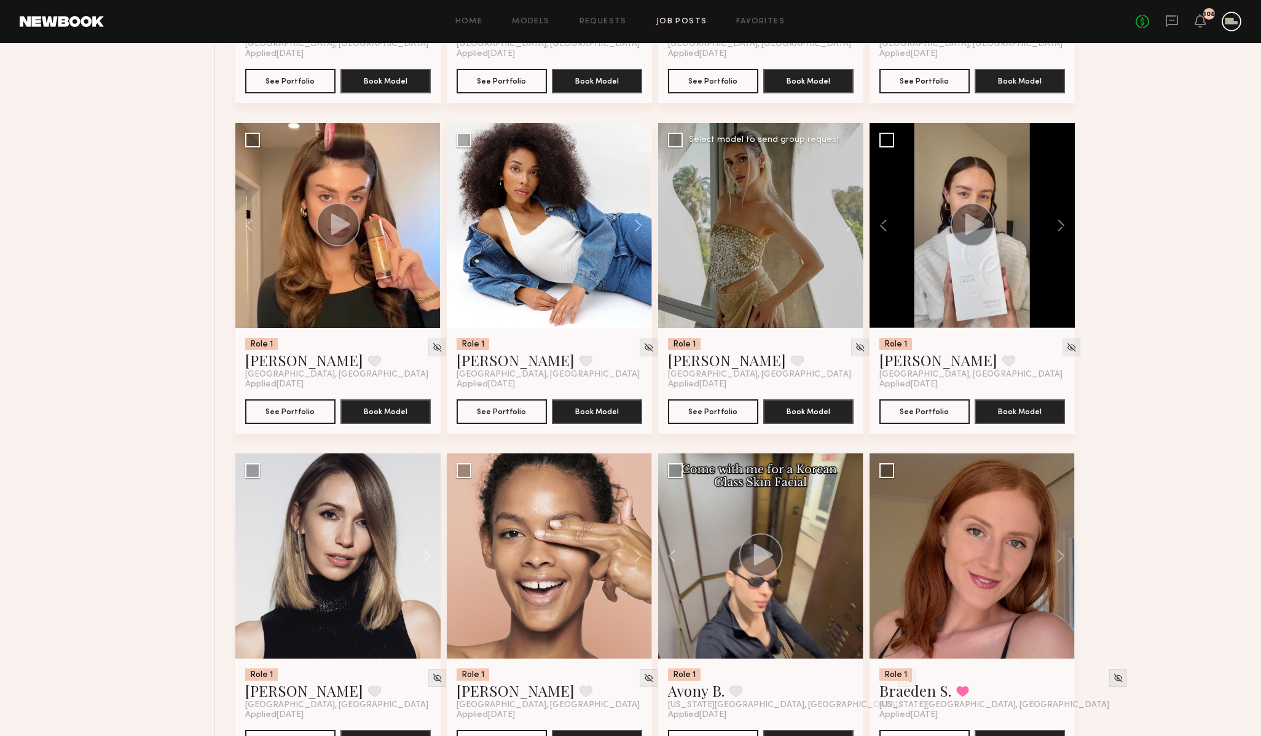
scroll to position [1127, 0]
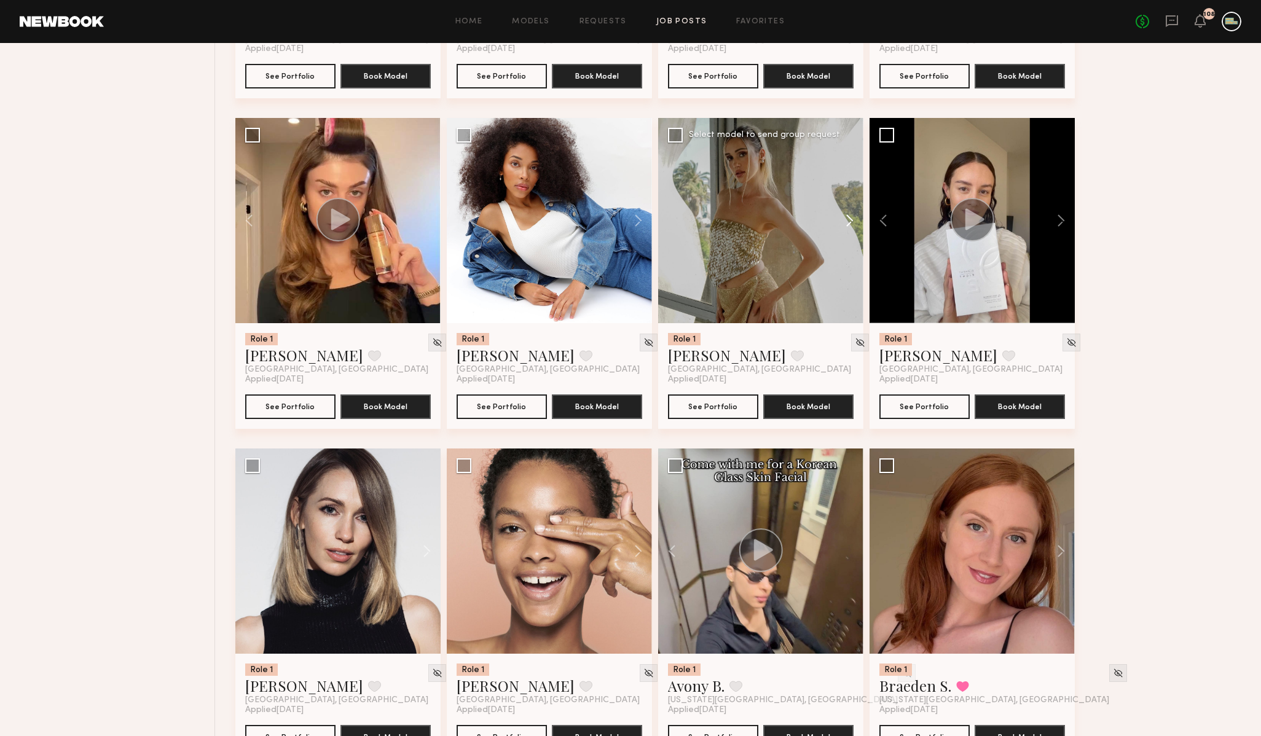
click at [848, 220] on button at bounding box center [843, 220] width 39 height 205
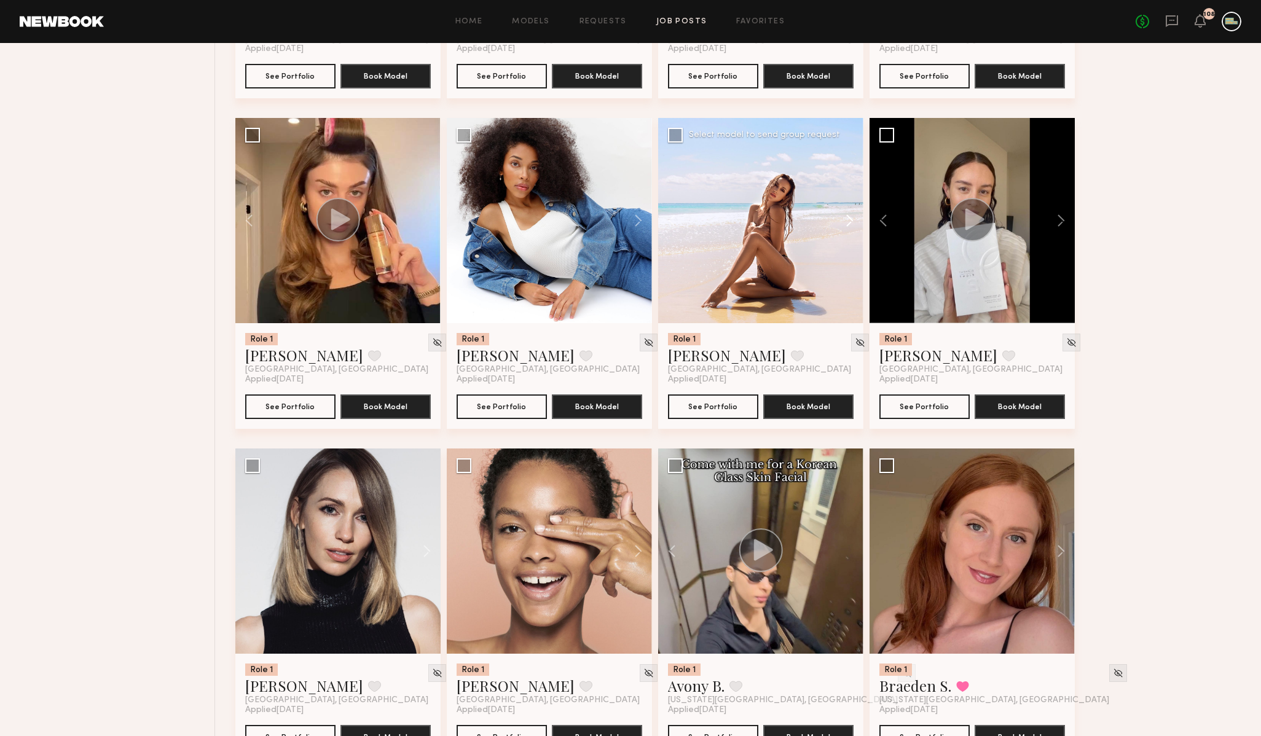
click at [849, 220] on button at bounding box center [843, 220] width 39 height 205
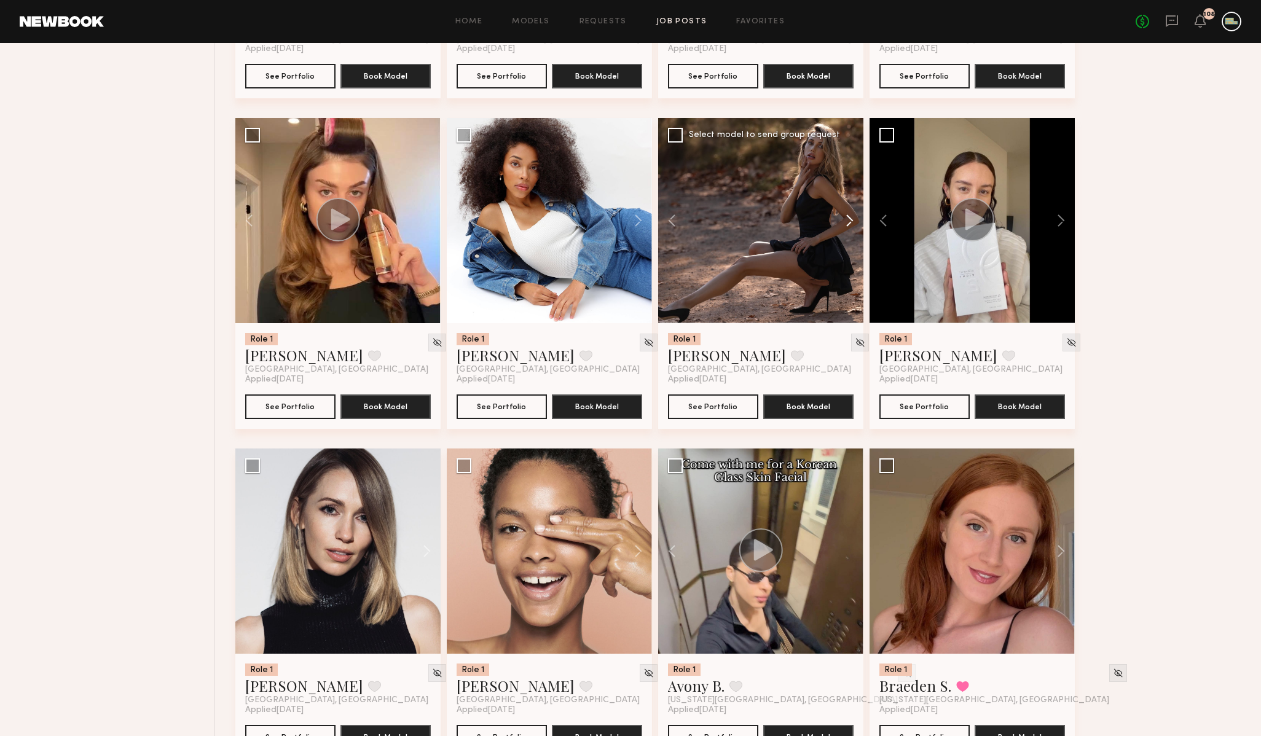
click at [849, 221] on button at bounding box center [843, 220] width 39 height 205
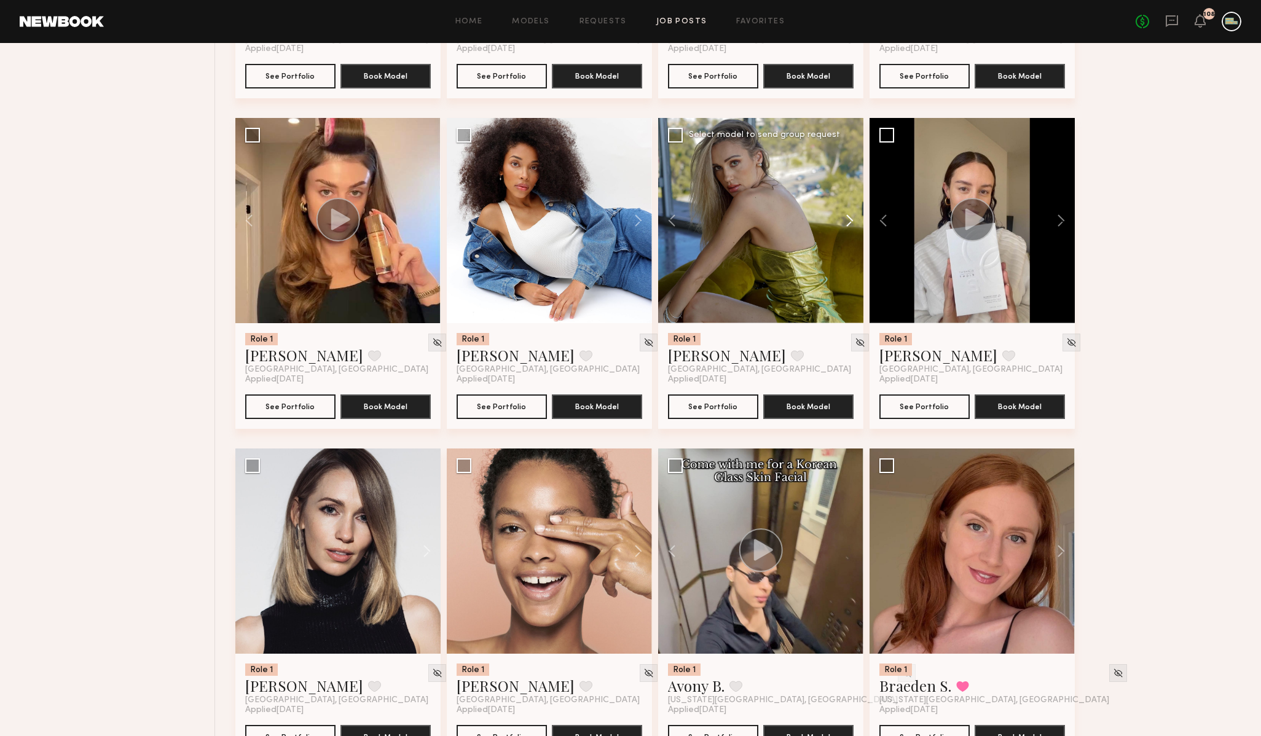
click at [849, 221] on button at bounding box center [843, 220] width 39 height 205
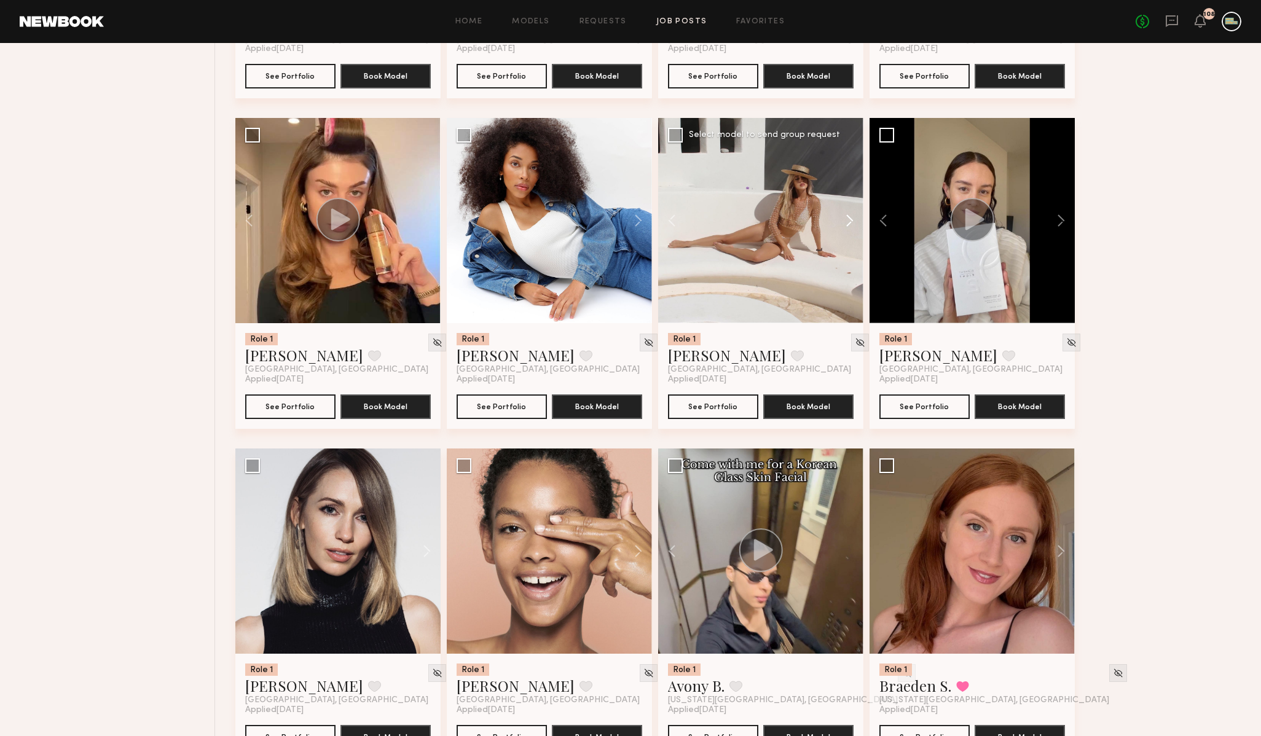
click at [849, 221] on button at bounding box center [843, 220] width 39 height 205
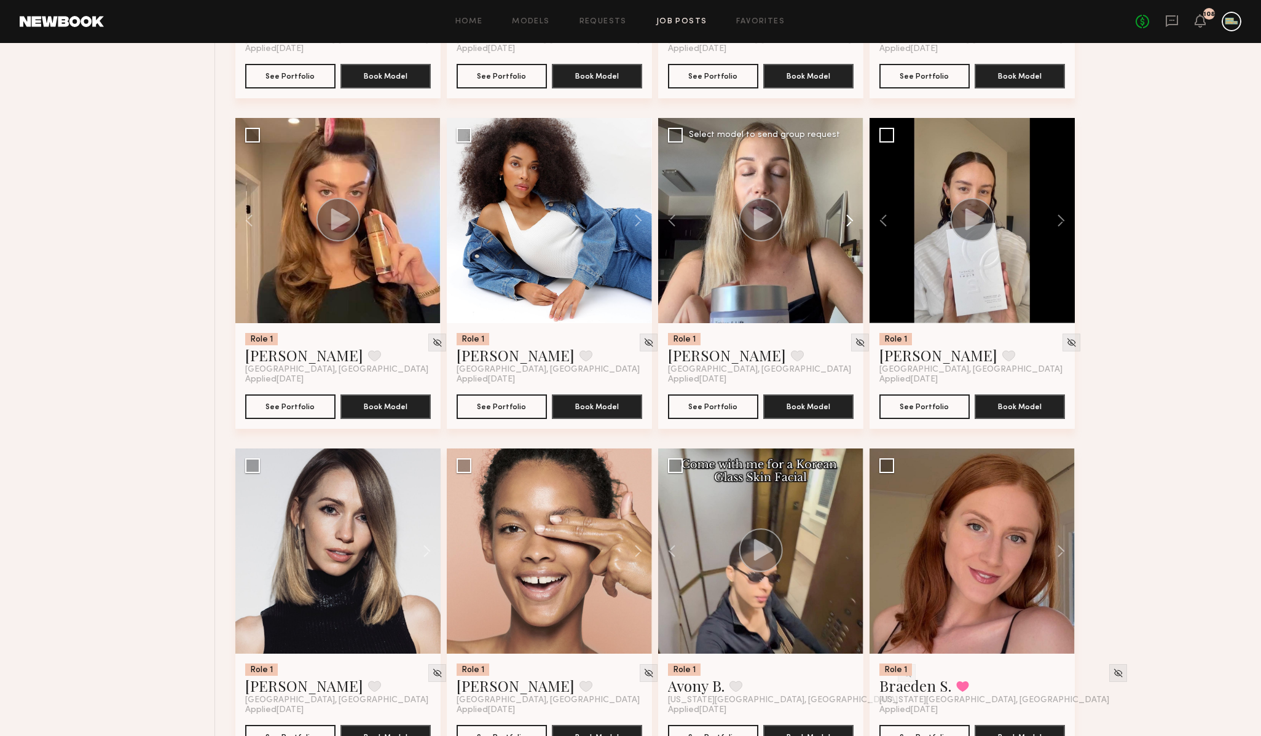
click at [850, 221] on button at bounding box center [843, 220] width 39 height 205
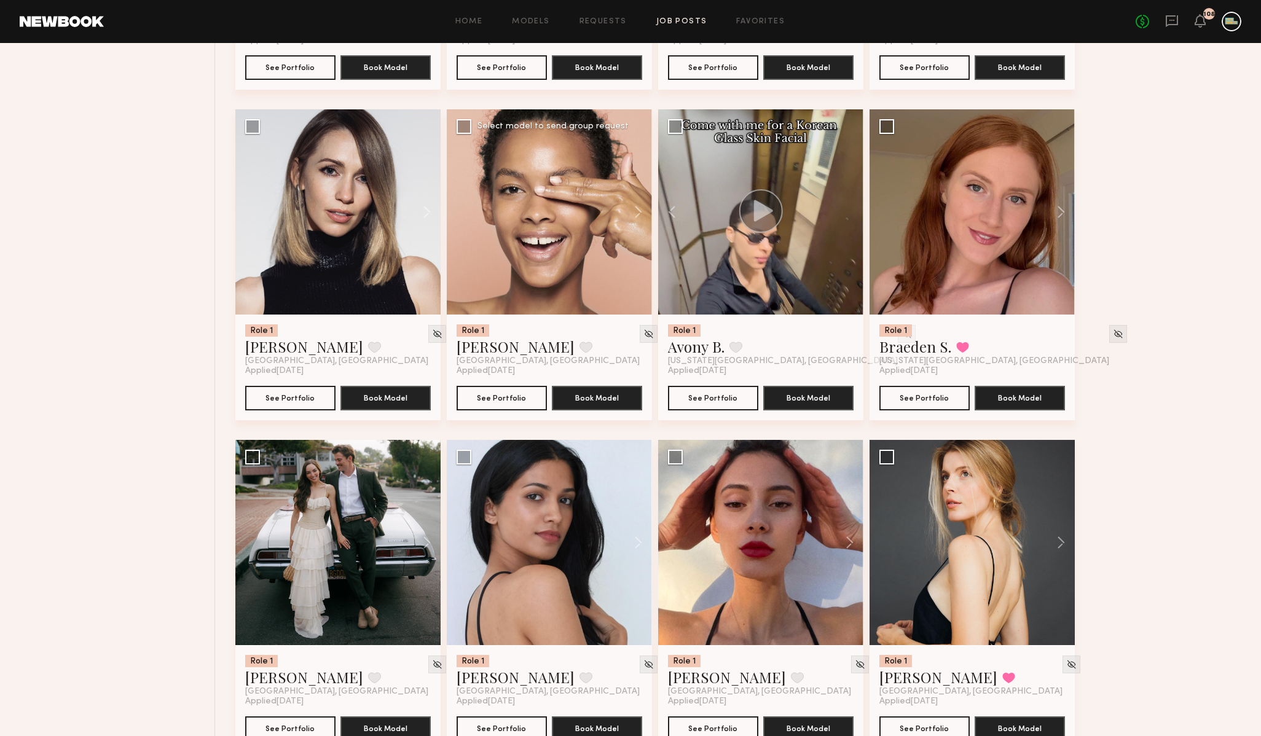
scroll to position [1464, 0]
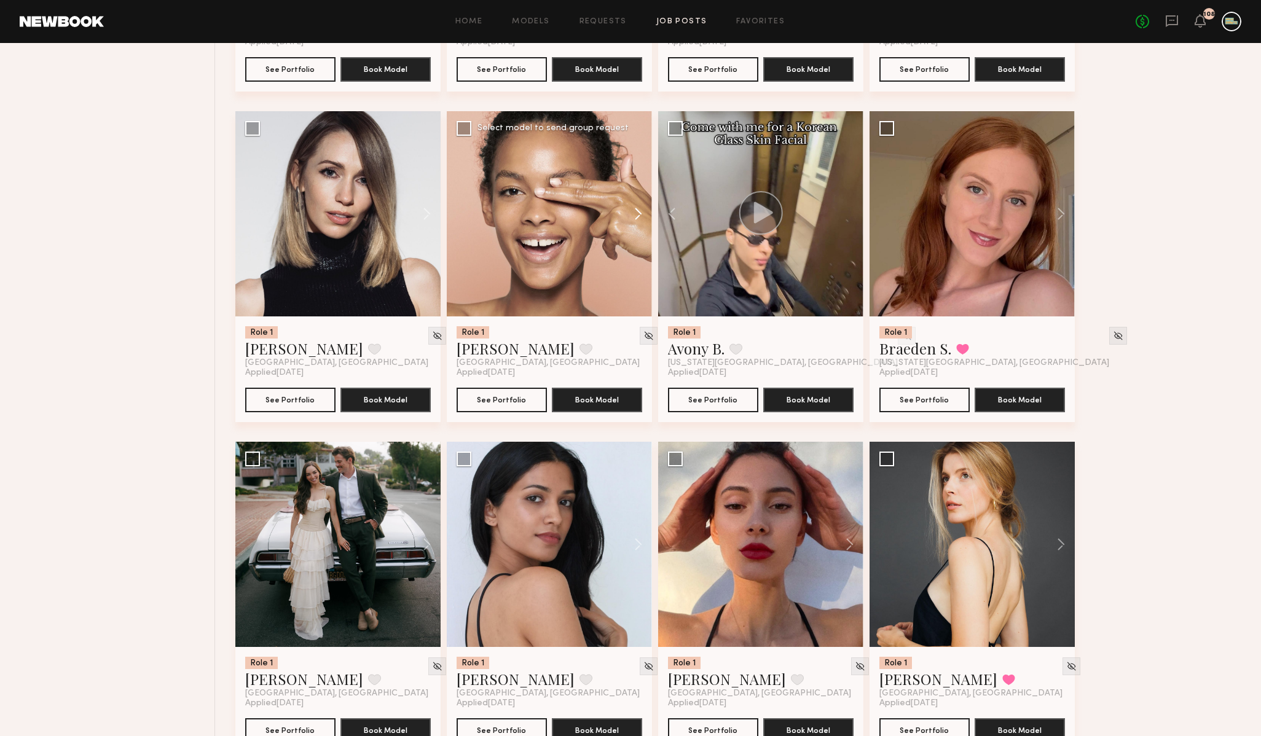
click at [636, 216] on button at bounding box center [632, 213] width 39 height 205
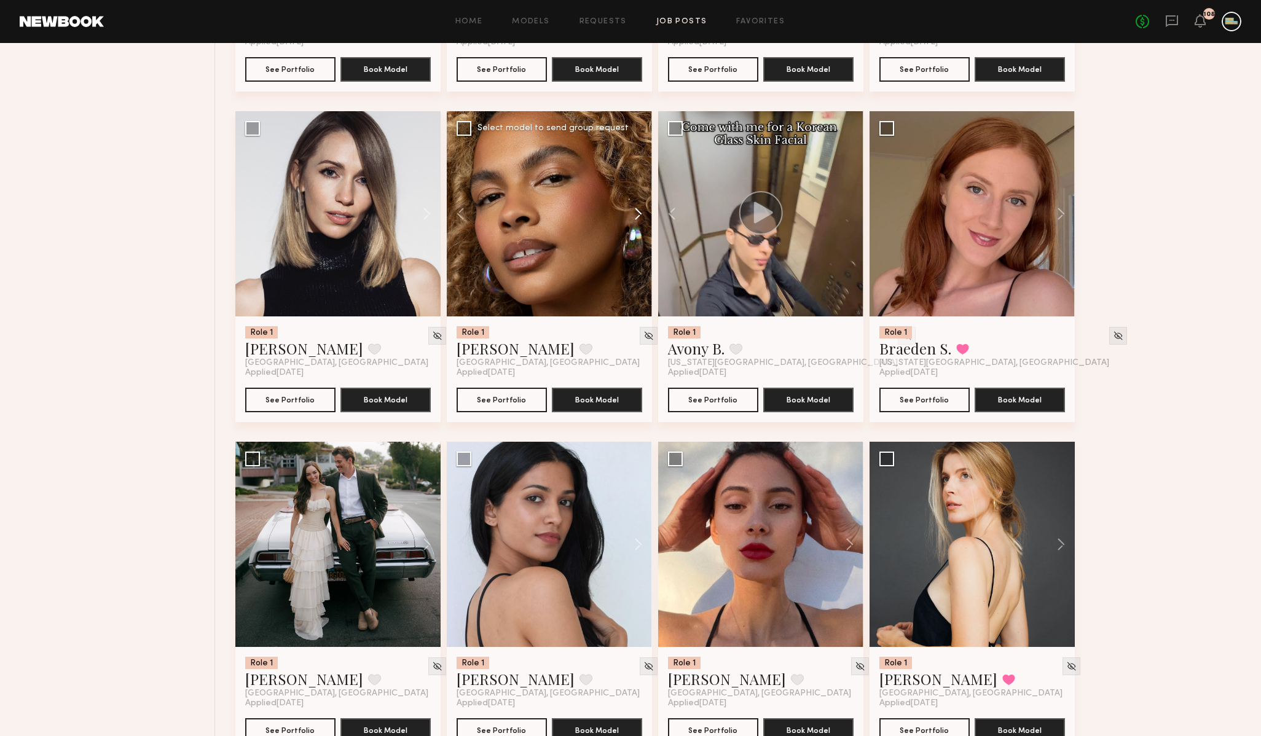
click at [636, 216] on button at bounding box center [632, 213] width 39 height 205
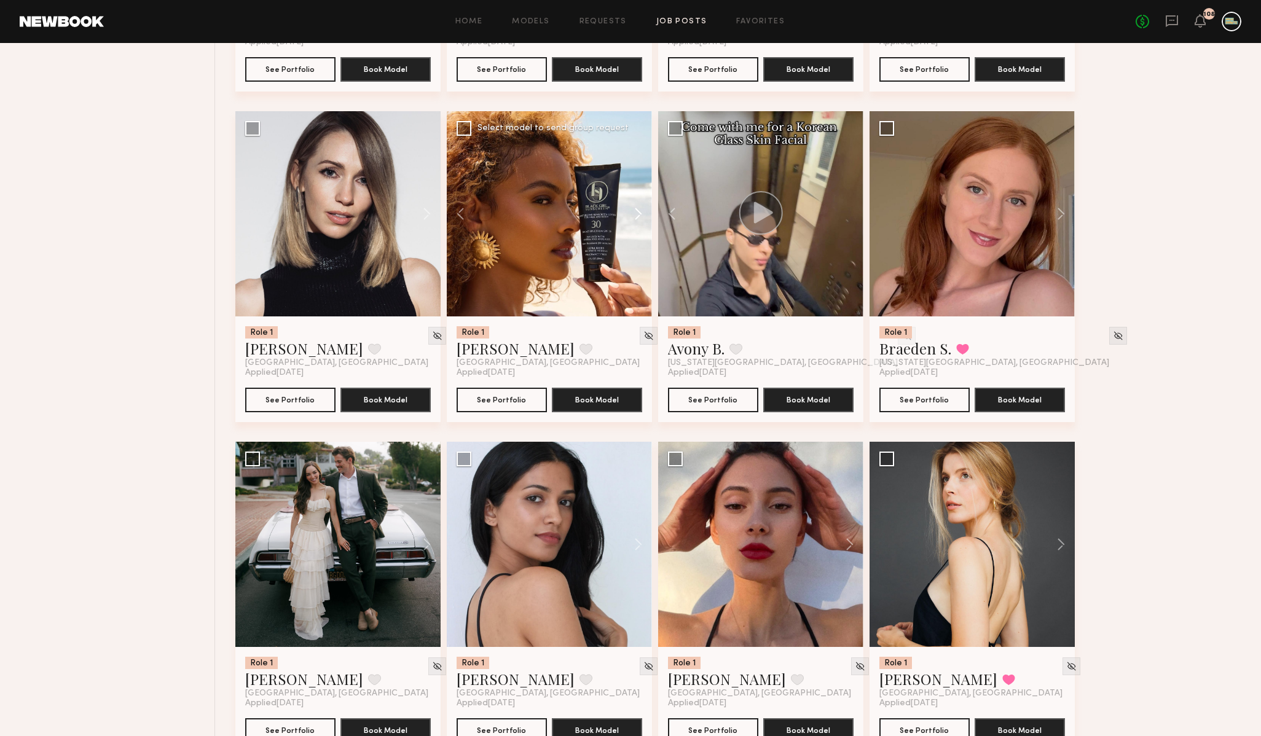
click at [636, 216] on button at bounding box center [632, 213] width 39 height 205
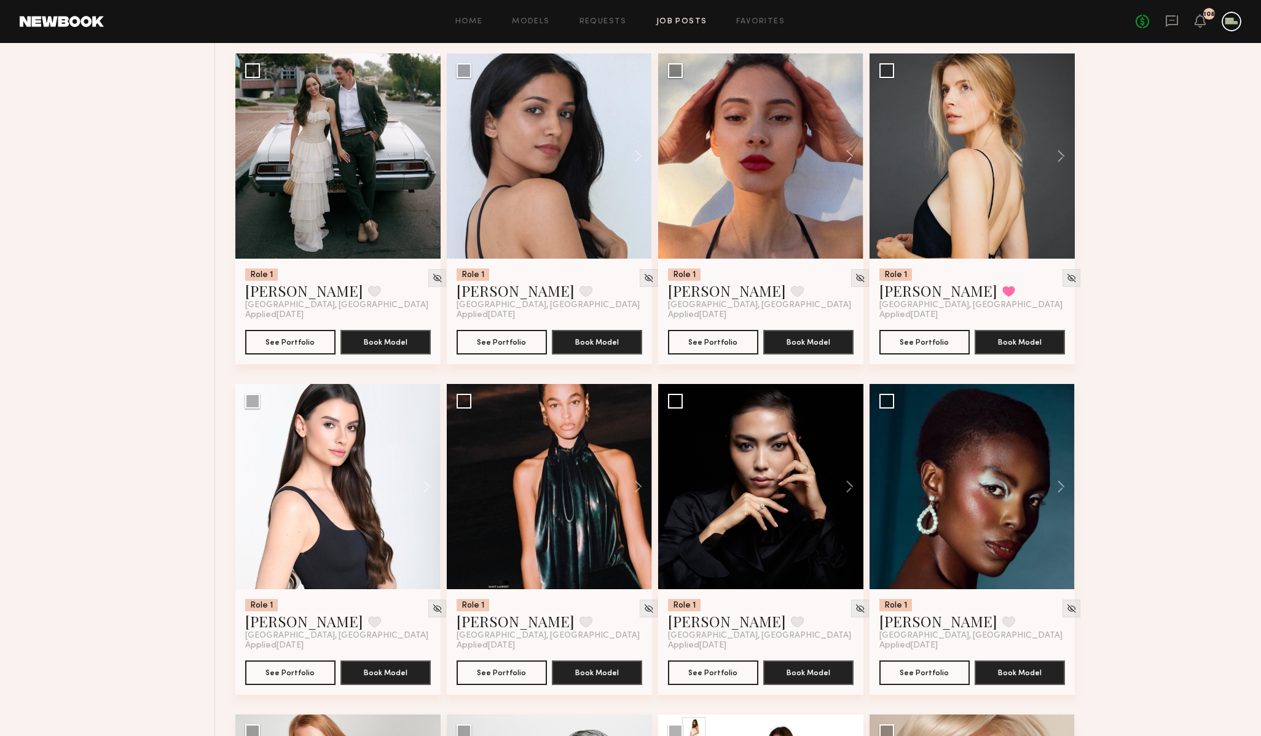
scroll to position [1863, 0]
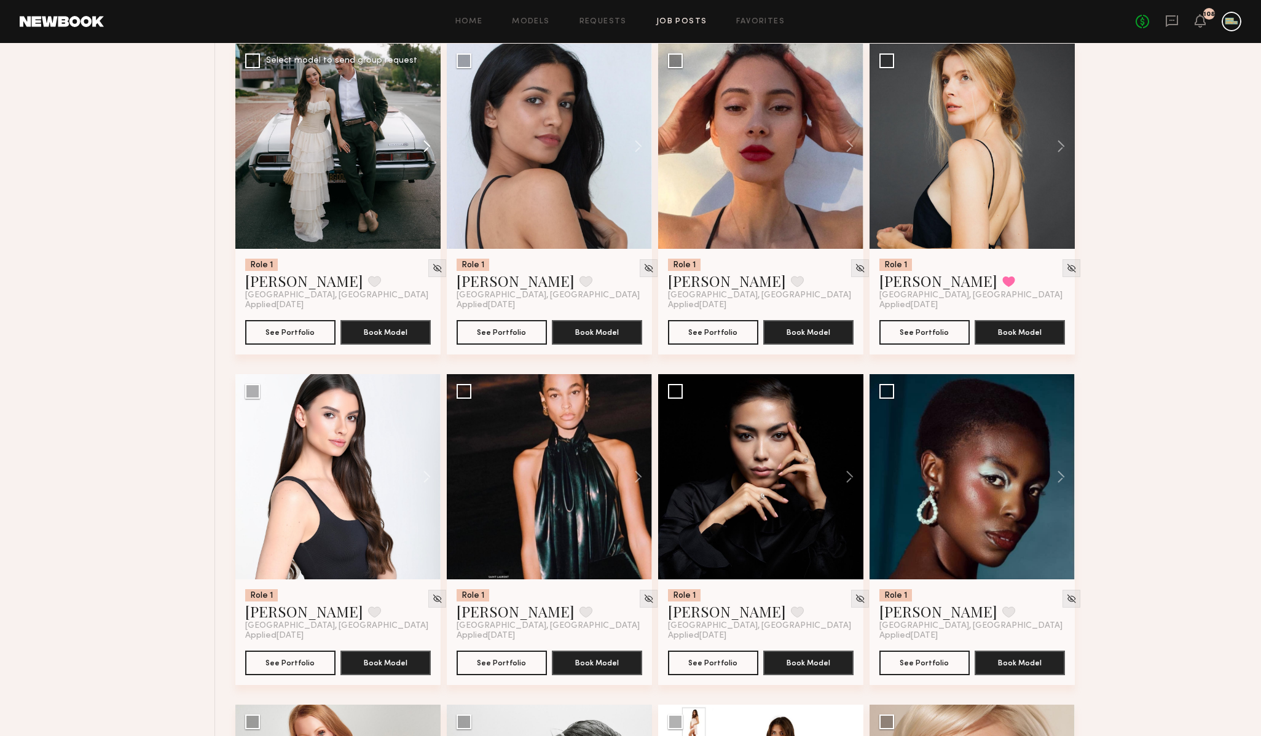
click at [429, 149] on button at bounding box center [420, 146] width 39 height 205
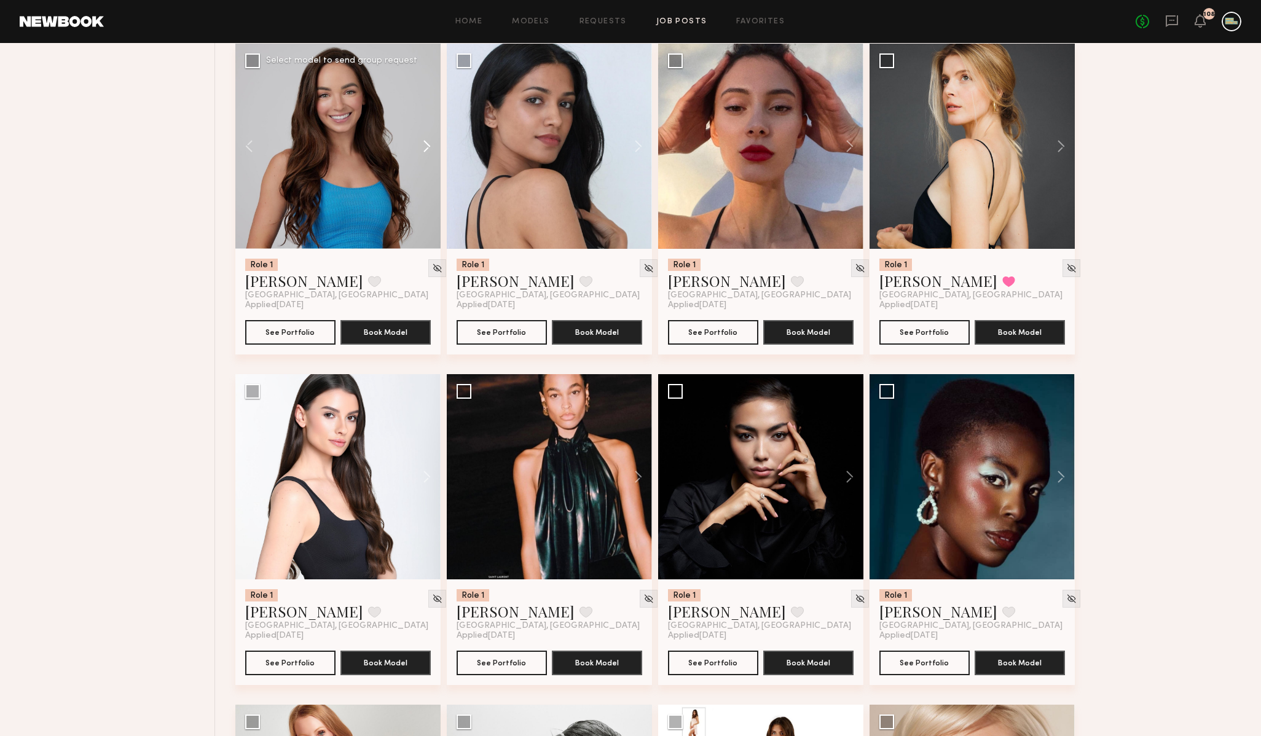
click at [429, 149] on button at bounding box center [420, 146] width 39 height 205
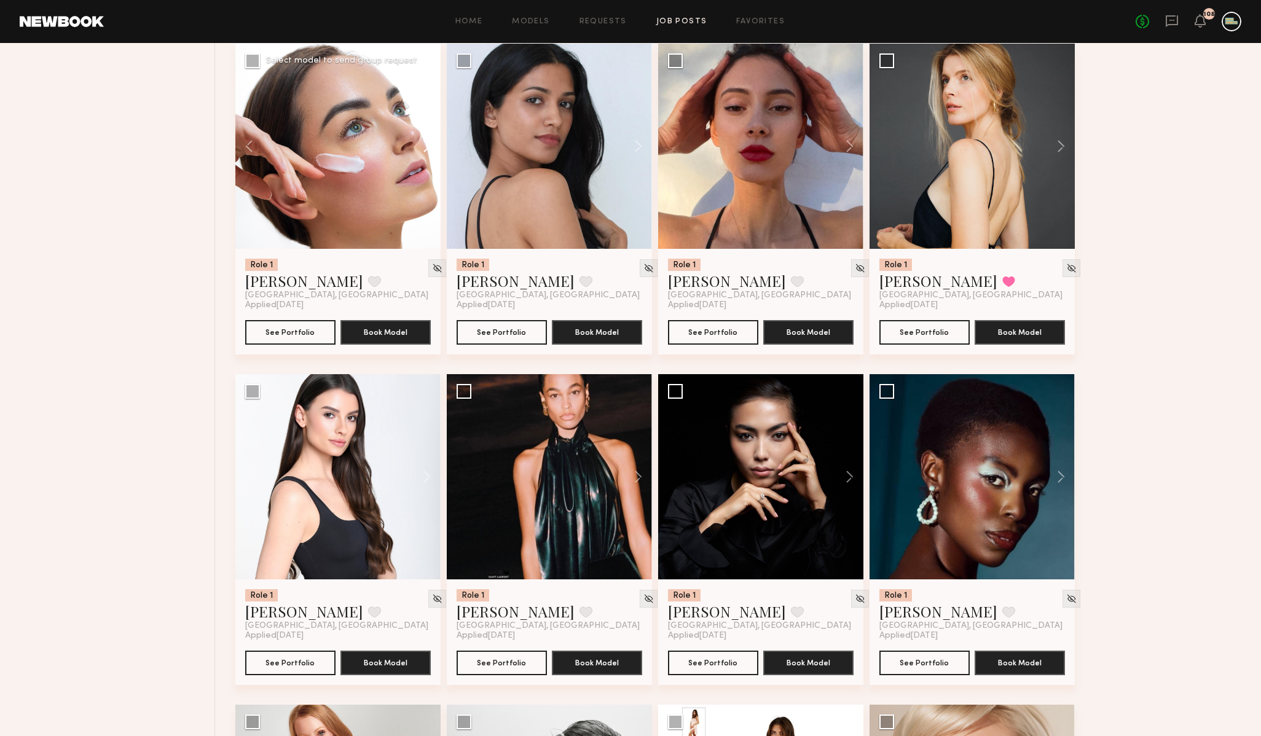
click at [429, 149] on button at bounding box center [420, 146] width 39 height 205
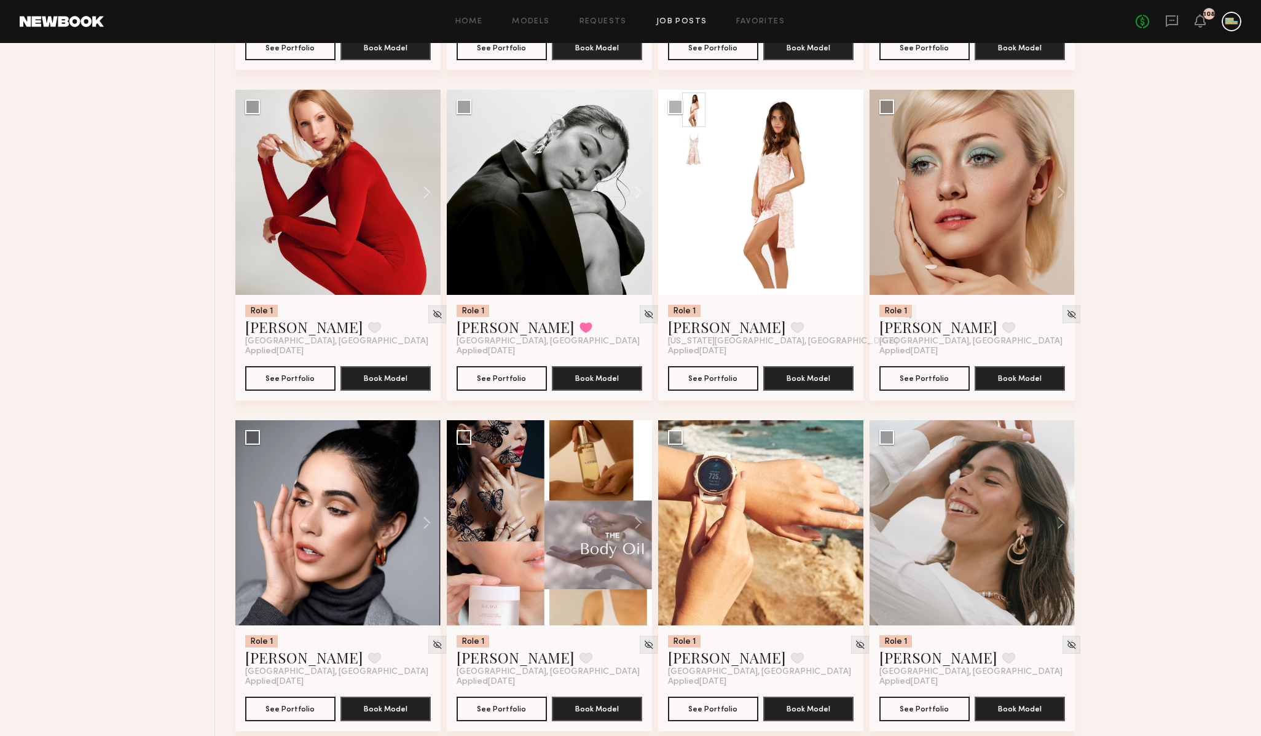
scroll to position [2542, 0]
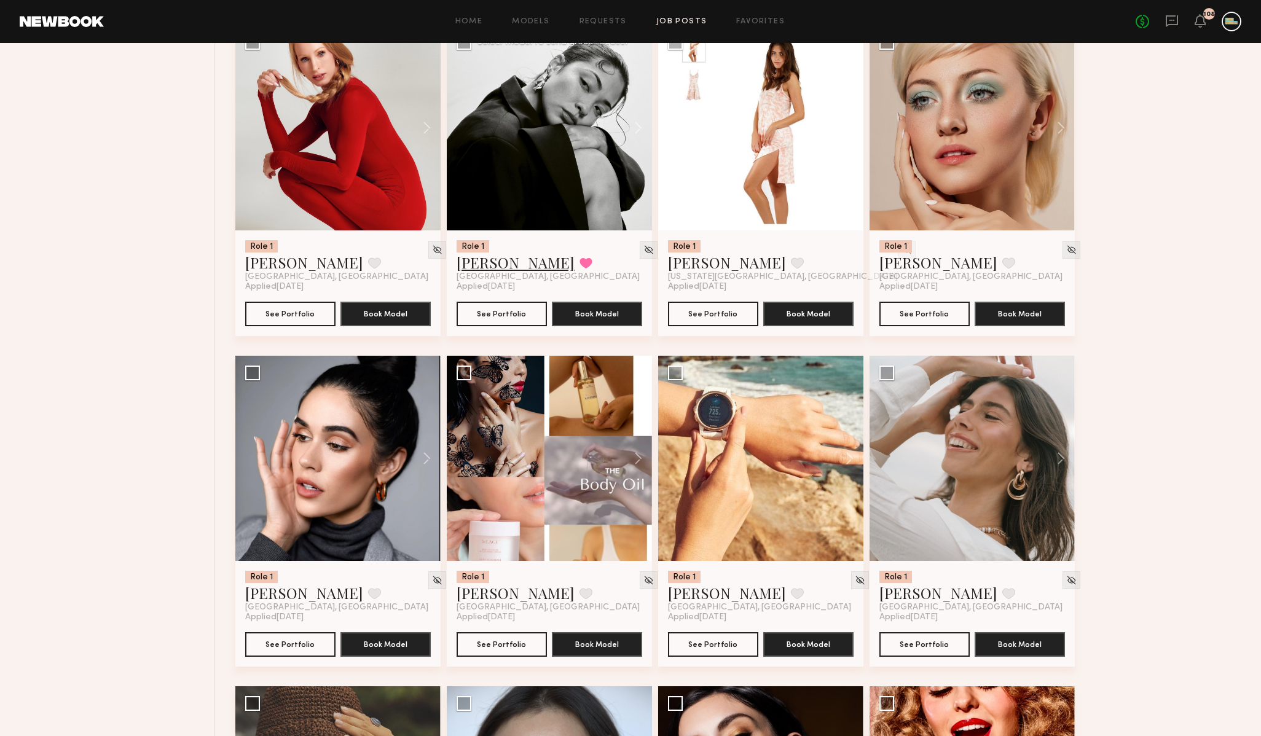
click at [497, 265] on link "Natalie U." at bounding box center [516, 263] width 118 height 20
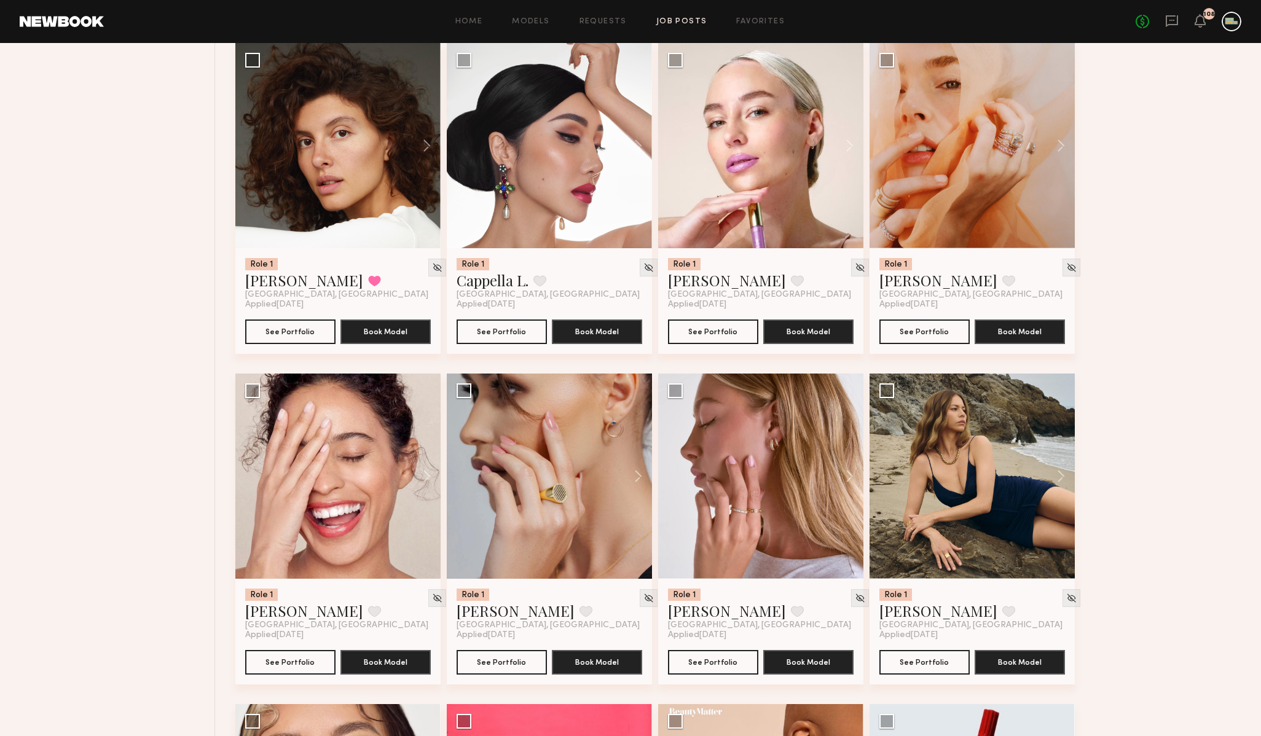
scroll to position [4512, 0]
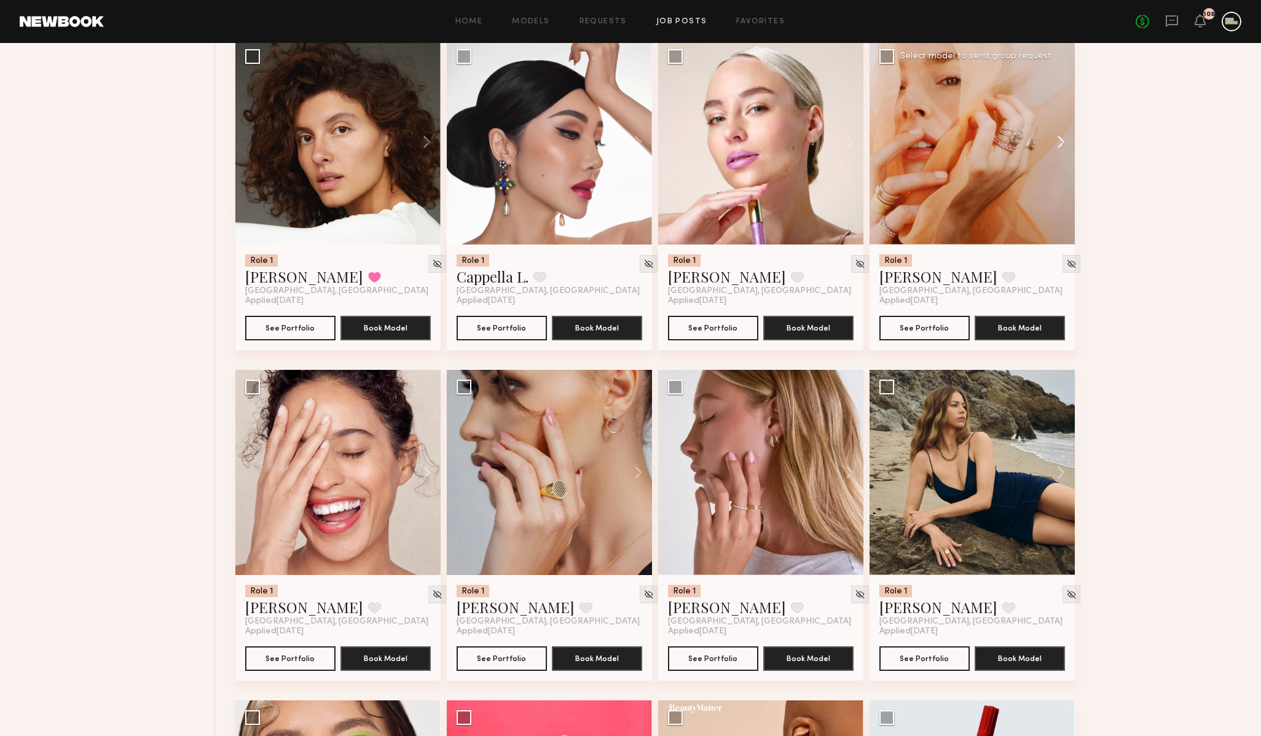
click at [1063, 143] on button at bounding box center [1054, 141] width 39 height 205
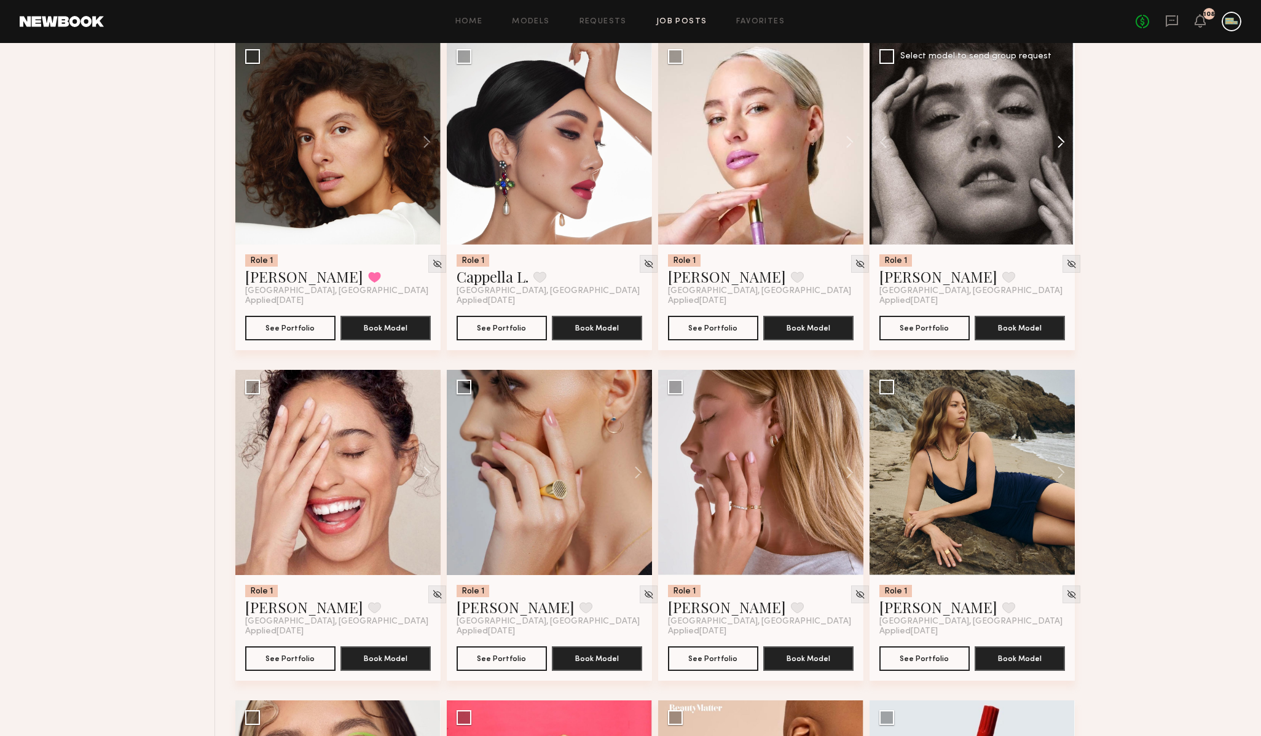
click at [1063, 143] on button at bounding box center [1054, 141] width 39 height 205
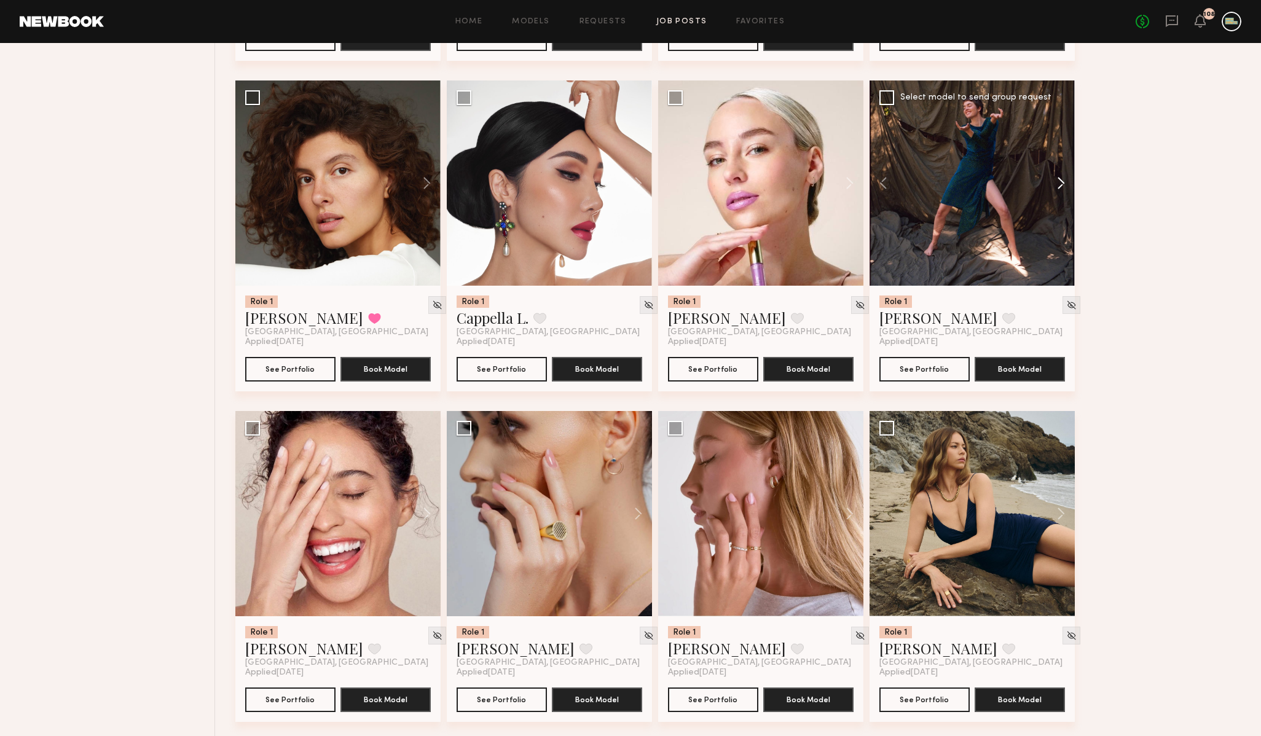
scroll to position [4461, 0]
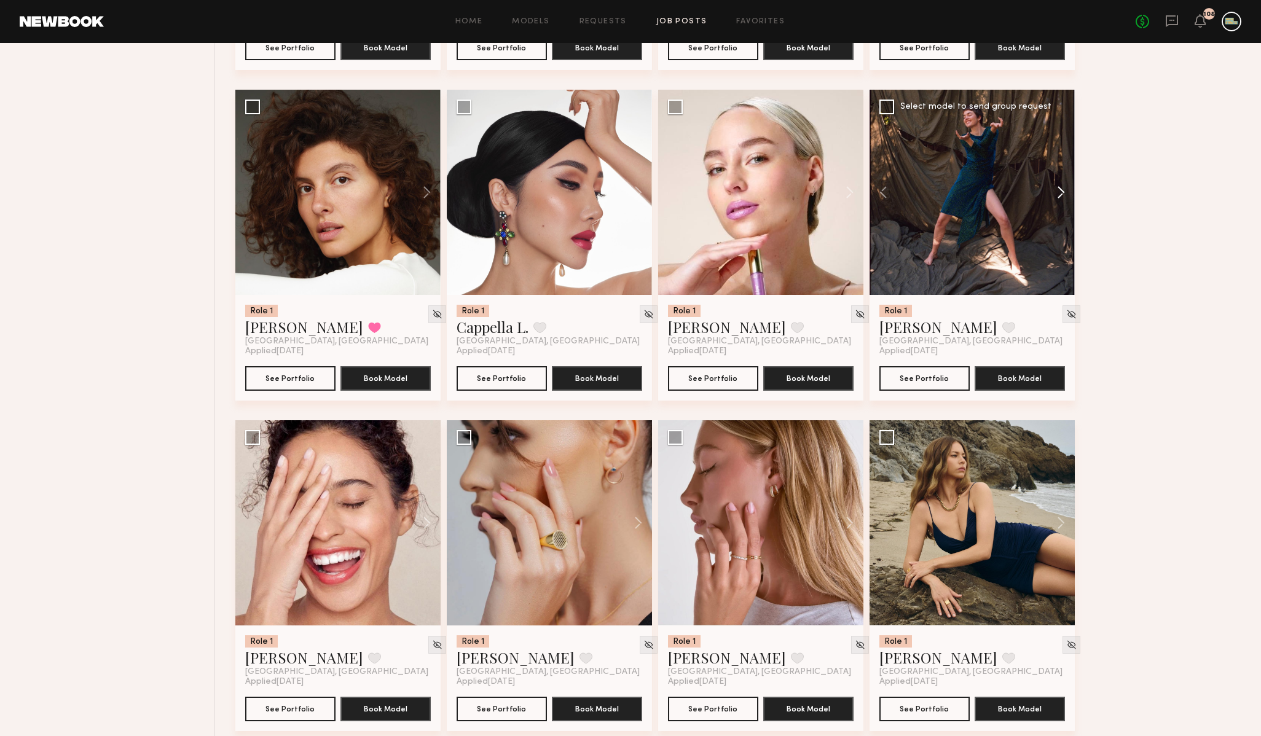
click at [1065, 191] on button at bounding box center [1054, 192] width 39 height 205
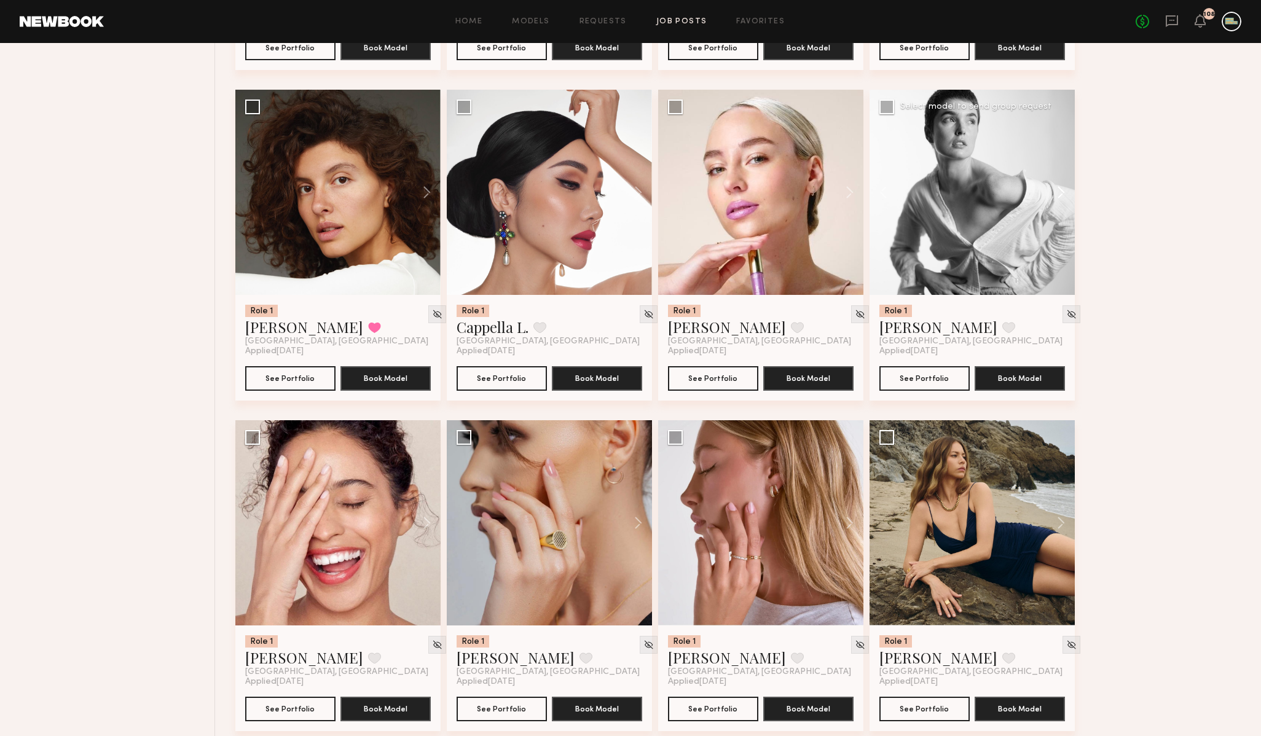
click at [1060, 199] on button at bounding box center [1054, 192] width 39 height 205
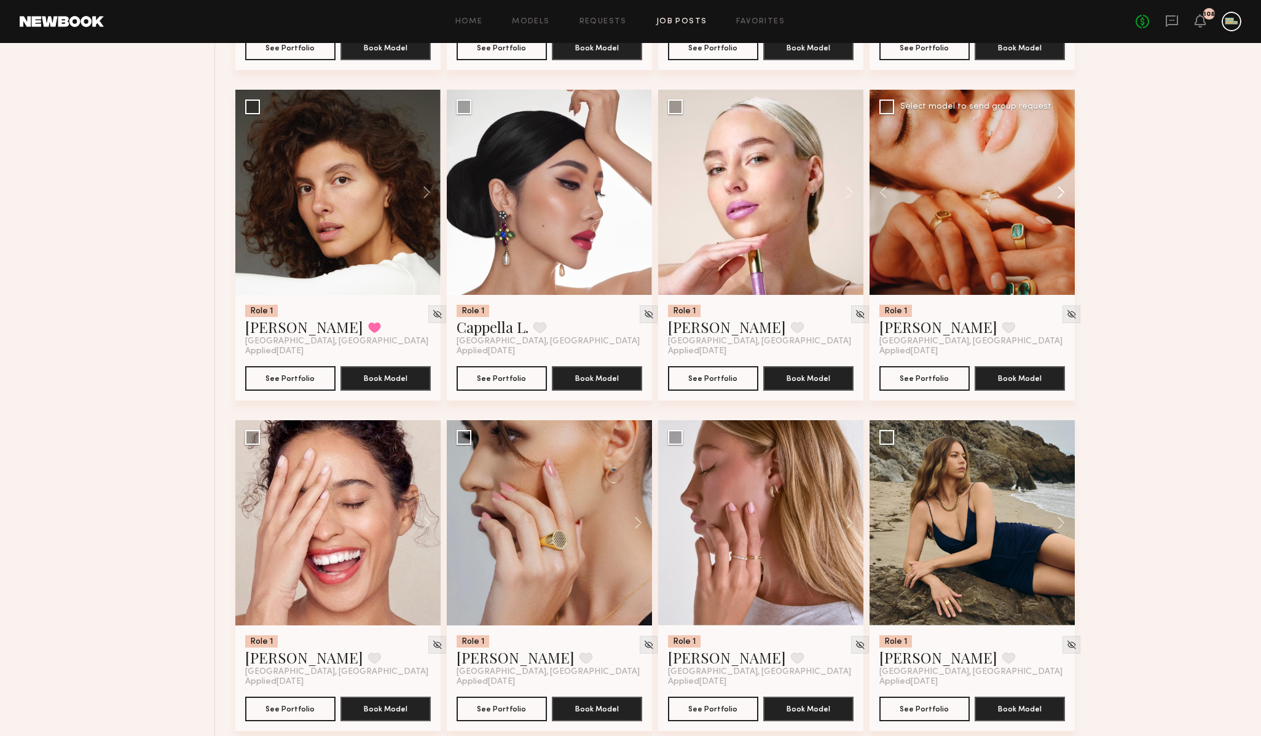
click at [1060, 199] on button at bounding box center [1054, 192] width 39 height 205
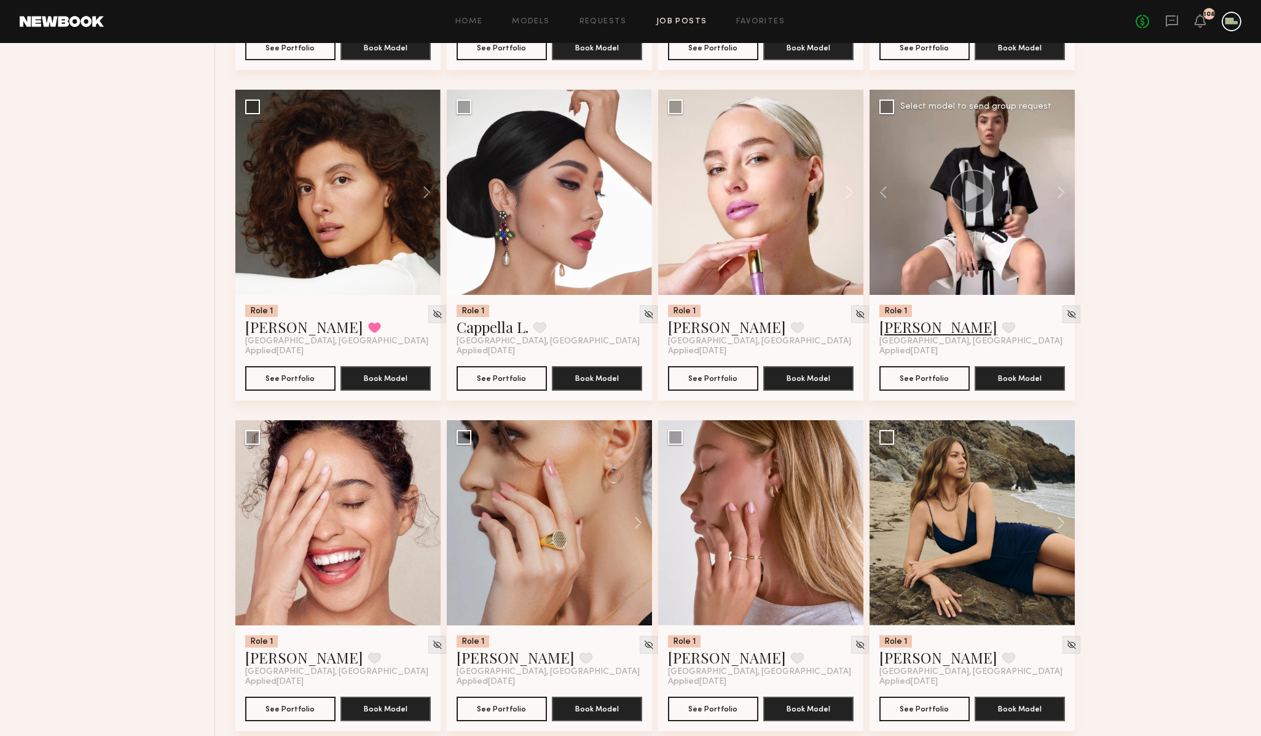
click at [918, 332] on link "Jessica W." at bounding box center [938, 327] width 118 height 20
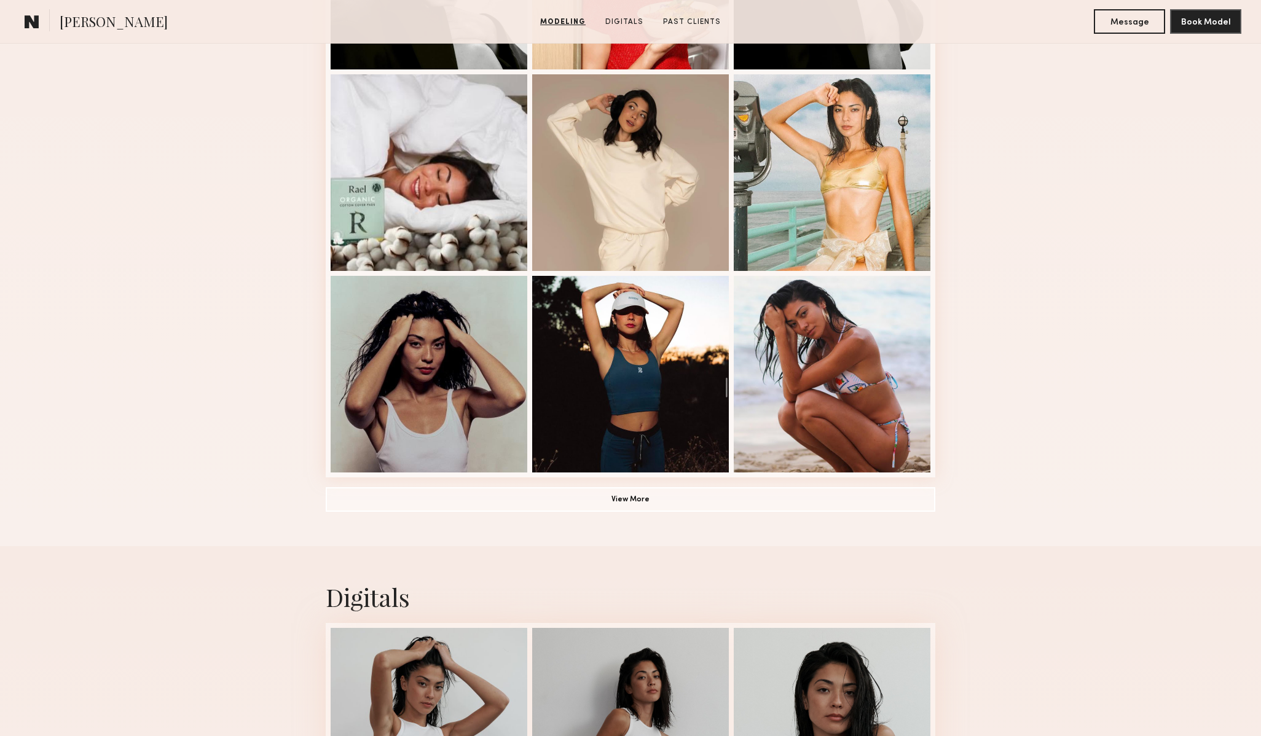
scroll to position [693, 0]
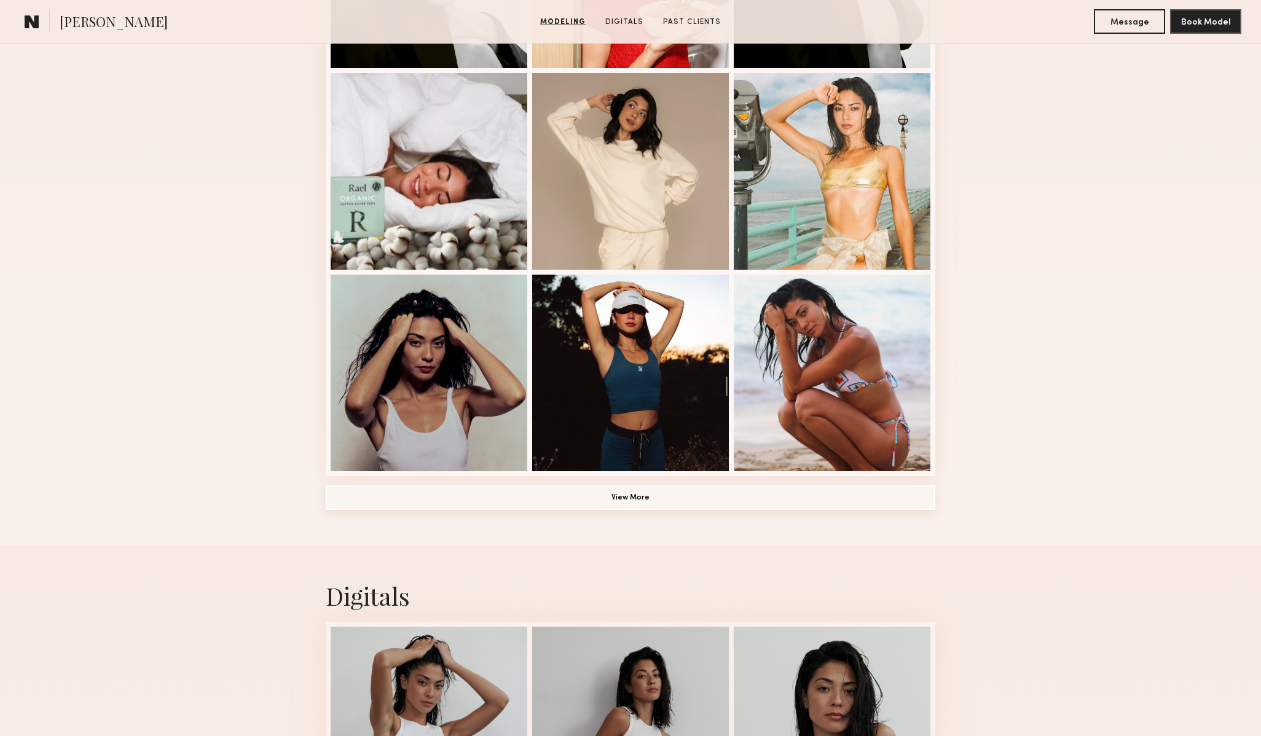
click at [617, 493] on button "View More" at bounding box center [631, 497] width 610 height 25
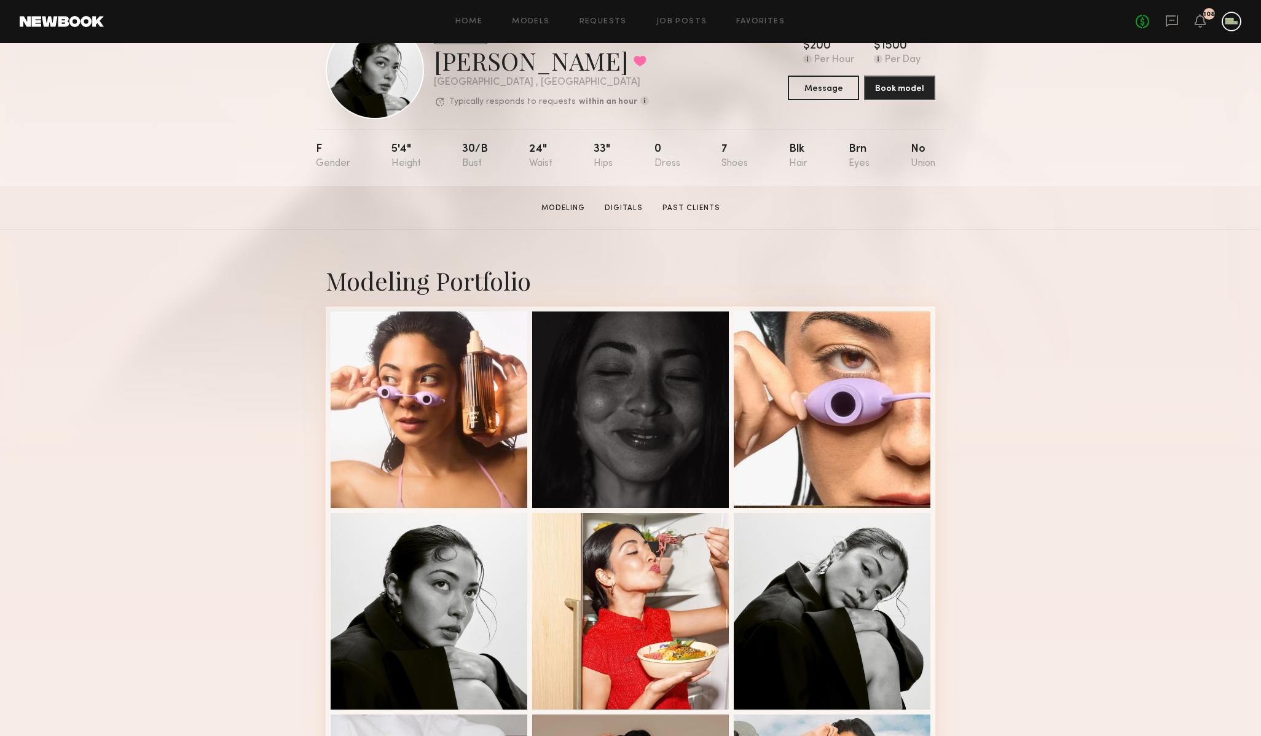
scroll to position [55, 0]
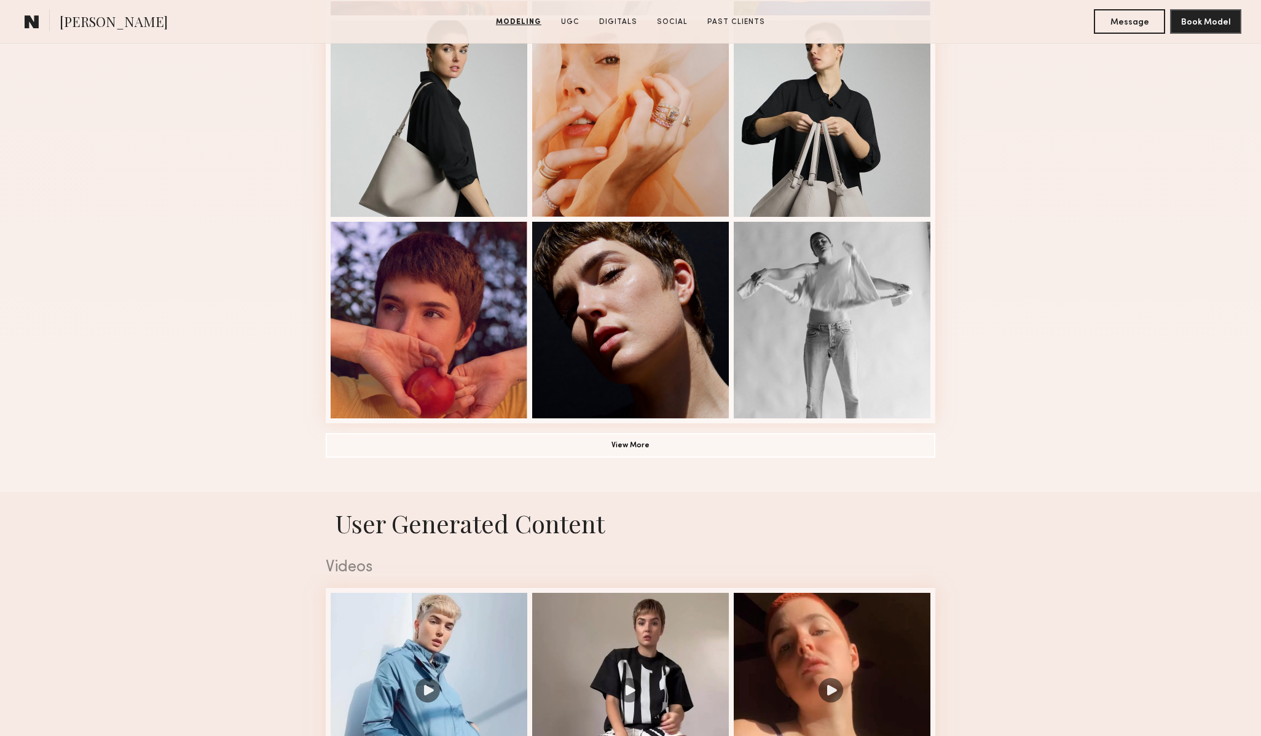
scroll to position [747, 0]
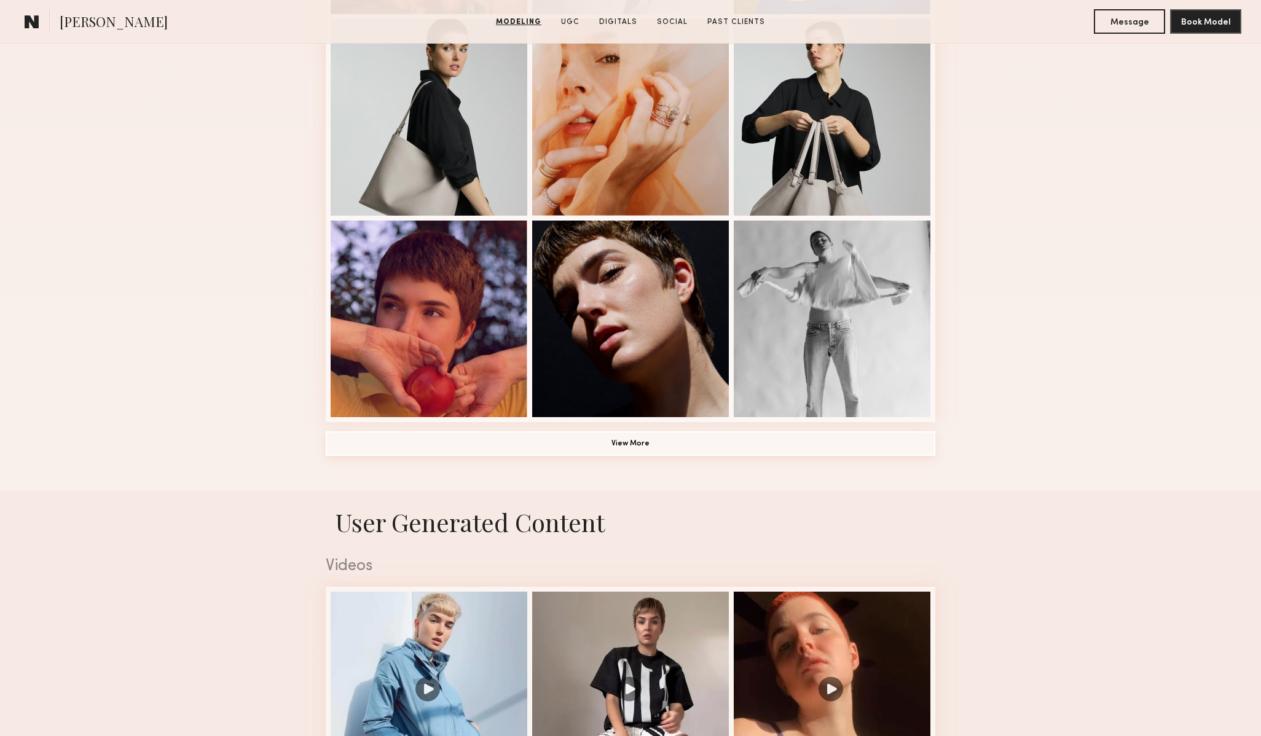
click at [751, 445] on button "View More" at bounding box center [631, 443] width 610 height 25
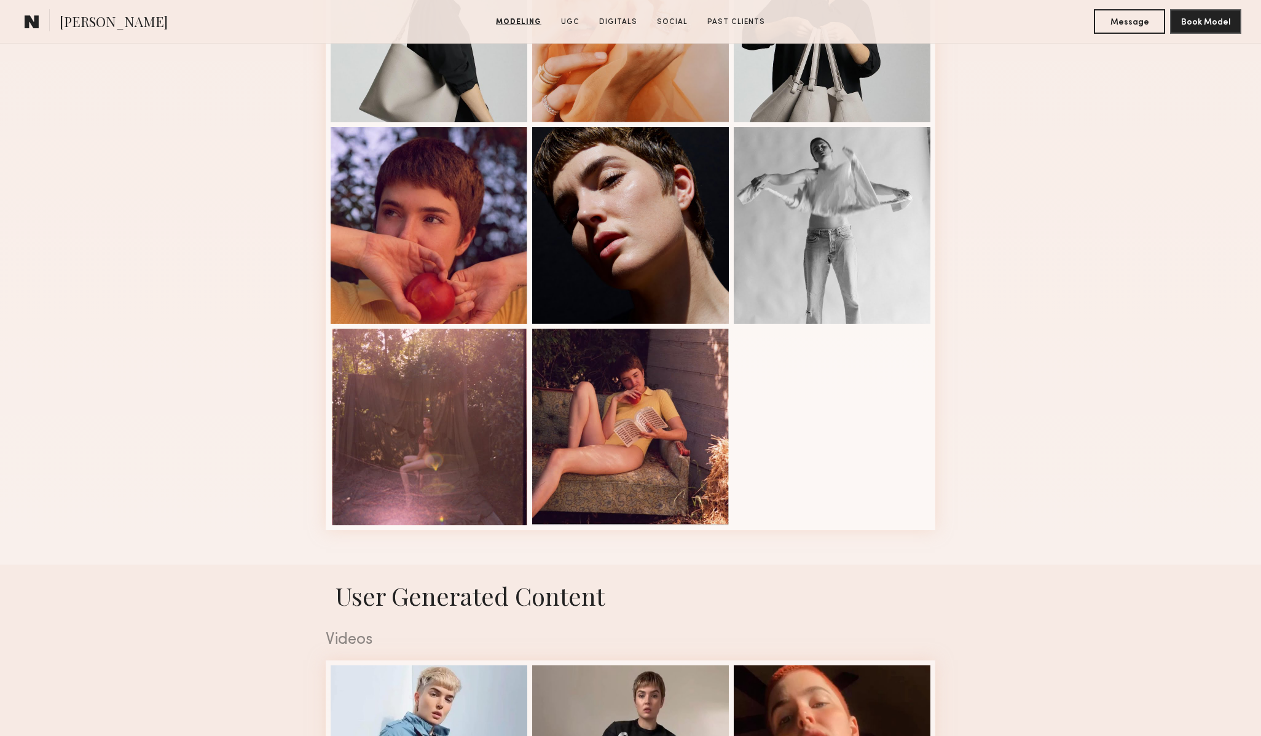
scroll to position [843, 0]
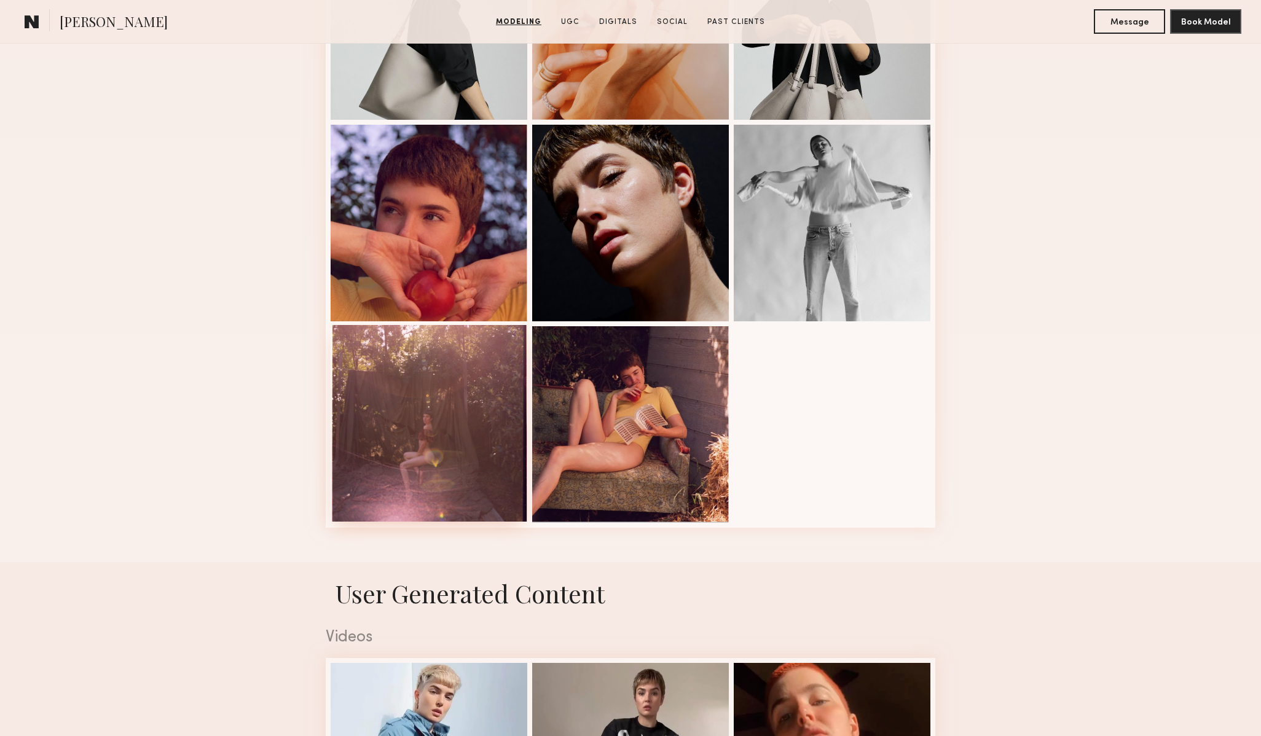
click at [455, 469] on div at bounding box center [429, 423] width 197 height 197
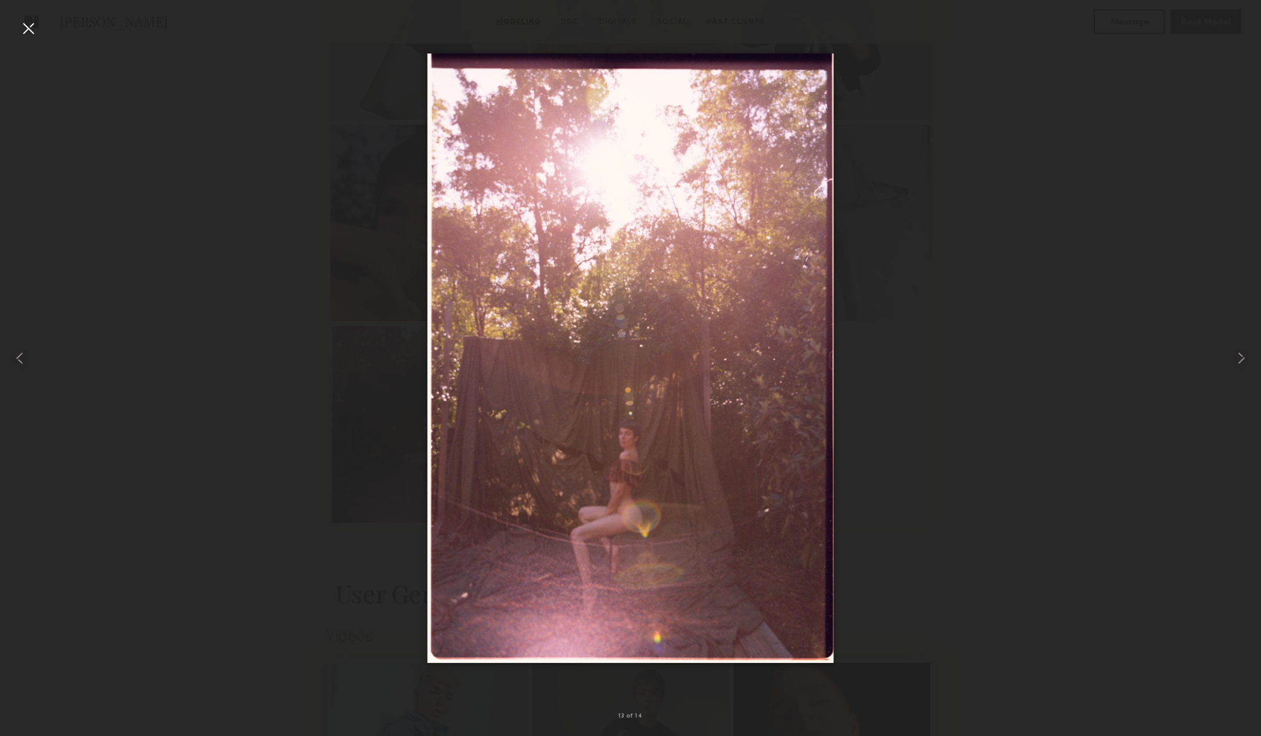
click at [352, 587] on div at bounding box center [630, 358] width 1261 height 677
click at [27, 22] on div at bounding box center [28, 28] width 20 height 20
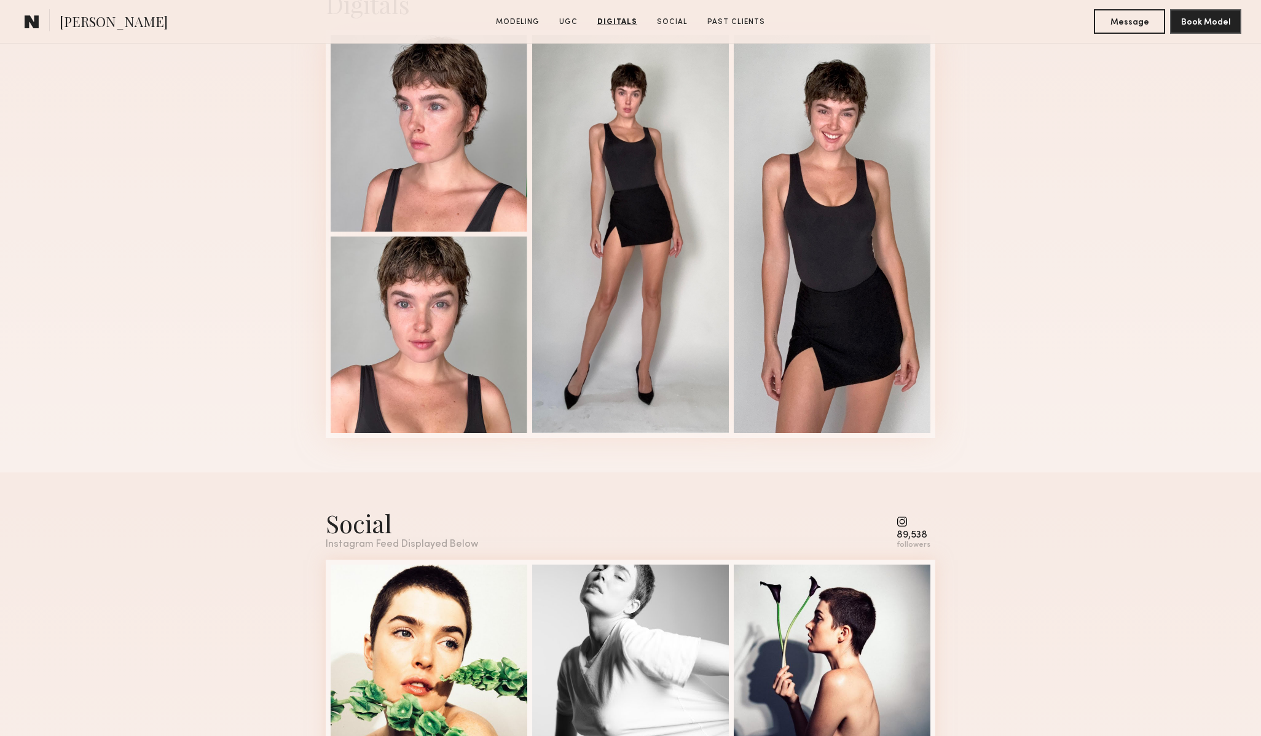
scroll to position [2867, 0]
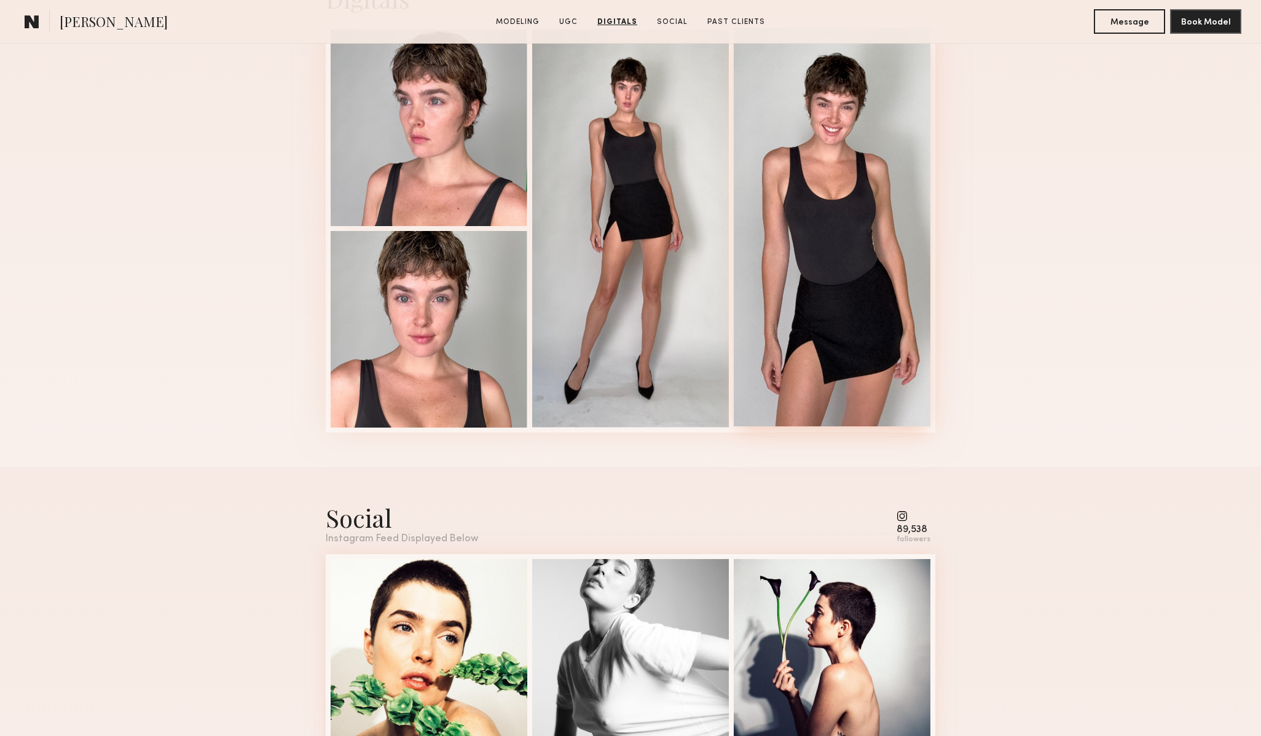
click at [833, 290] on div at bounding box center [832, 227] width 197 height 398
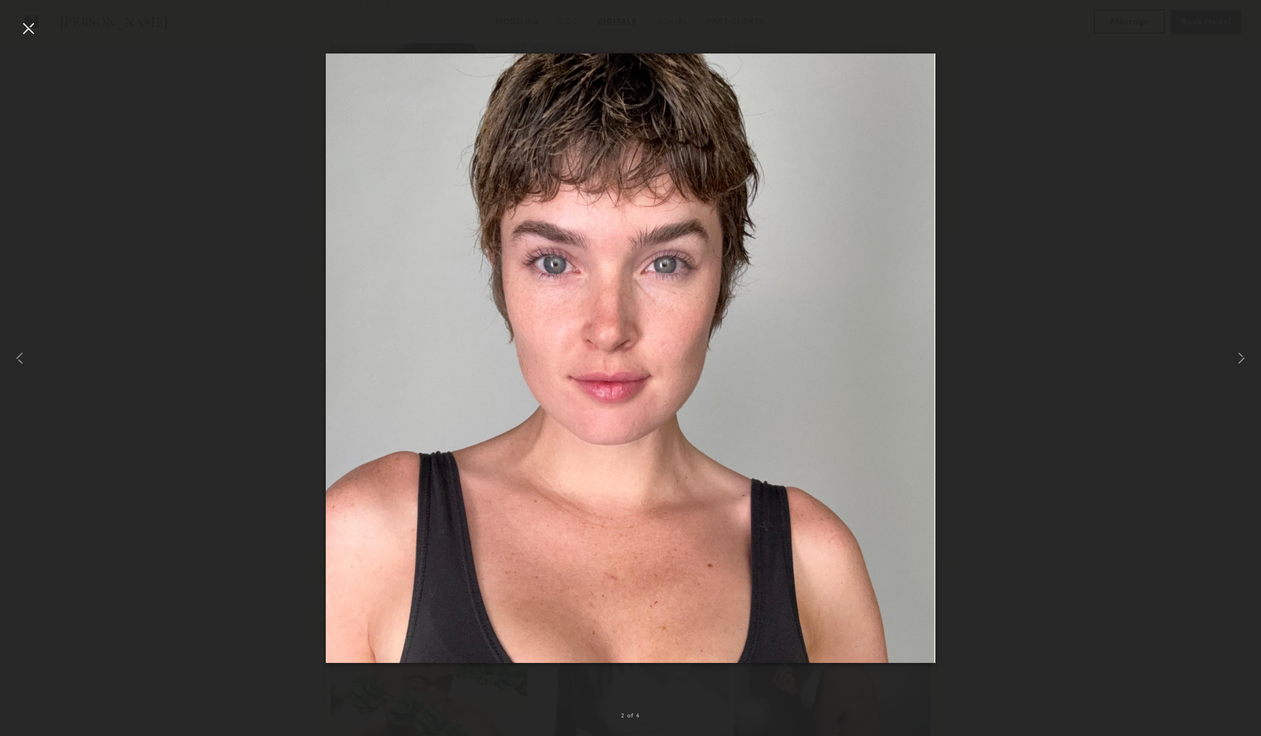
click at [994, 265] on div at bounding box center [630, 358] width 1261 height 677
click at [24, 24] on div at bounding box center [28, 28] width 20 height 20
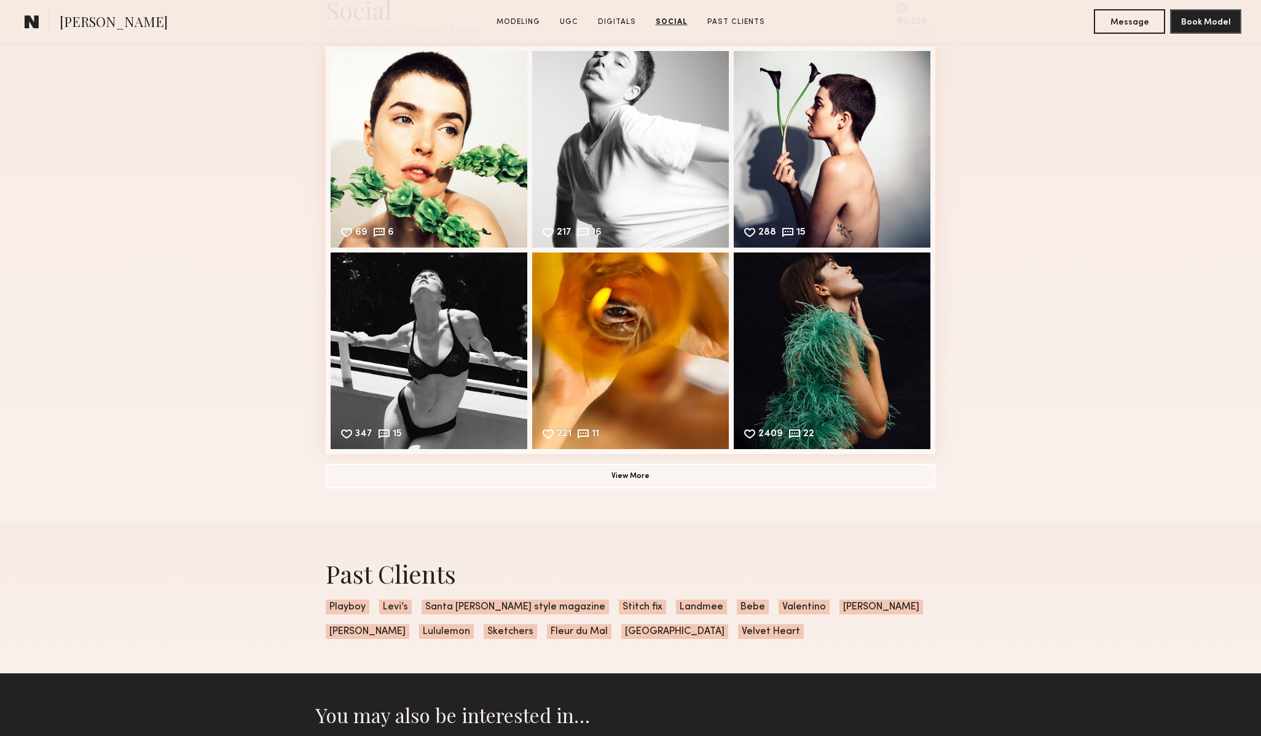
scroll to position [3380, 0]
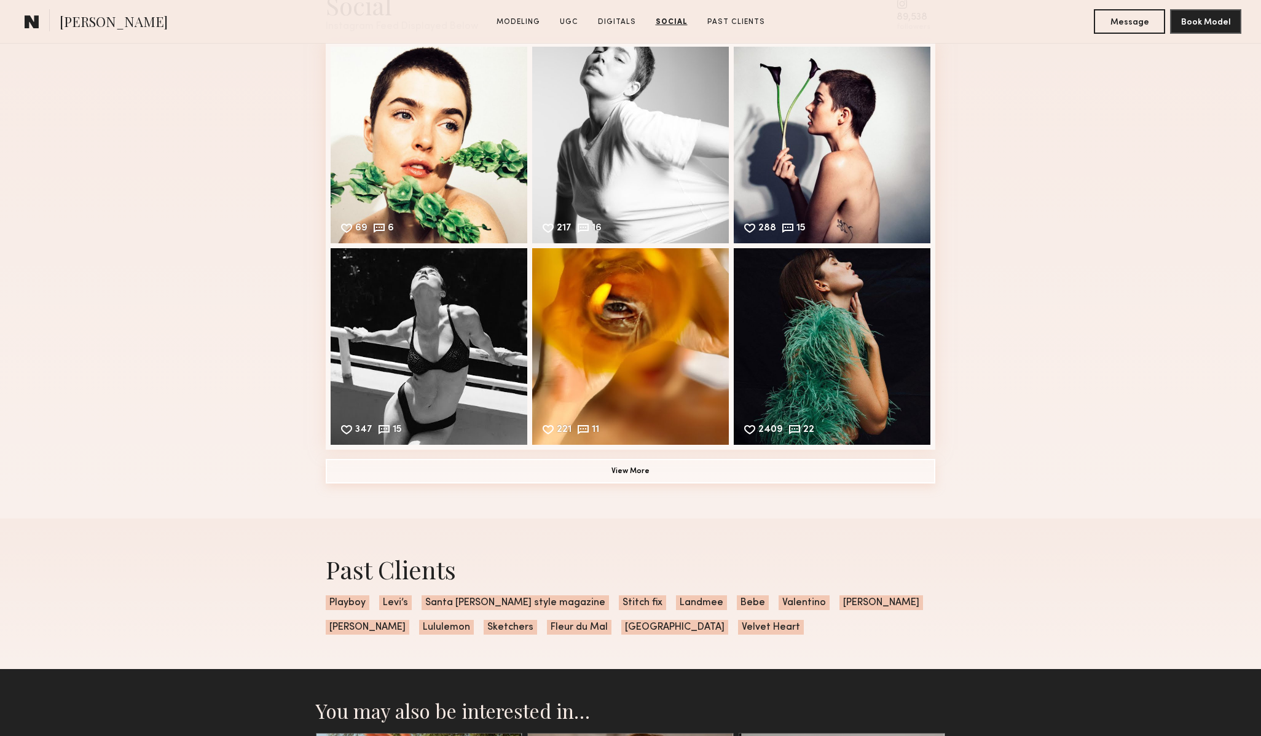
click at [608, 471] on button "View More" at bounding box center [631, 471] width 610 height 25
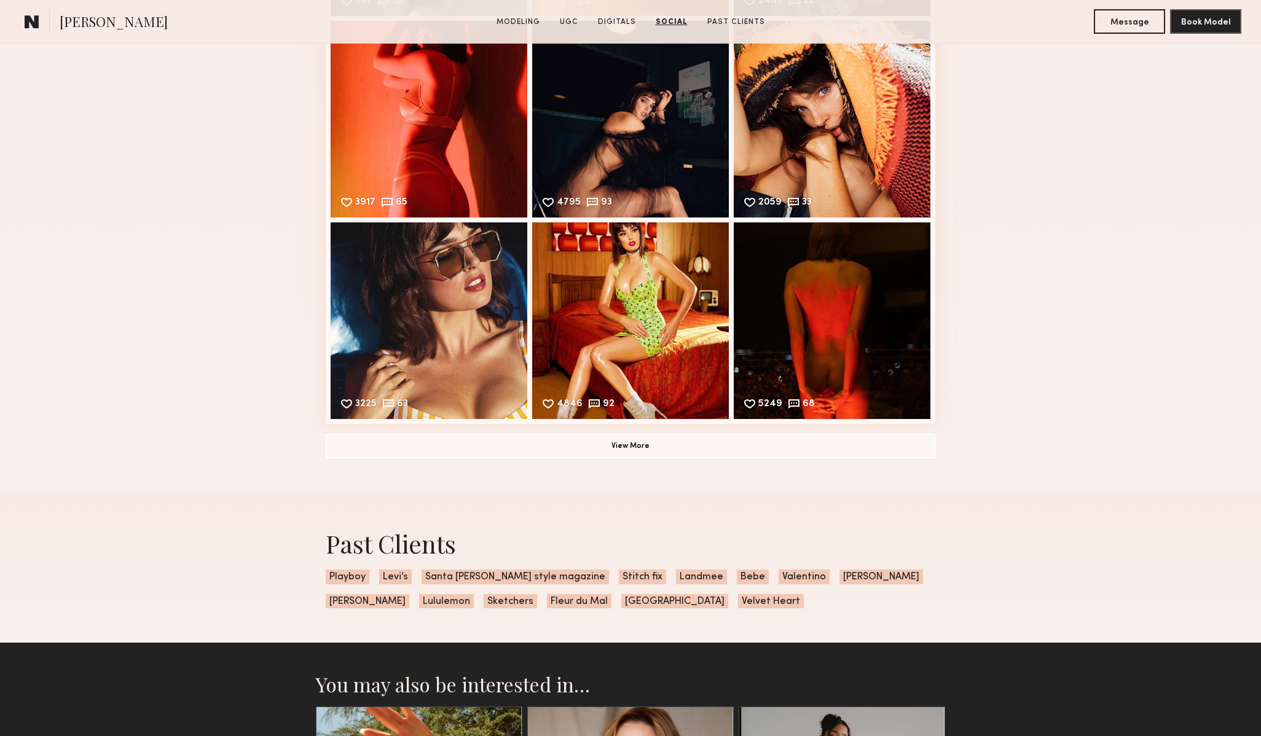
scroll to position [3810, 0]
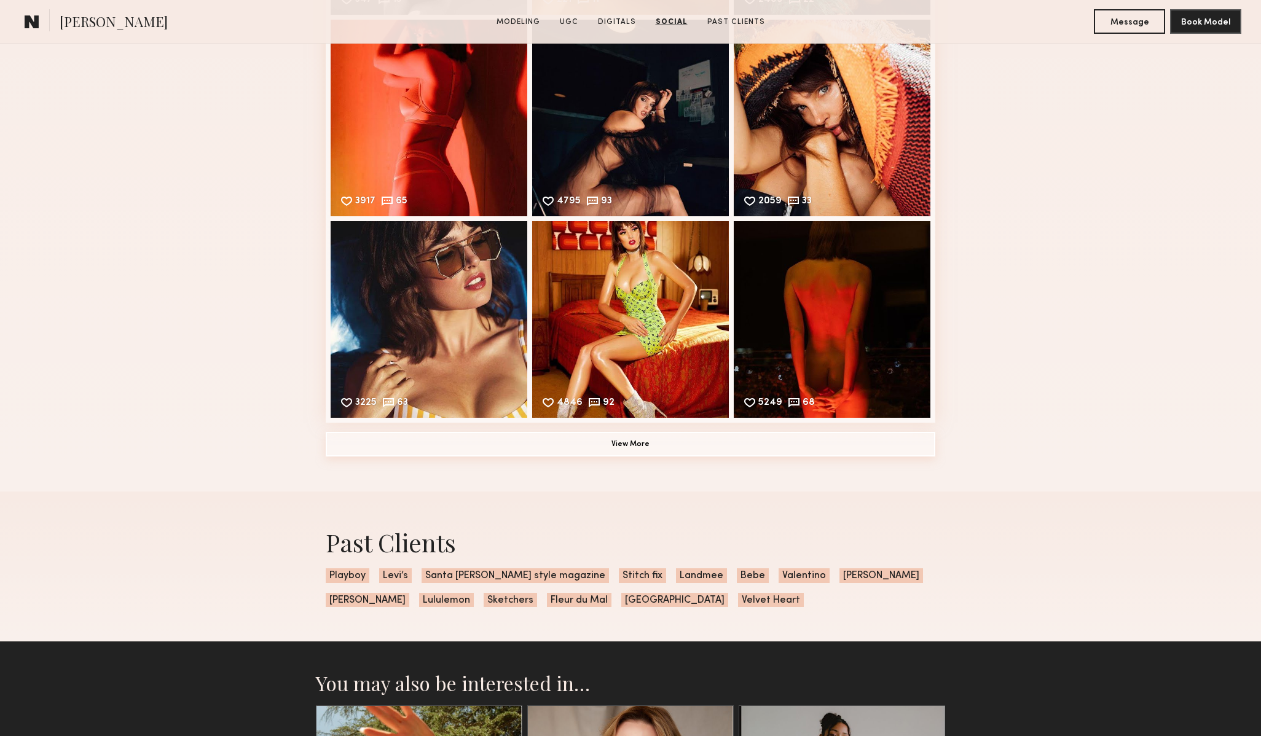
click at [638, 449] on button "View More" at bounding box center [631, 444] width 610 height 25
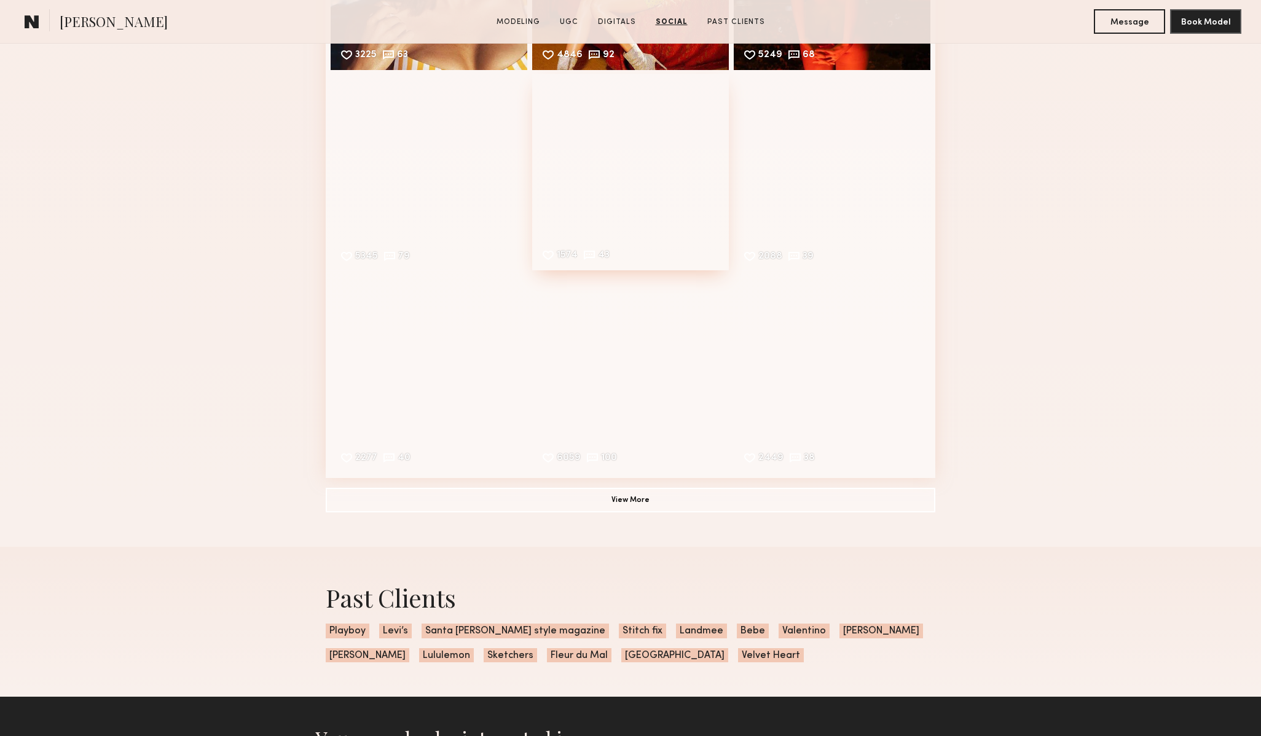
scroll to position [4154, 0]
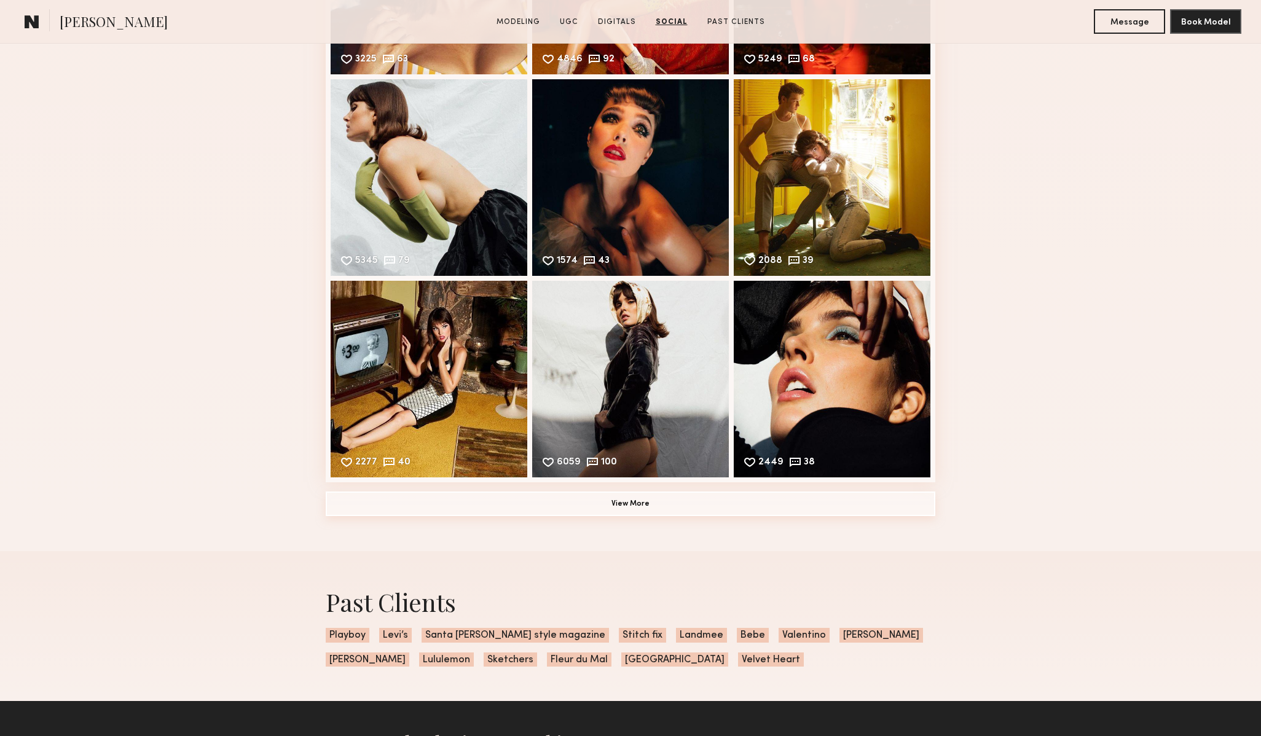
click at [635, 508] on button "View More" at bounding box center [631, 504] width 610 height 25
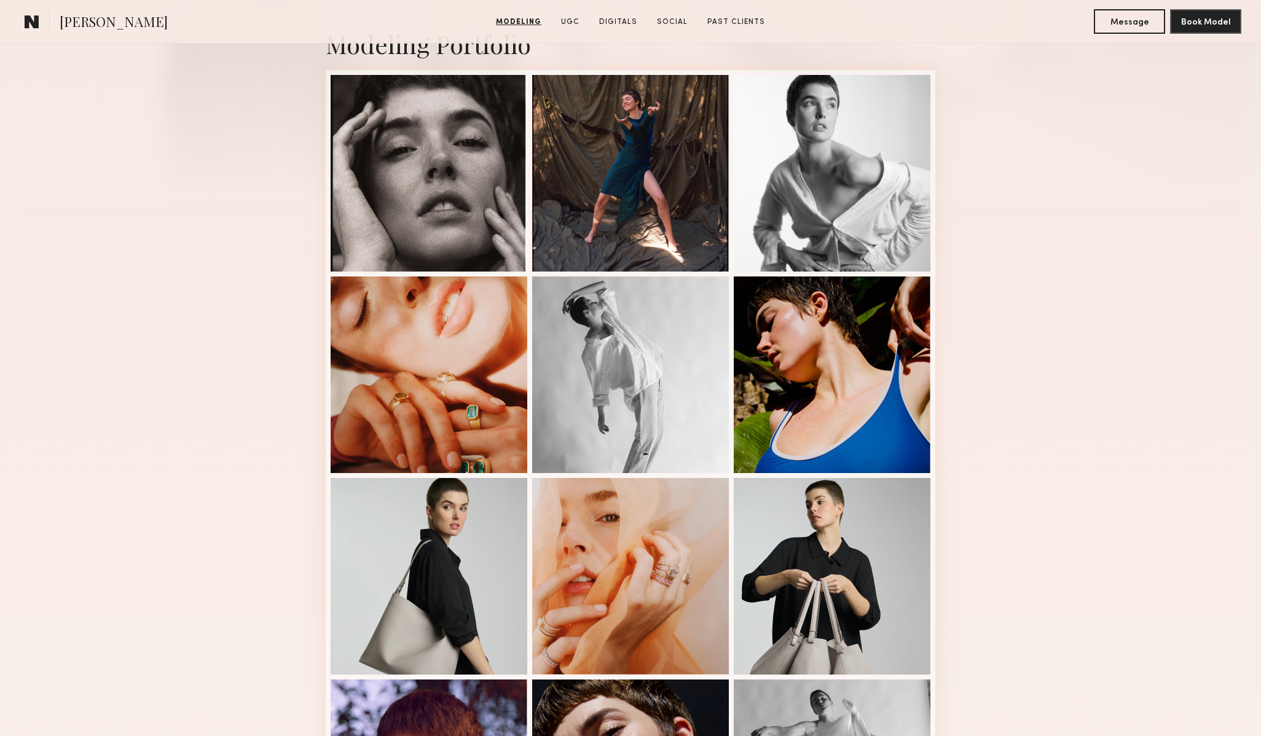
scroll to position [0, 0]
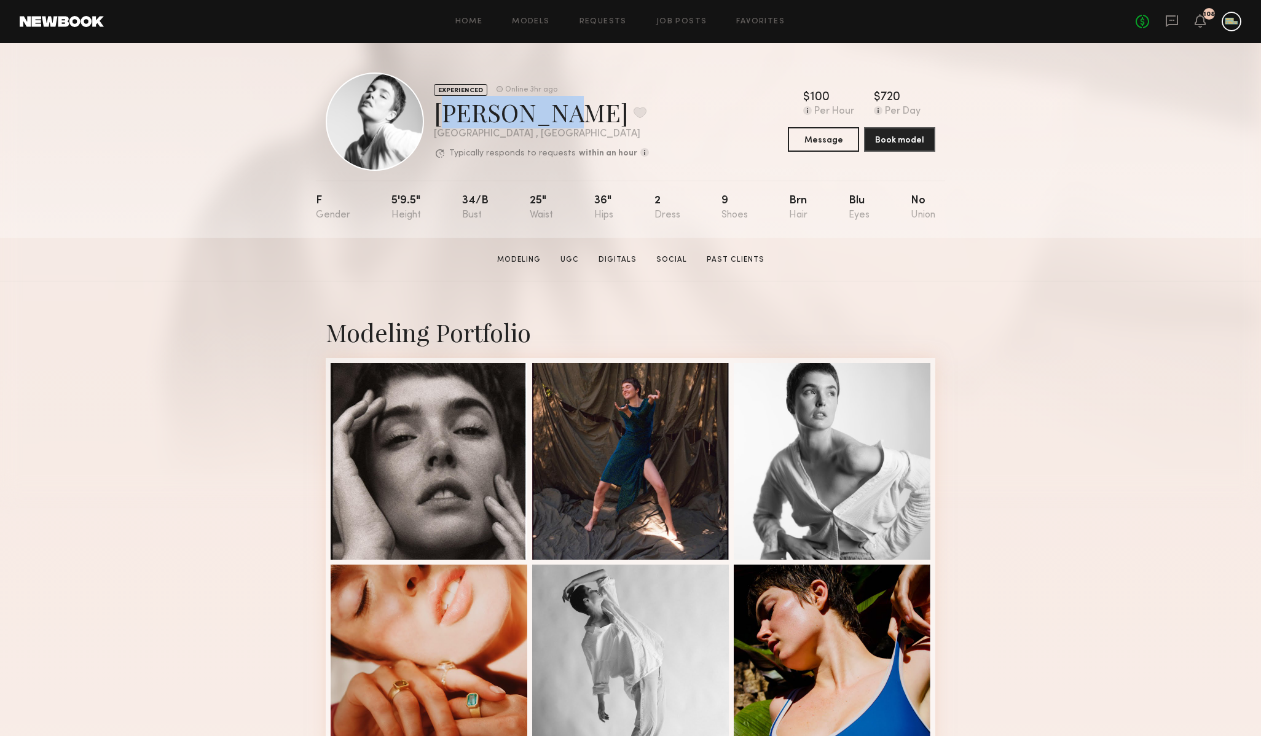
drag, startPoint x: 434, startPoint y: 111, endPoint x: 535, endPoint y: 113, distance: 101.4
click at [535, 113] on div "Jessica W. Favorite" at bounding box center [541, 112] width 215 height 33
